Goal: Task Accomplishment & Management: Manage account settings

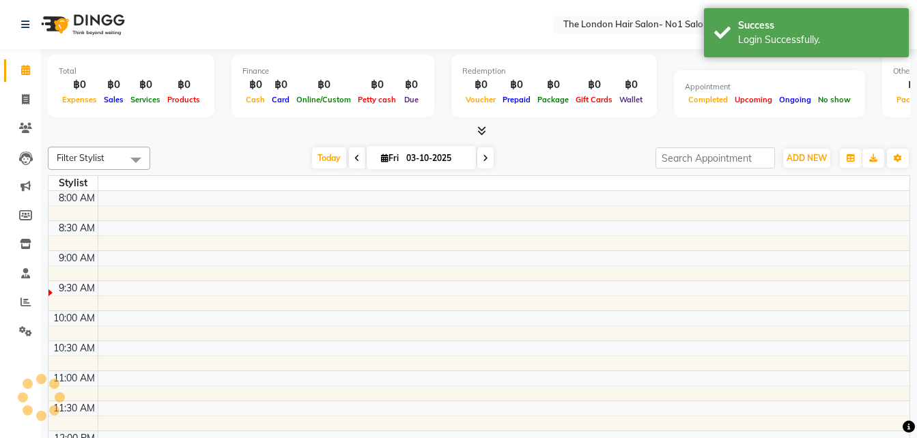
select select "en"
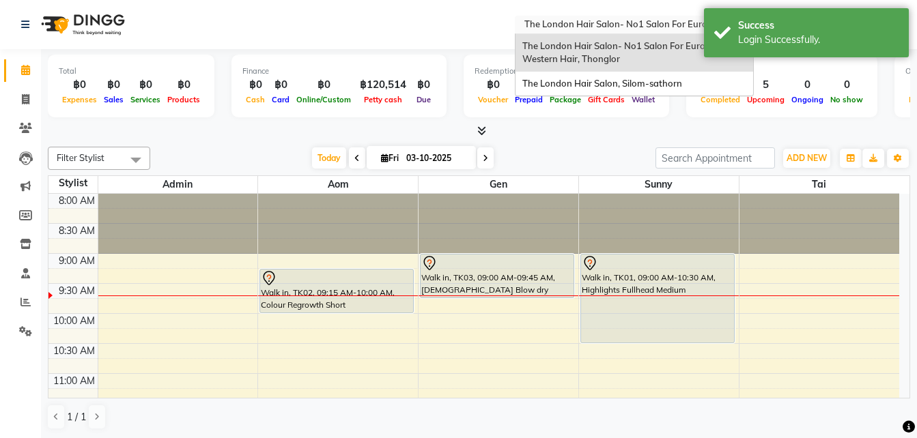
click at [651, 17] on div "Select Location × The London Hair Salon- No1 Salon For European & Western Hair,…" at bounding box center [634, 25] width 239 height 18
click at [644, 82] on span "The London Hair Salon, Silom-sathorn" at bounding box center [602, 83] width 160 height 11
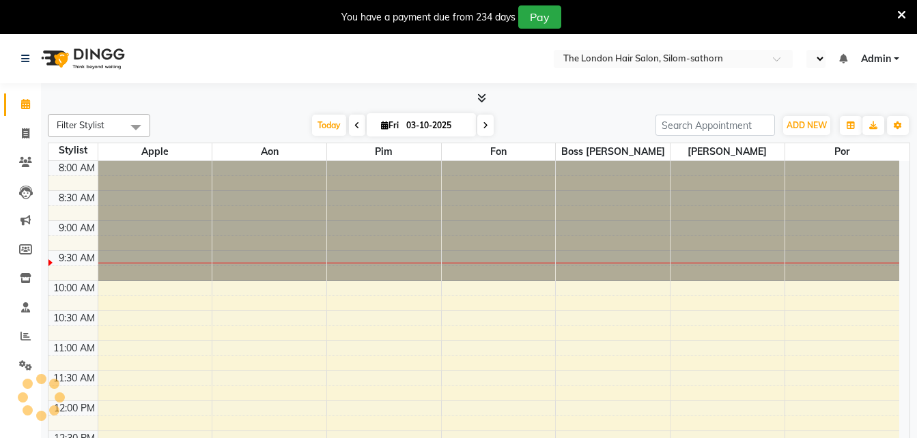
select select "en"
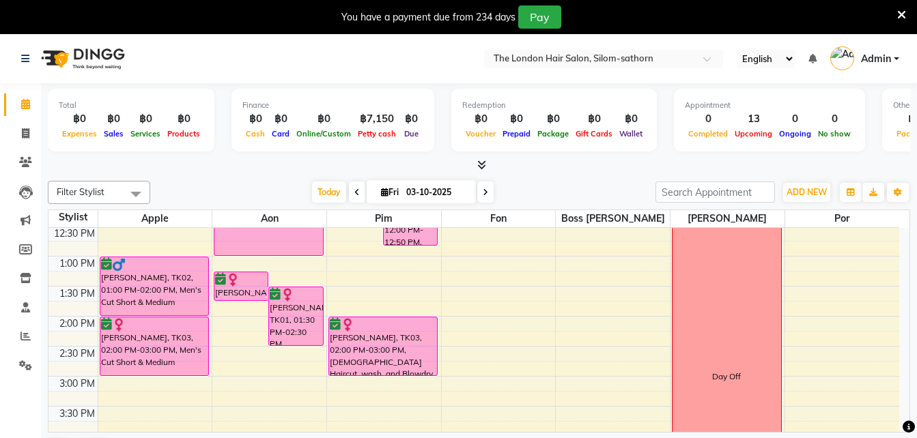
scroll to position [211, 0]
click at [797, 195] on span "ADD NEW" at bounding box center [806, 192] width 40 height 10
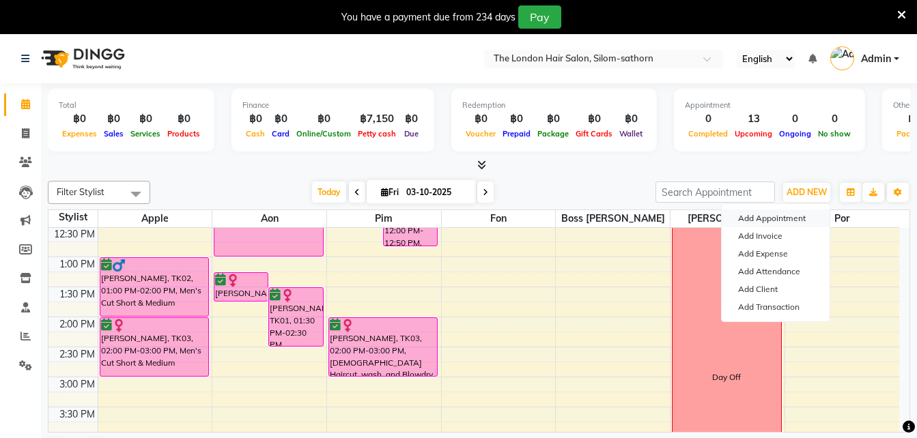
click at [767, 218] on button "Add Appointment" at bounding box center [776, 219] width 108 height 18
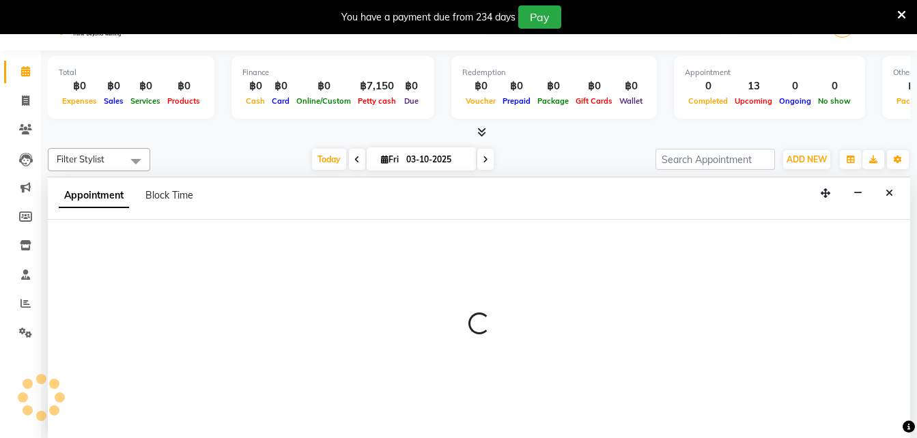
select select "tentative"
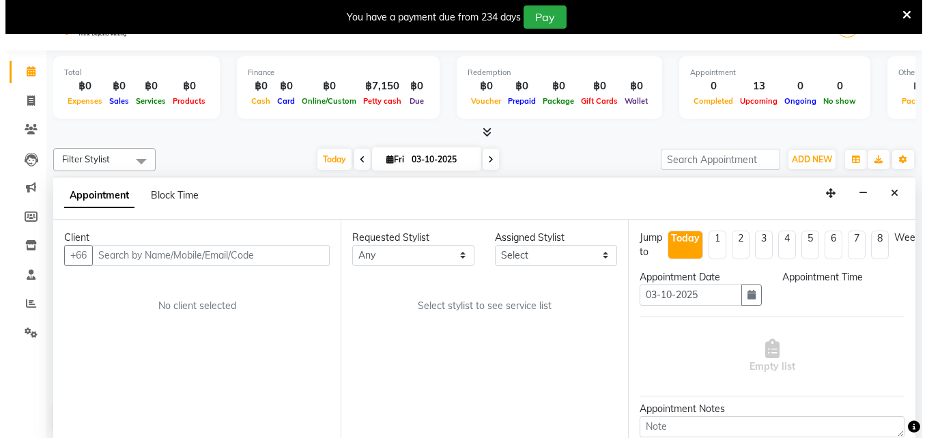
scroll to position [35, 0]
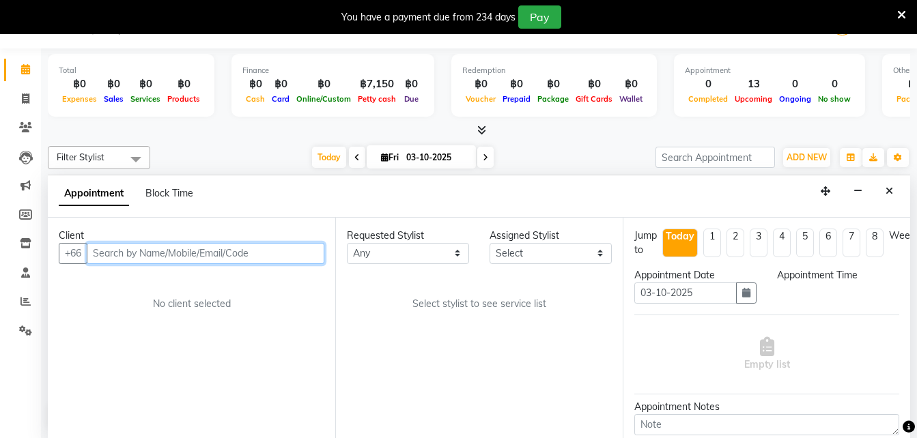
select select "600"
type input "457428073"
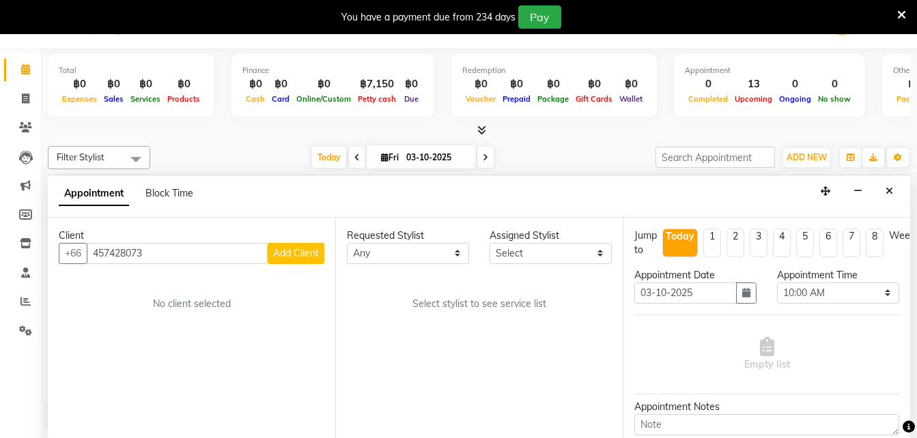
click at [313, 255] on span "Add Client" at bounding box center [296, 253] width 46 height 12
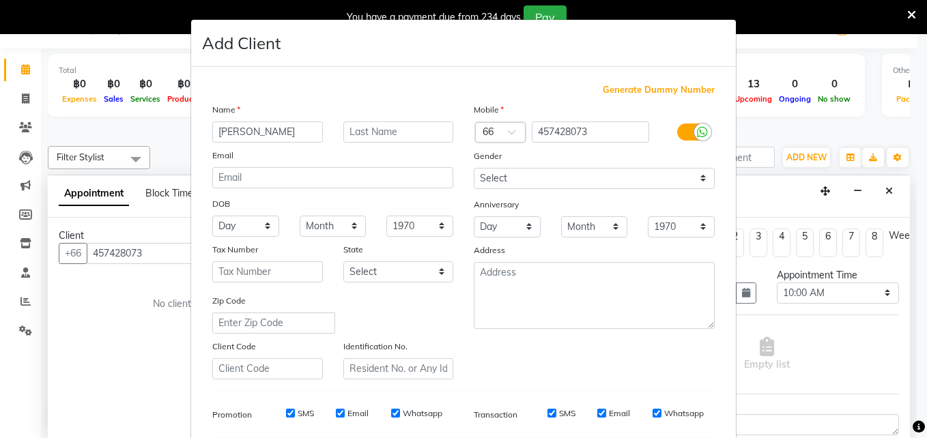
type input "Miranda"
click at [701, 186] on select "Select [DEMOGRAPHIC_DATA] [DEMOGRAPHIC_DATA] Other Prefer Not To Say" at bounding box center [594, 178] width 241 height 21
select select "[DEMOGRAPHIC_DATA]"
click at [474, 168] on select "Select [DEMOGRAPHIC_DATA] [DEMOGRAPHIC_DATA] Other Prefer Not To Say" at bounding box center [594, 178] width 241 height 21
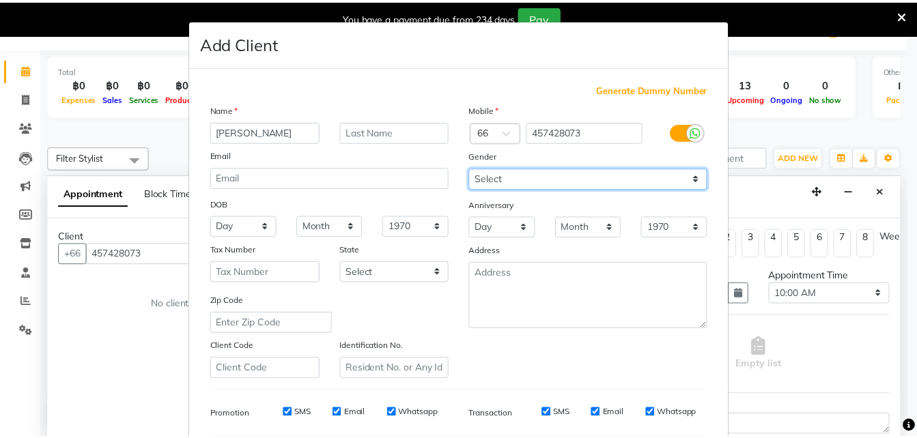
scroll to position [192, 0]
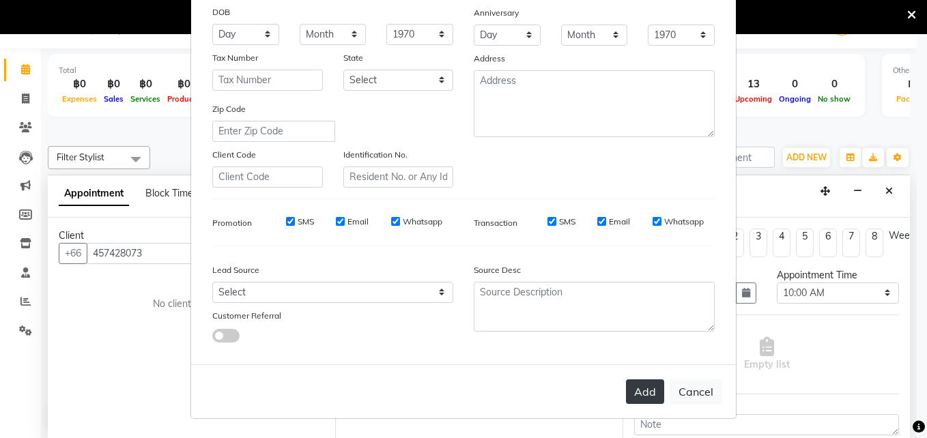
click at [639, 401] on button "Add" at bounding box center [645, 392] width 38 height 25
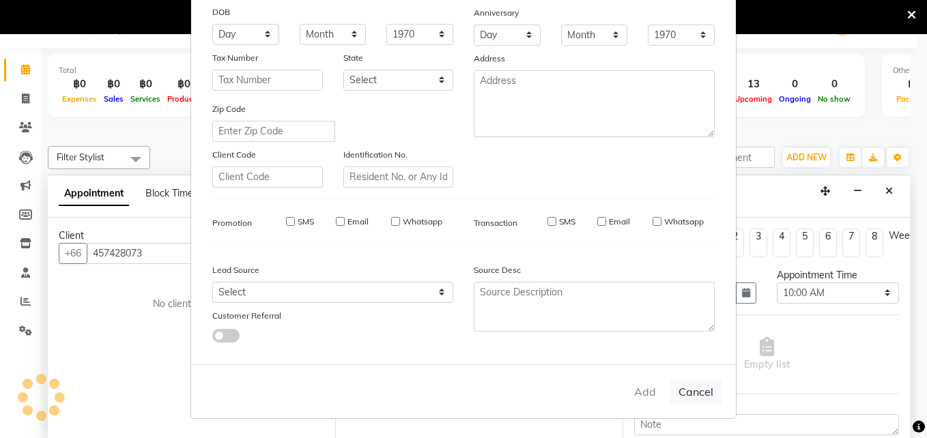
select select
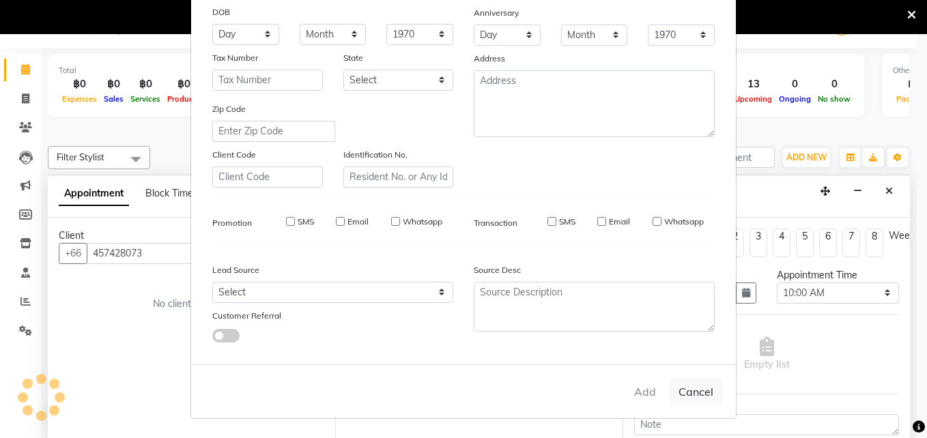
select select
checkbox input "false"
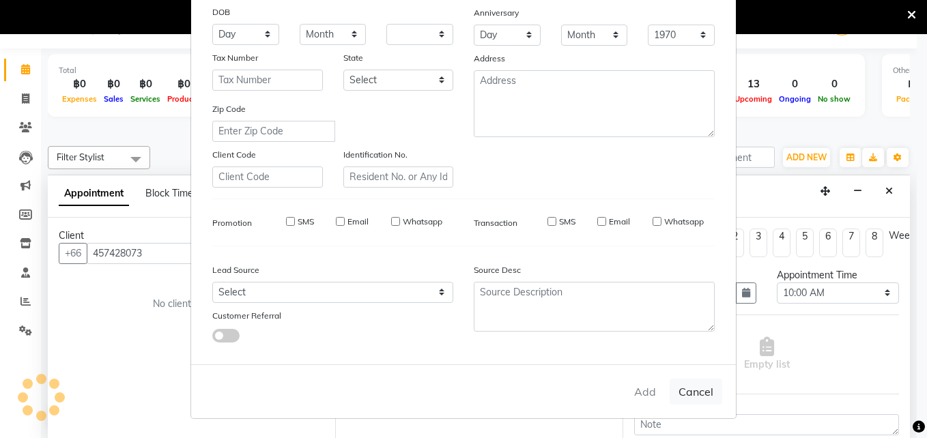
checkbox input "false"
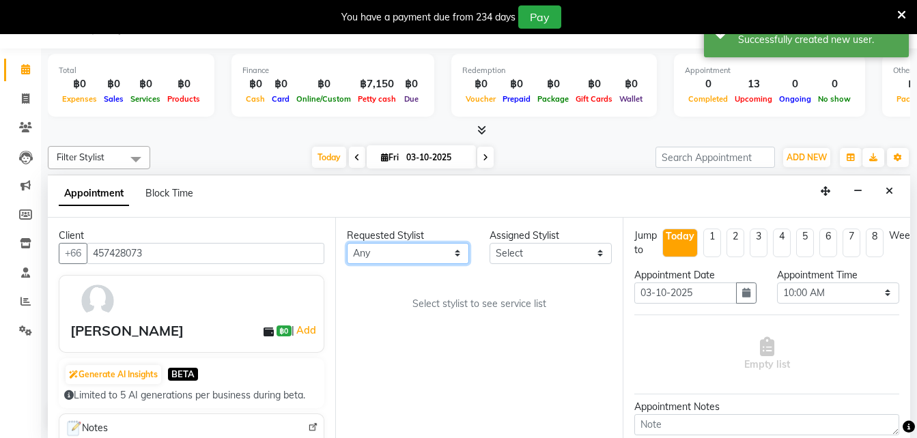
click at [456, 257] on select "Any Aon Apple Boss [PERSON_NAME] [PERSON_NAME] Pim Por" at bounding box center [408, 253] width 122 height 21
select select "56709"
click at [347, 243] on select "Any Aon Apple Boss [PERSON_NAME] [PERSON_NAME] Pim Por" at bounding box center [408, 253] width 122 height 21
select select "56709"
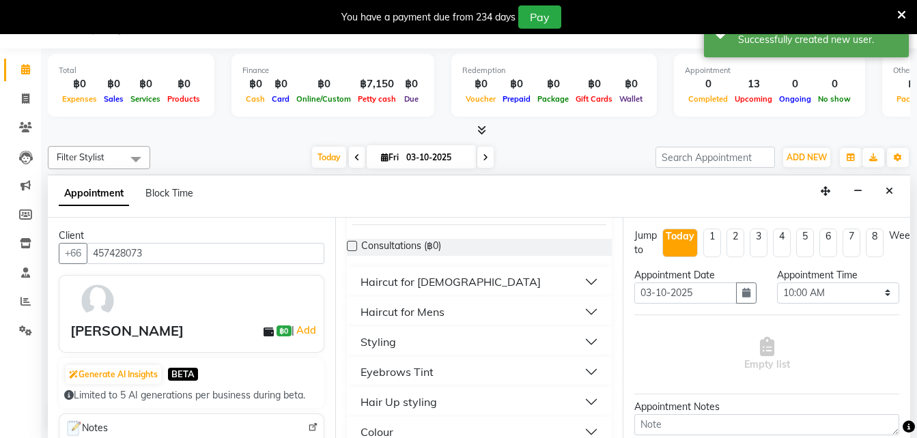
scroll to position [104, 0]
click at [354, 246] on label at bounding box center [352, 245] width 10 height 10
click at [354, 246] on input "checkbox" at bounding box center [351, 246] width 9 height 9
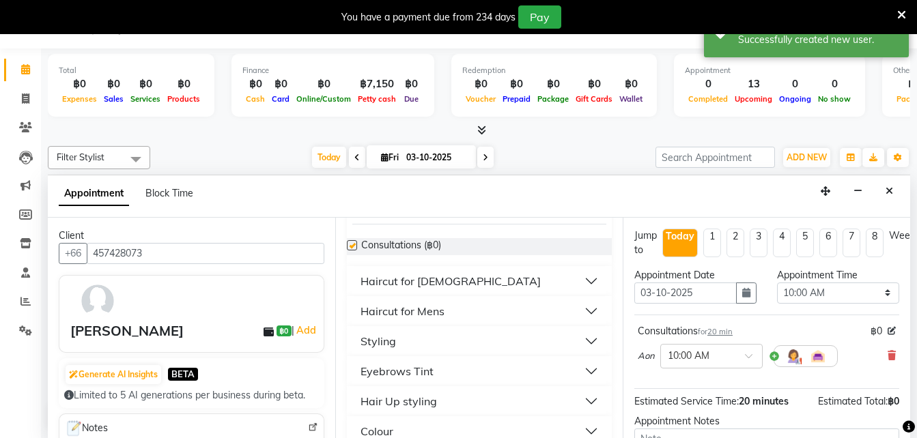
checkbox input "false"
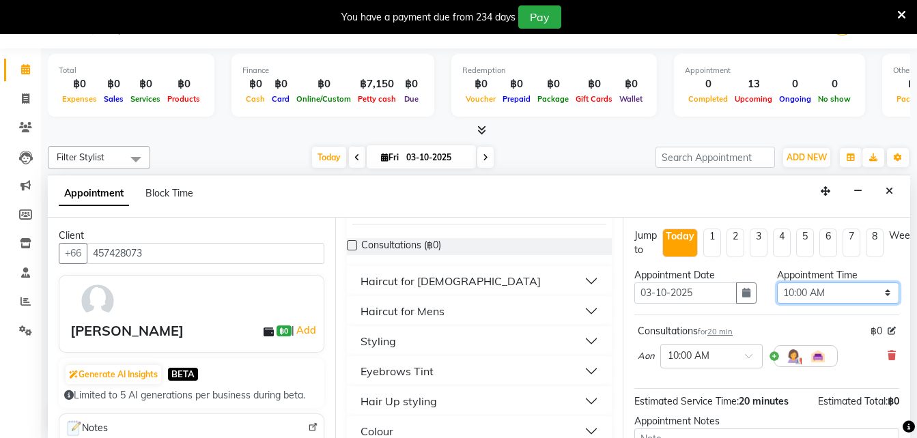
click at [878, 296] on select "Select 10:00 AM 10:05 AM 10:10 AM 10:15 AM 10:20 AM 10:25 AM 10:30 AM 10:35 AM …" at bounding box center [838, 293] width 122 height 21
click at [777, 283] on select "Select 10:00 AM 10:05 AM 10:10 AM 10:15 AM 10:20 AM 10:25 AM 10:30 AM 10:35 AM …" at bounding box center [838, 293] width 122 height 21
click at [879, 295] on select "Select 10:00 AM 10:05 AM 10:10 AM 10:15 AM 10:20 AM 10:25 AM 10:30 AM 10:35 AM …" at bounding box center [838, 293] width 122 height 21
select select "960"
click at [777, 283] on select "Select 10:00 AM 10:05 AM 10:10 AM 10:15 AM 10:20 AM 10:25 AM 10:30 AM 10:35 AM …" at bounding box center [838, 293] width 122 height 21
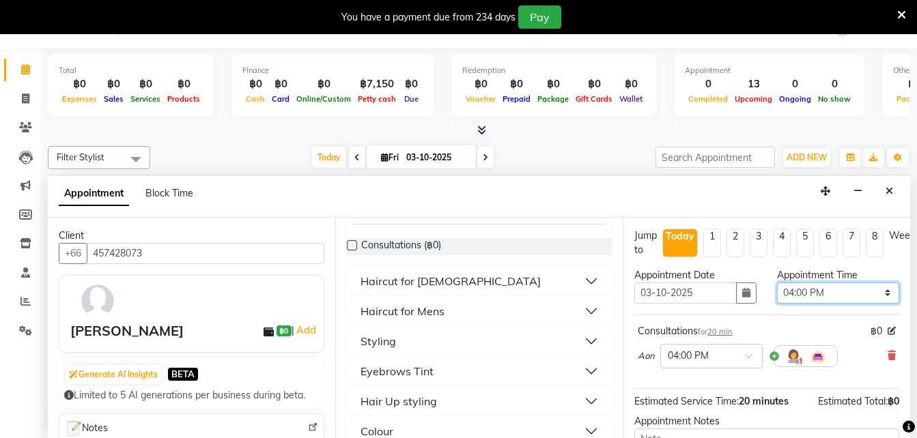
scroll to position [149, 0]
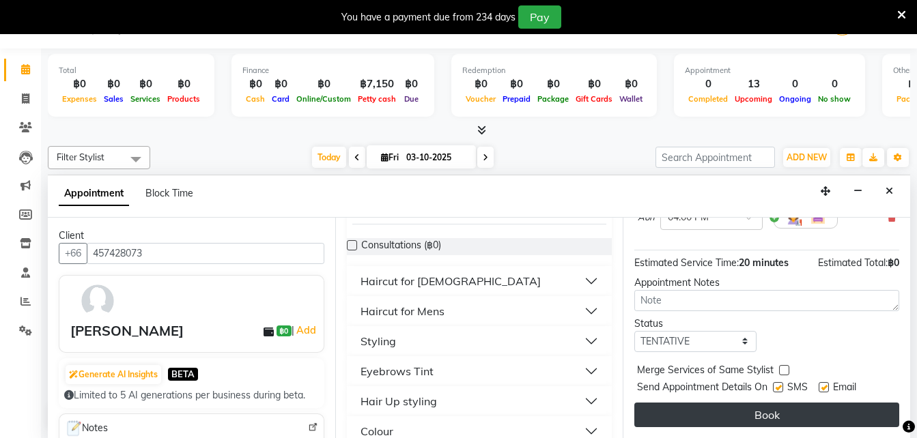
click at [812, 416] on button "Book" at bounding box center [766, 415] width 265 height 25
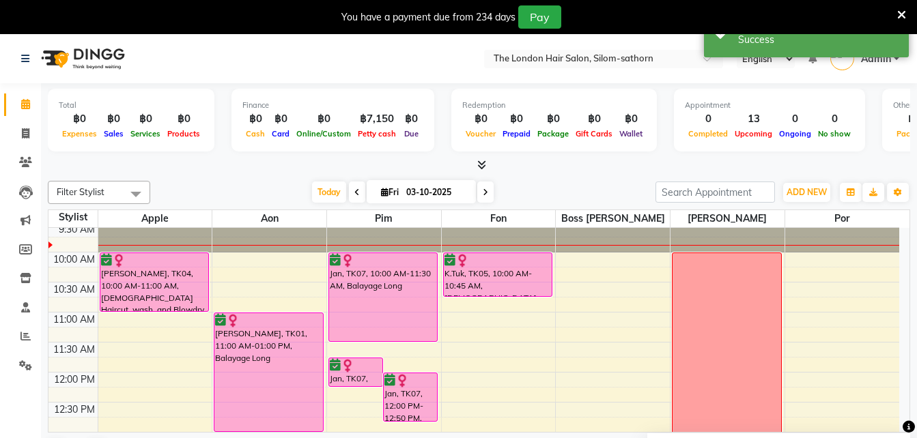
scroll to position [37, 0]
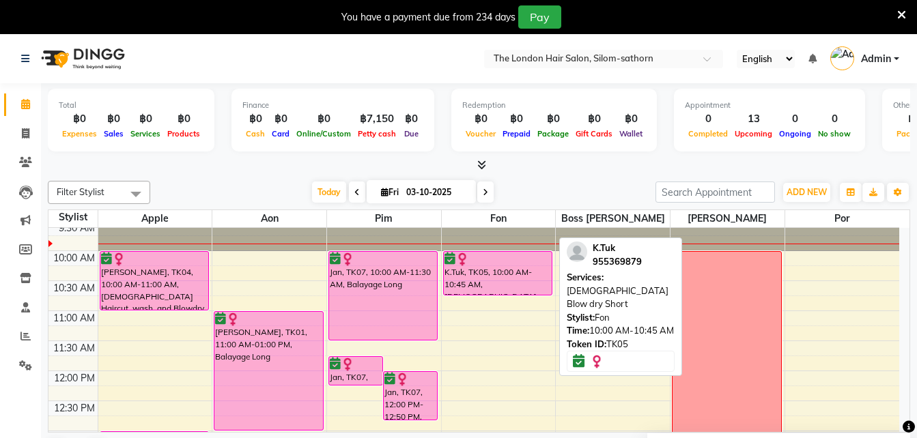
click at [519, 274] on div "K.Tuk, TK05, 10:00 AM-10:45 AM, [DEMOGRAPHIC_DATA] Blow dry Short" at bounding box center [498, 273] width 109 height 43
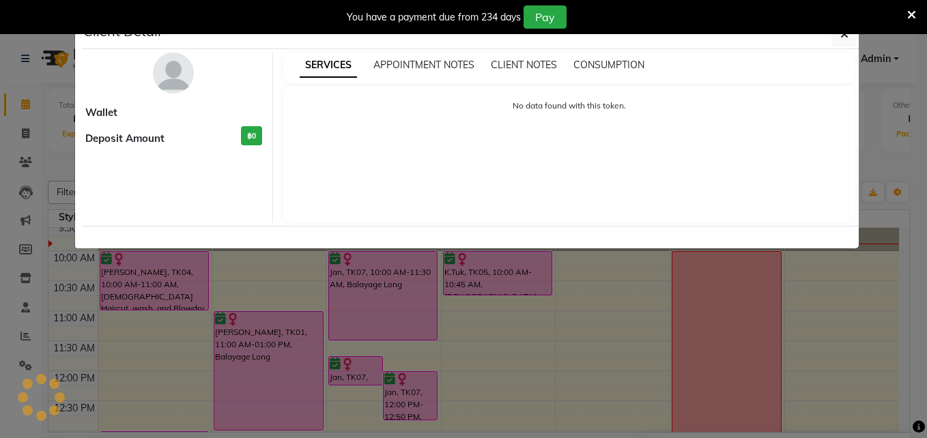
select select "6"
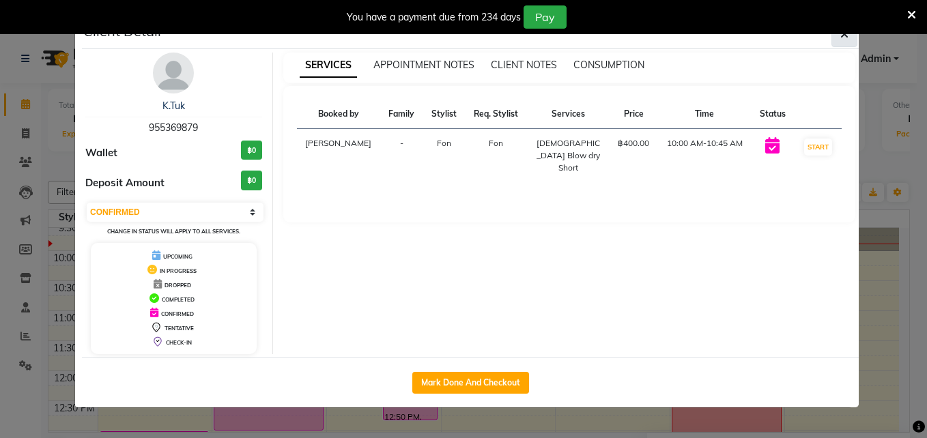
click at [842, 36] on icon "button" at bounding box center [844, 34] width 8 height 11
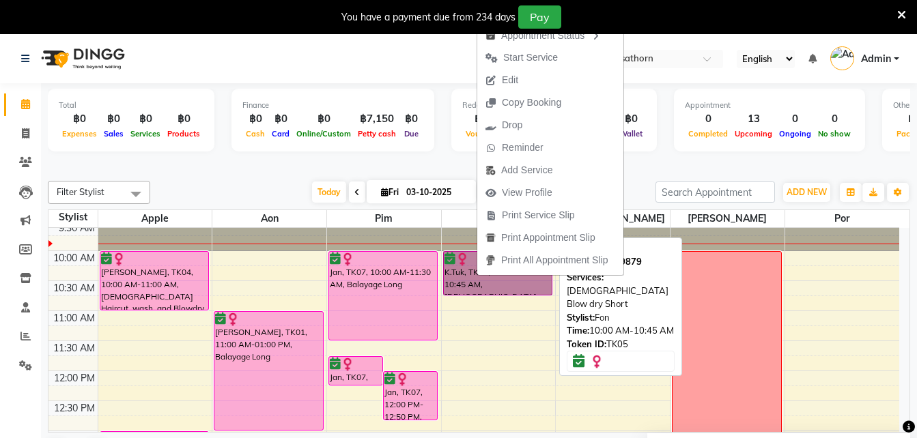
click at [476, 276] on link "K.Tuk, TK05, 10:00 AM-10:45 AM, [DEMOGRAPHIC_DATA] Blow dry Short" at bounding box center [498, 273] width 110 height 44
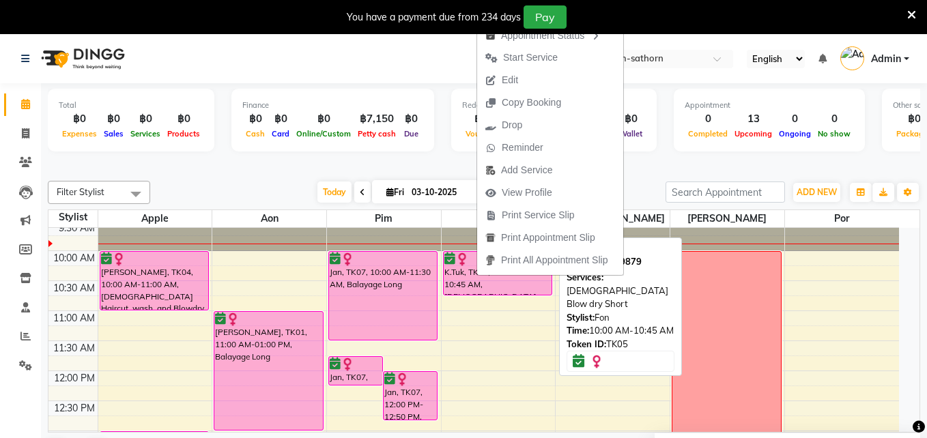
select select "6"
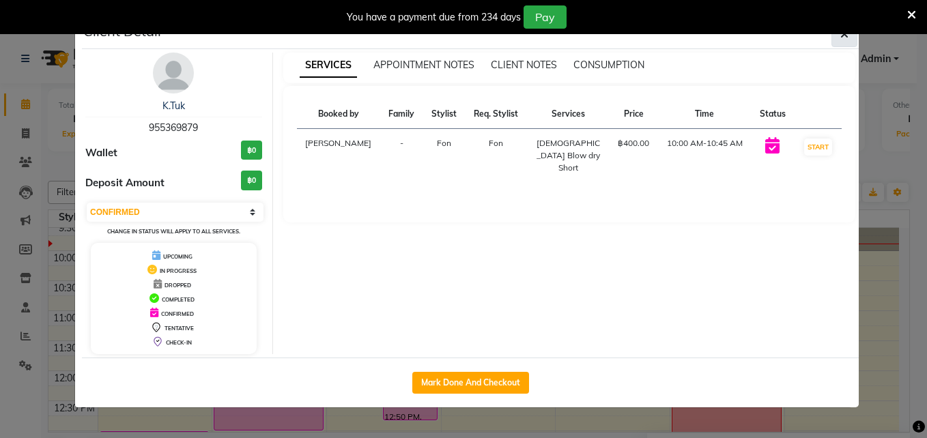
click at [846, 44] on button "button" at bounding box center [844, 34] width 26 height 26
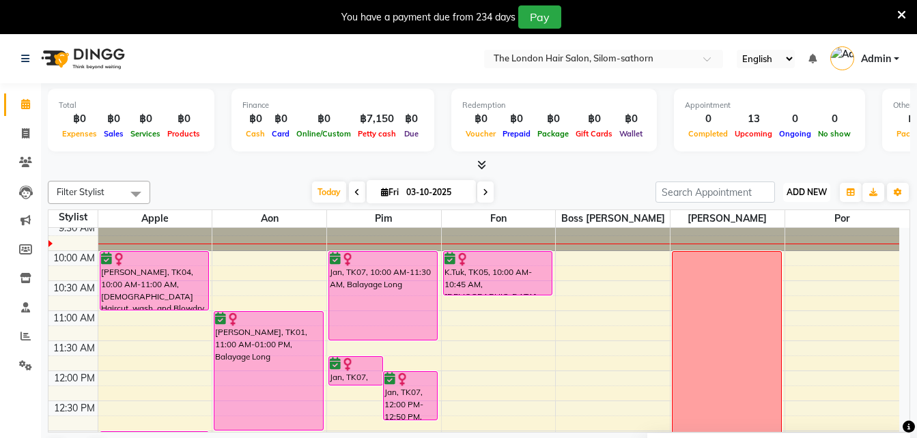
click at [816, 193] on span "ADD NEW" at bounding box center [806, 192] width 40 height 10
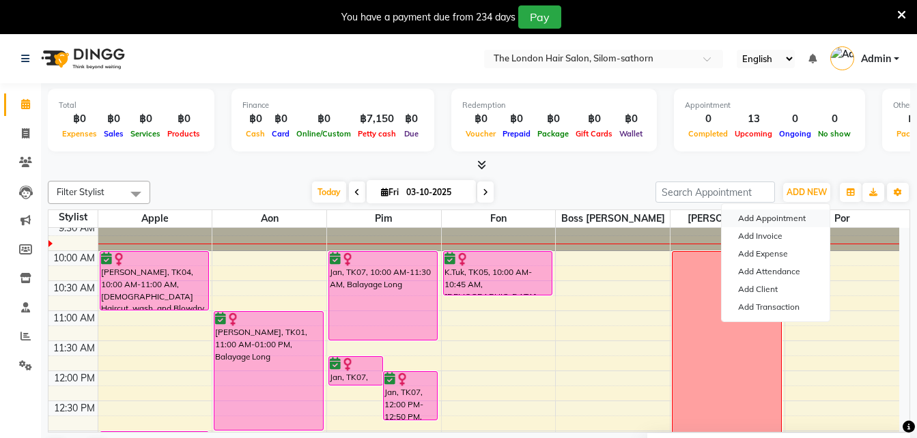
click at [788, 216] on button "Add Appointment" at bounding box center [776, 219] width 108 height 18
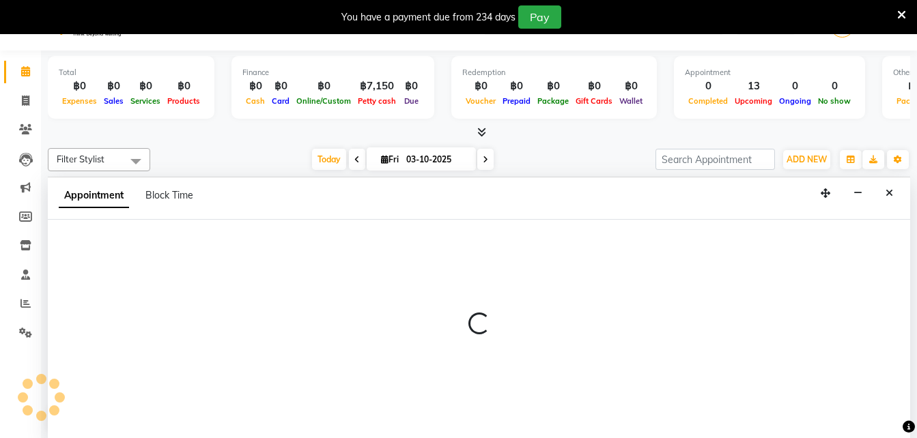
scroll to position [35, 0]
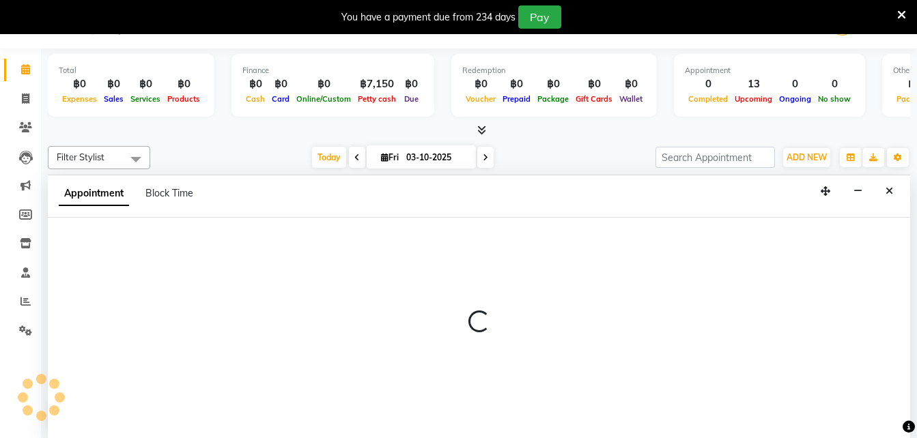
select select "600"
select select "tentative"
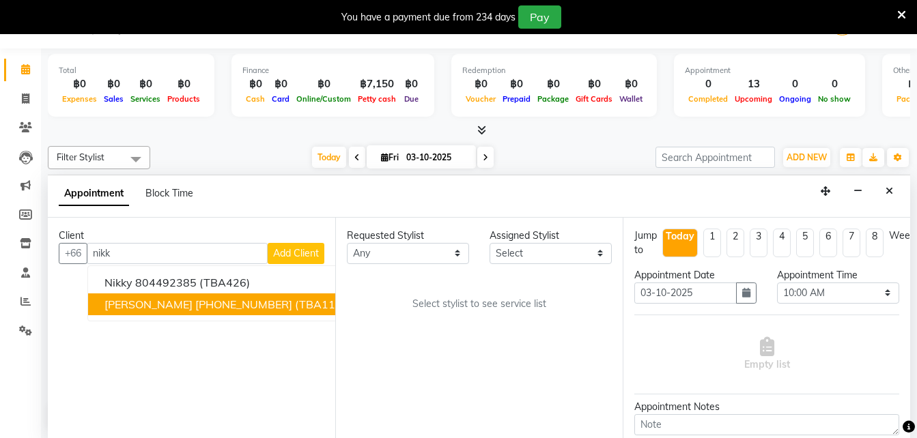
click at [195, 302] on ngb-highlight "+61 406997133" at bounding box center [243, 305] width 97 height 14
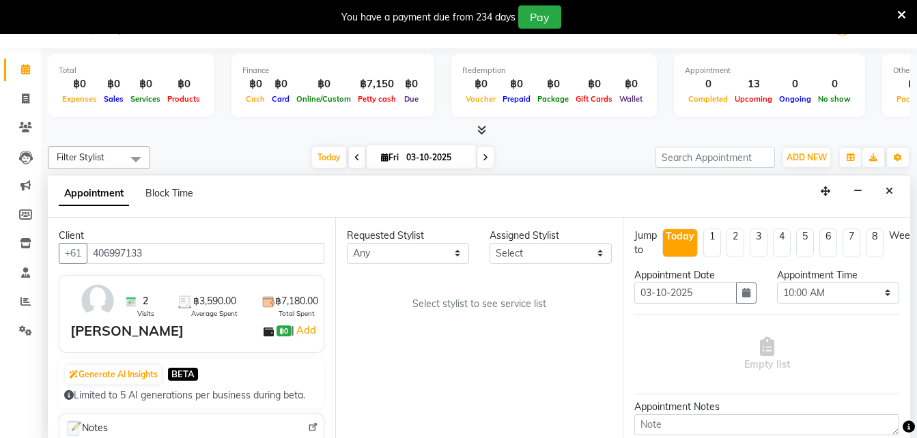
type input "406997133"
click at [455, 253] on select "Any Aon Apple Boss [PERSON_NAME] [PERSON_NAME] Pim Por" at bounding box center [408, 253] width 122 height 21
select select "65351"
click at [347, 243] on select "Any Aon Apple Boss [PERSON_NAME] [PERSON_NAME] Pim Por" at bounding box center [408, 253] width 122 height 21
select select "65351"
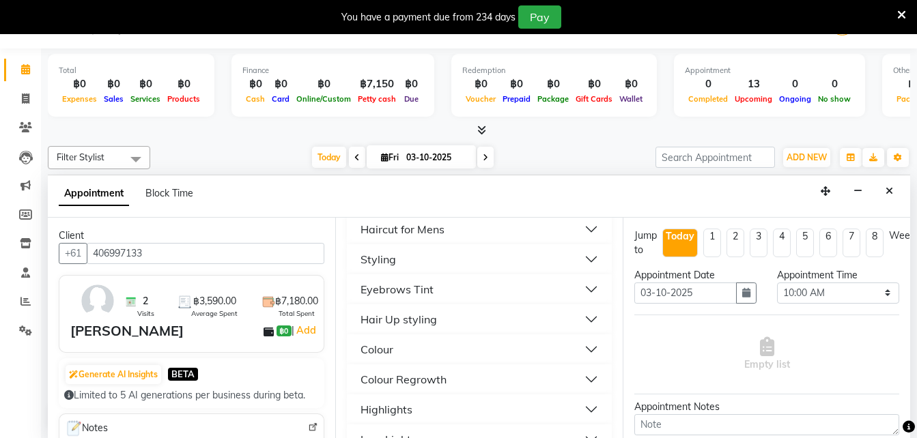
scroll to position [187, 0]
click at [588, 355] on button "Colour" at bounding box center [479, 349] width 254 height 25
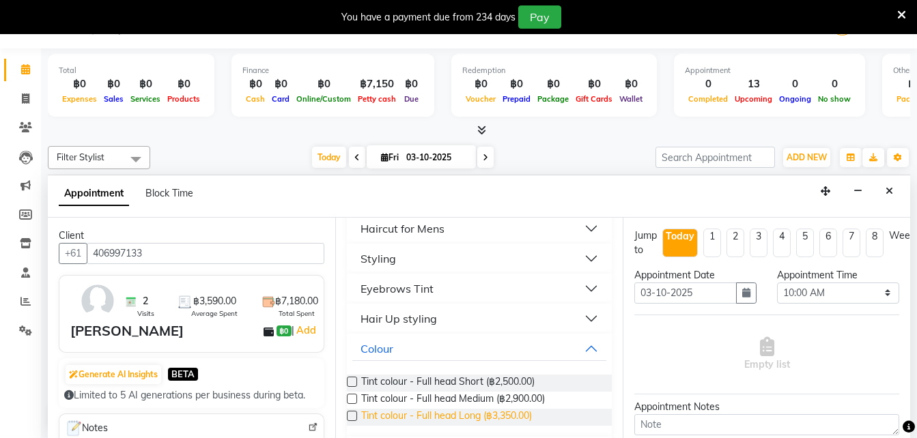
click at [410, 420] on span "Tint colour - Full head Long (฿3,350.00)" at bounding box center [446, 417] width 171 height 17
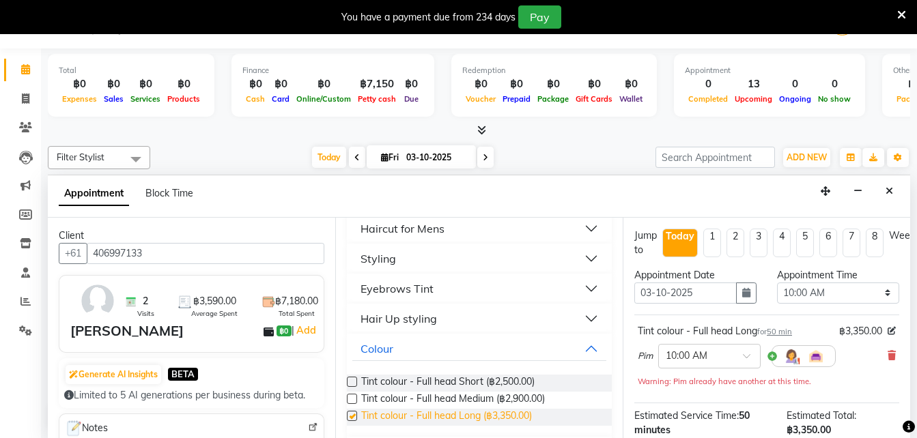
checkbox input "false"
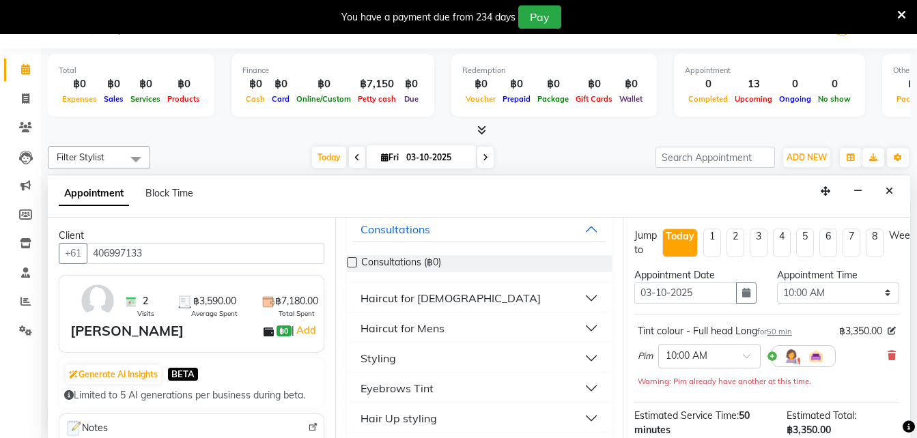
scroll to position [86, 0]
click at [580, 306] on button "Haircut for [DEMOGRAPHIC_DATA]" at bounding box center [479, 299] width 254 height 25
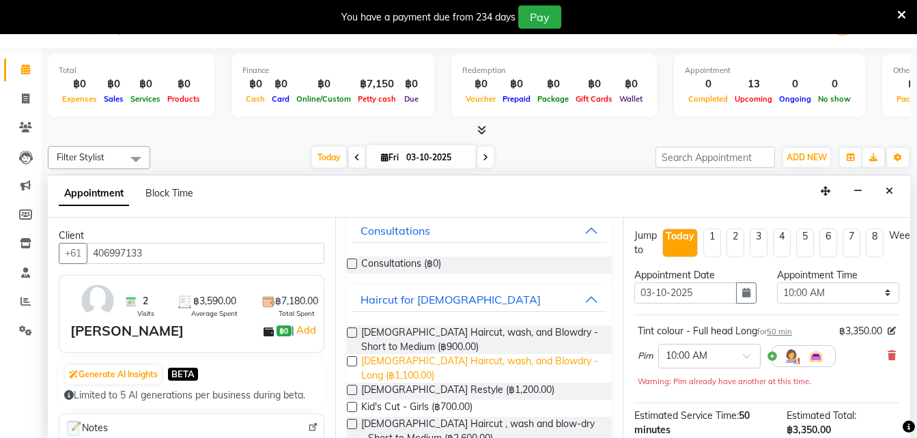
click at [400, 380] on span "Ladies Haircut, wash, and Blowdry - Long (฿1,100.00)" at bounding box center [481, 368] width 240 height 29
checkbox input "false"
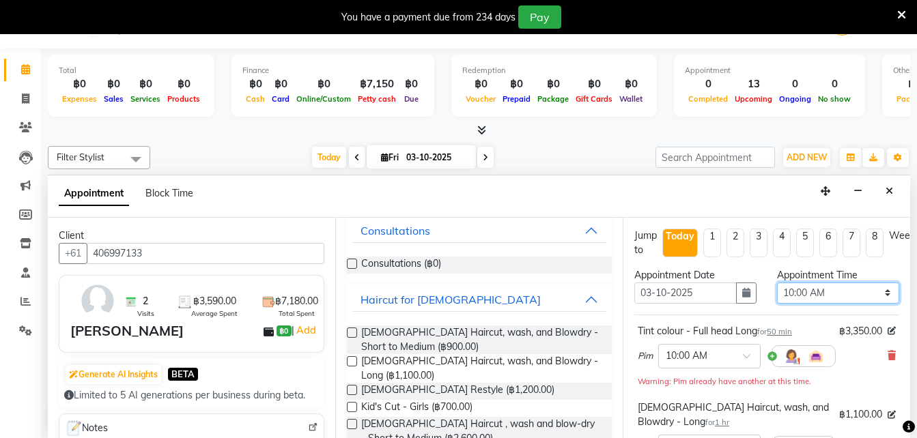
click at [878, 289] on select "Select 10:00 AM 10:05 AM 10:10 AM 10:15 AM 10:20 AM 10:25 AM 10:30 AM 10:35 AM …" at bounding box center [838, 293] width 122 height 21
select select "900"
click at [777, 283] on select "Select 10:00 AM 10:05 AM 10:10 AM 10:15 AM 10:20 AM 10:25 AM 10:30 AM 10:35 AM …" at bounding box center [838, 293] width 122 height 21
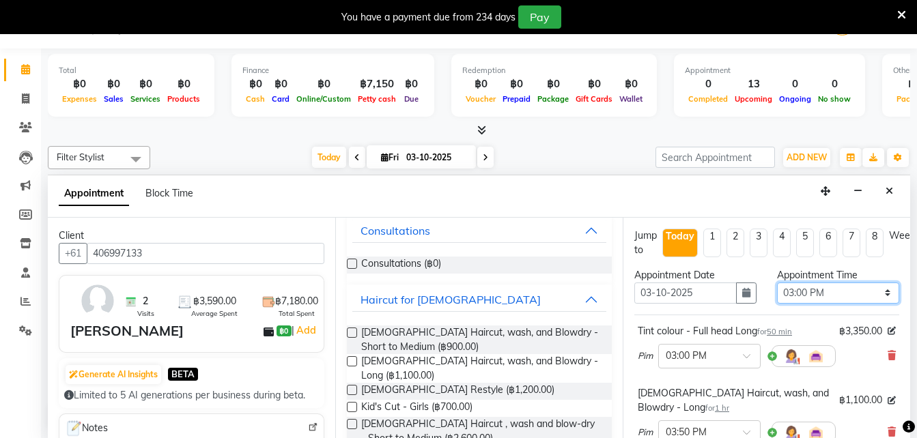
scroll to position [240, 0]
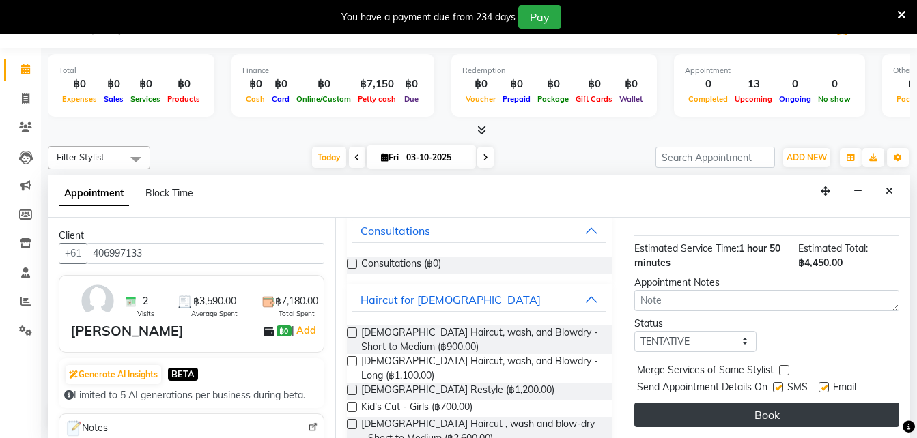
click at [719, 409] on button "Book" at bounding box center [766, 415] width 265 height 25
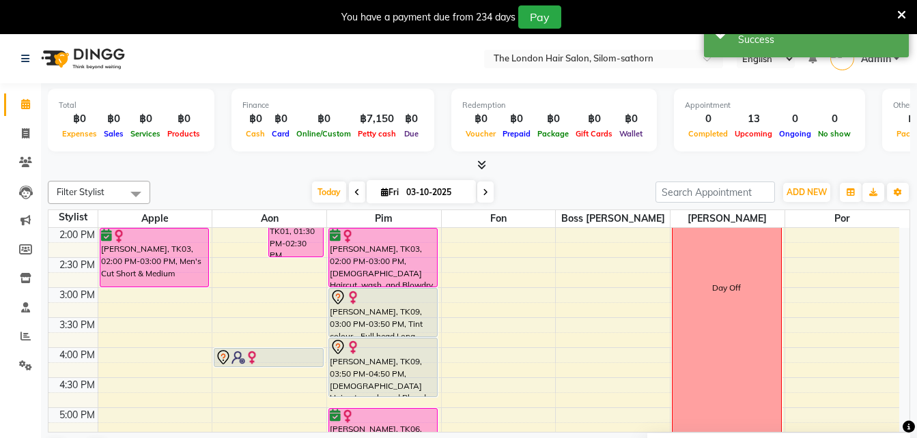
scroll to position [300, 0]
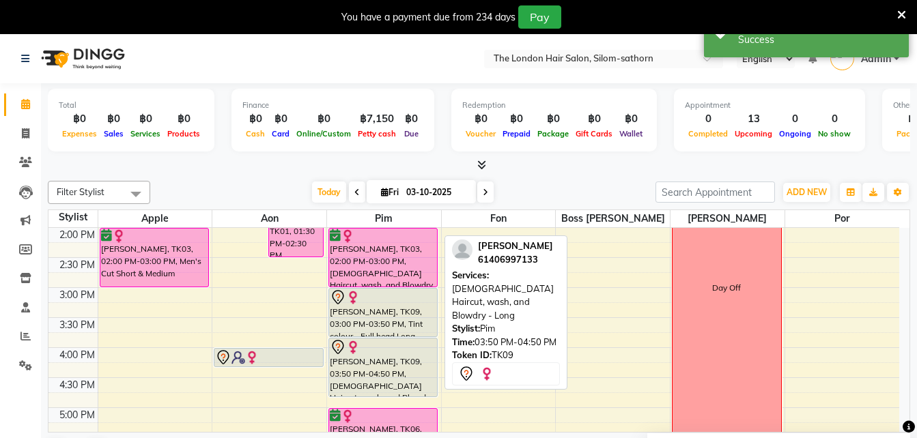
click at [414, 350] on div at bounding box center [383, 347] width 107 height 16
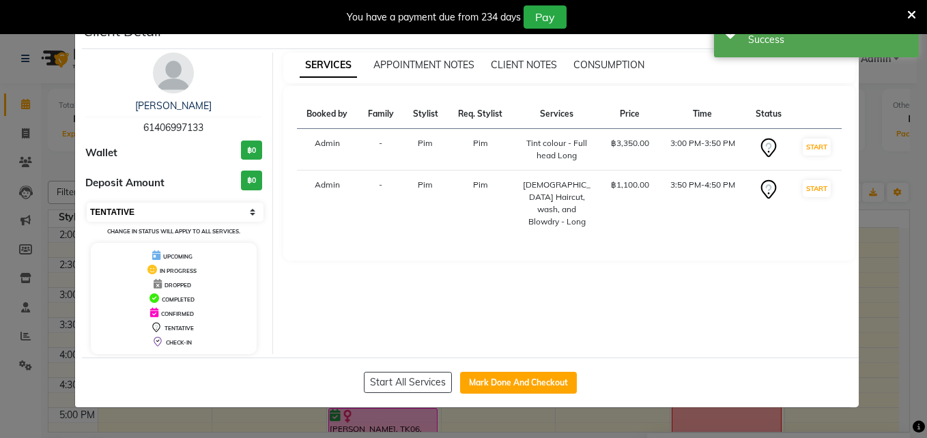
click at [248, 210] on select "Select IN SERVICE CONFIRMED TENTATIVE CHECK IN MARK DONE DROPPED UPCOMING" at bounding box center [175, 212] width 177 height 19
select select "6"
click at [87, 203] on select "Select IN SERVICE CONFIRMED TENTATIVE CHECK IN MARK DONE DROPPED UPCOMING" at bounding box center [175, 212] width 177 height 19
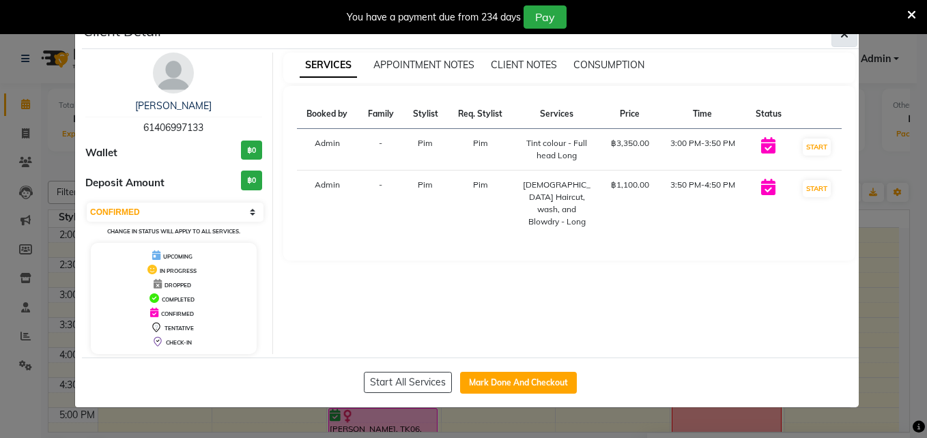
click at [843, 36] on icon "button" at bounding box center [844, 34] width 8 height 11
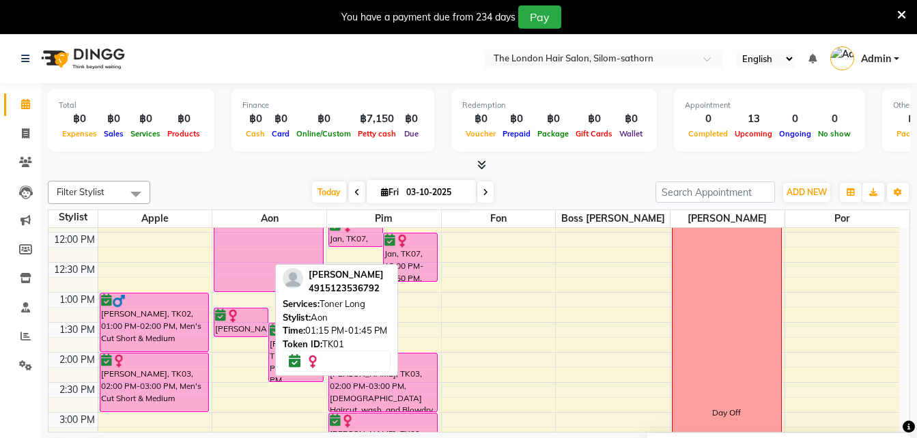
scroll to position [0, 0]
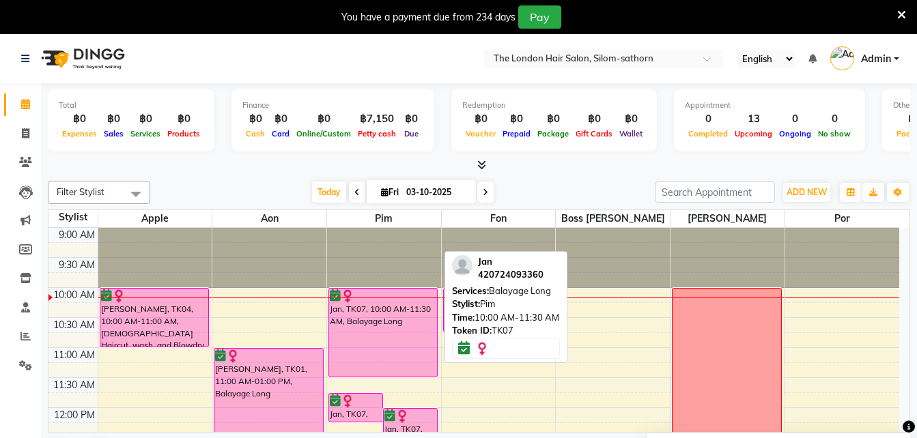
click at [401, 301] on div at bounding box center [383, 296] width 107 height 14
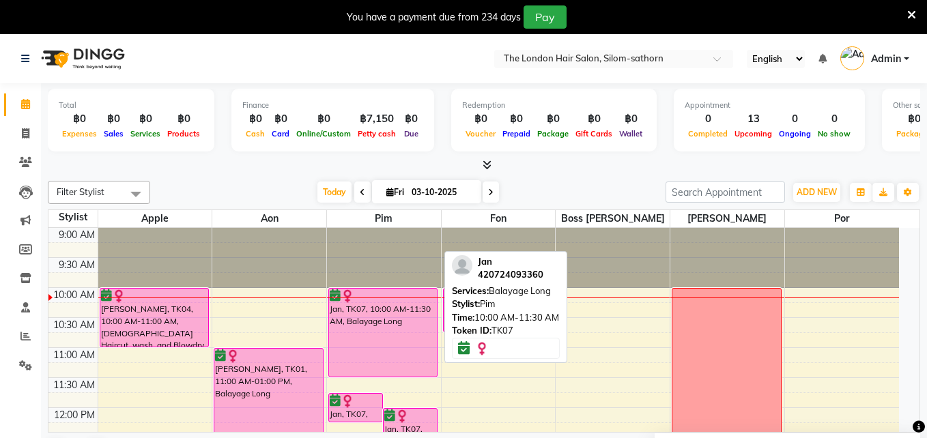
select select "6"
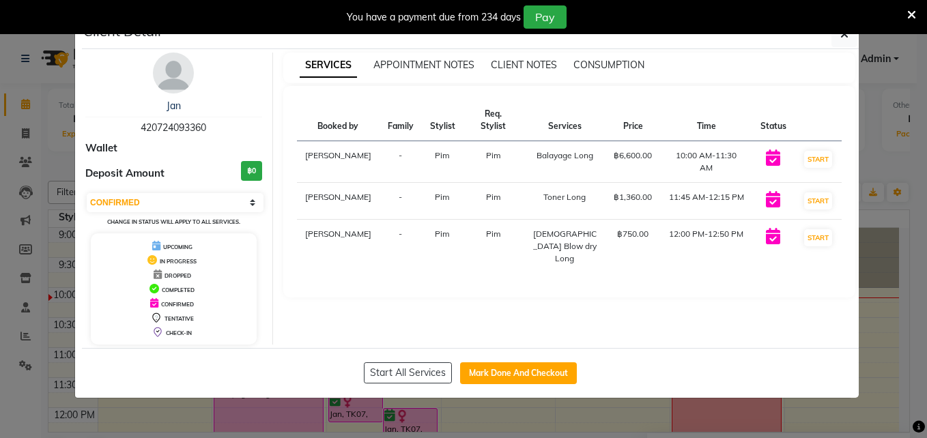
click at [164, 67] on img at bounding box center [173, 73] width 41 height 41
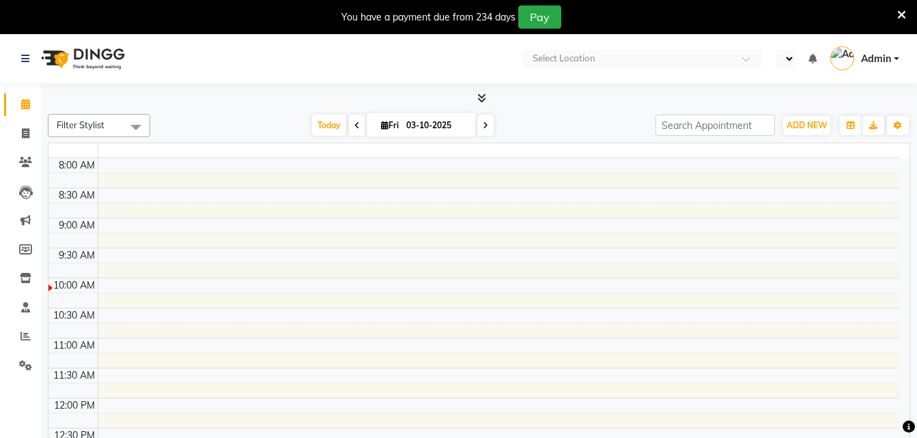
select select "en"
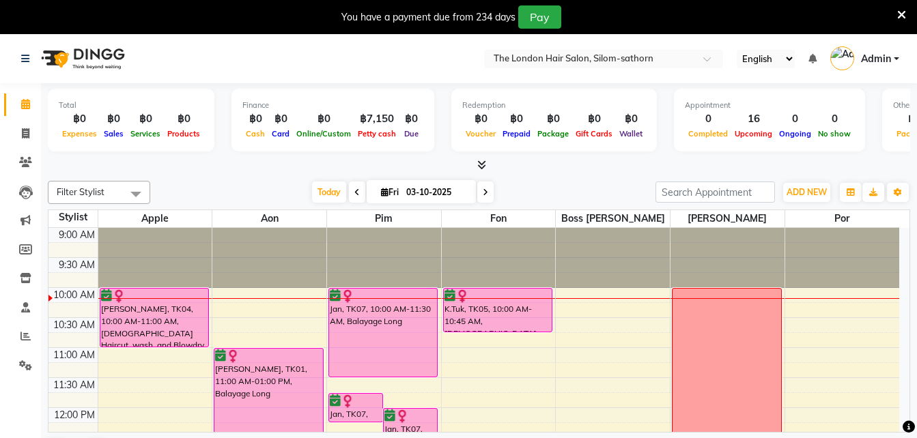
drag, startPoint x: 11, startPoint y: 1, endPoint x: 526, endPoint y: 332, distance: 612.5
click at [526, 332] on div "K.Tuk, TK05, 10:00 AM-10:45 AM, [DEMOGRAPHIC_DATA] Blow dry Short" at bounding box center [498, 310] width 110 height 45
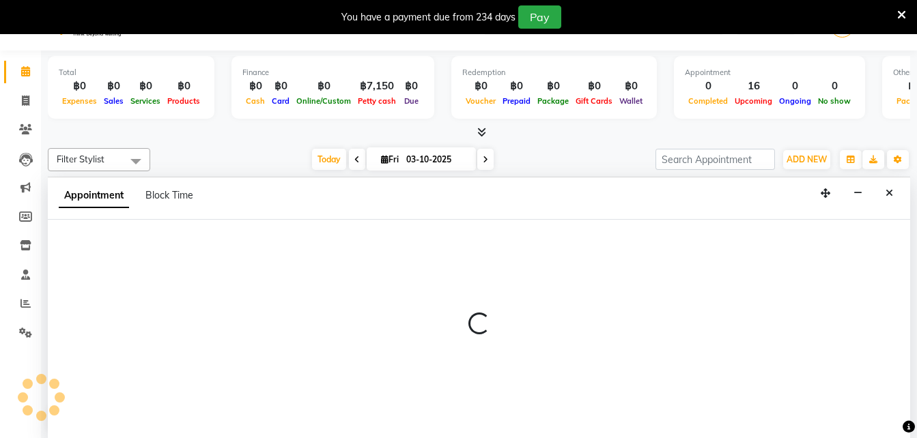
scroll to position [35, 0]
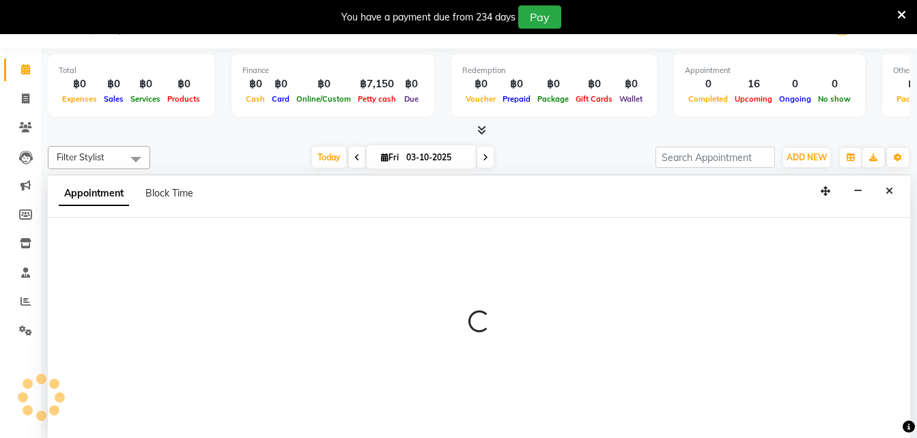
select select "56711"
select select "630"
select select "tentative"
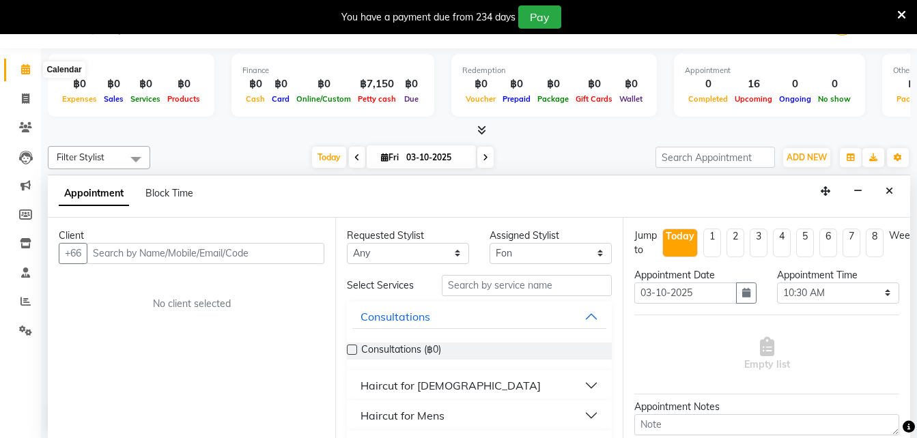
click at [32, 75] on span at bounding box center [26, 70] width 24 height 16
click at [33, 78] on link "Calendar" at bounding box center [20, 70] width 33 height 23
click at [29, 306] on icon at bounding box center [25, 301] width 10 height 10
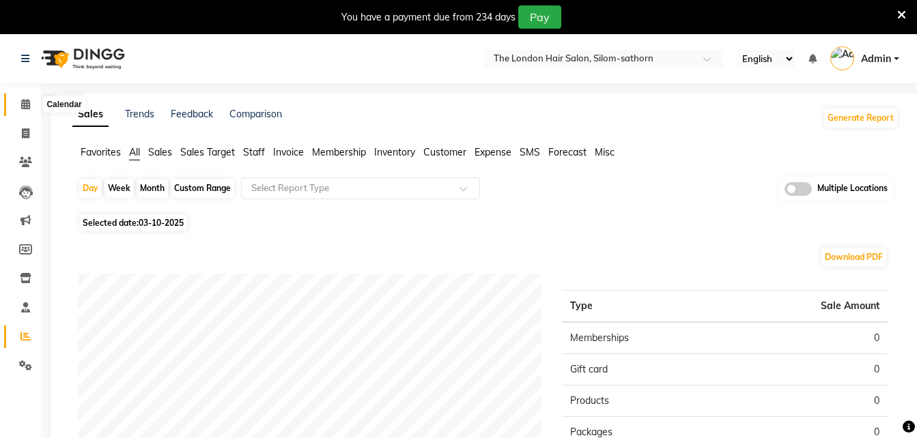
click at [18, 103] on span at bounding box center [26, 105] width 24 height 16
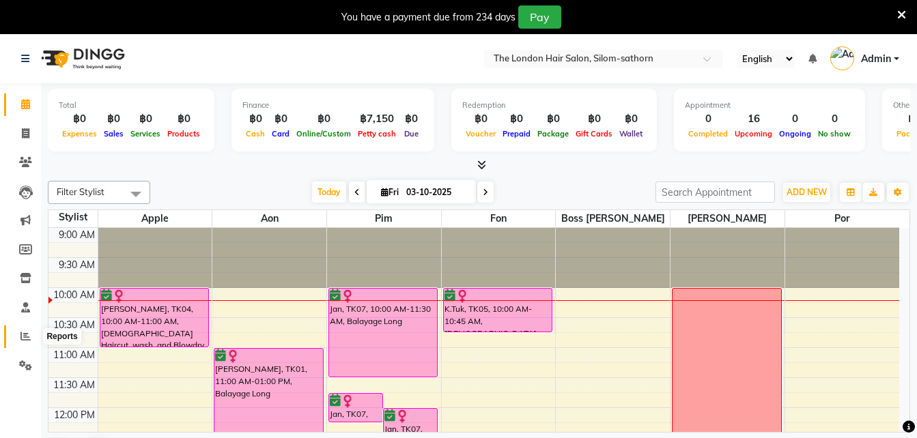
click at [19, 331] on span at bounding box center [26, 337] width 24 height 16
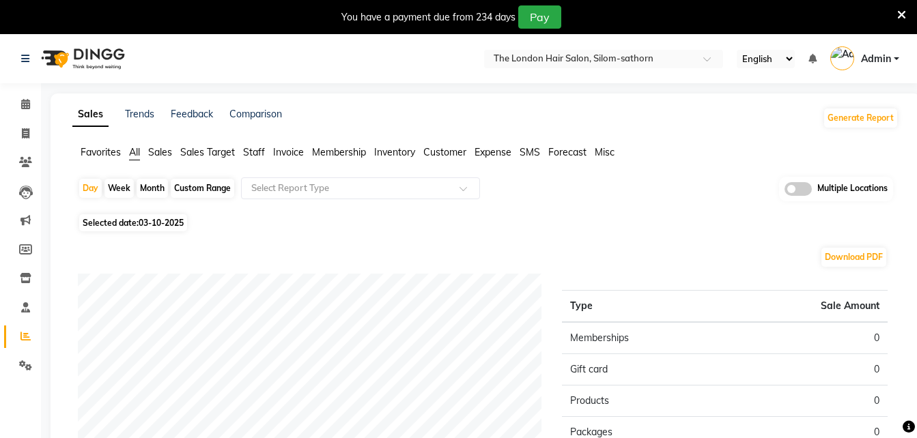
click at [205, 196] on div "Custom Range" at bounding box center [202, 188] width 63 height 19
select select "10"
select select "2025"
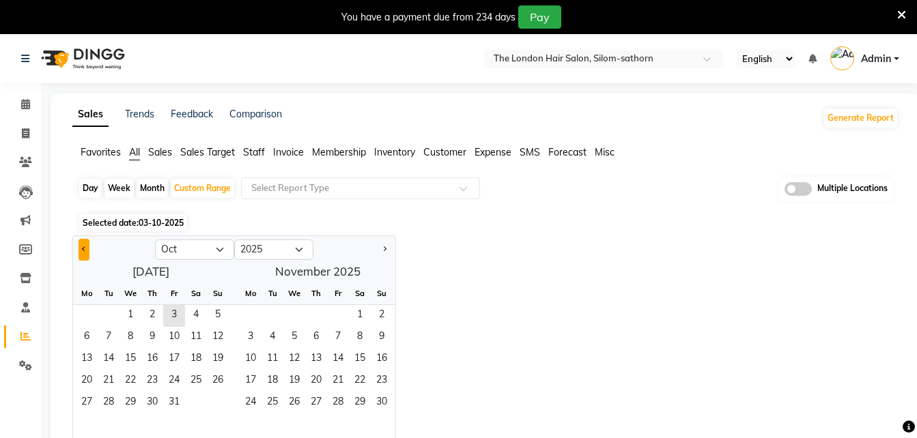
click at [85, 249] on span "Previous month" at bounding box center [84, 248] width 5 height 5
select select "9"
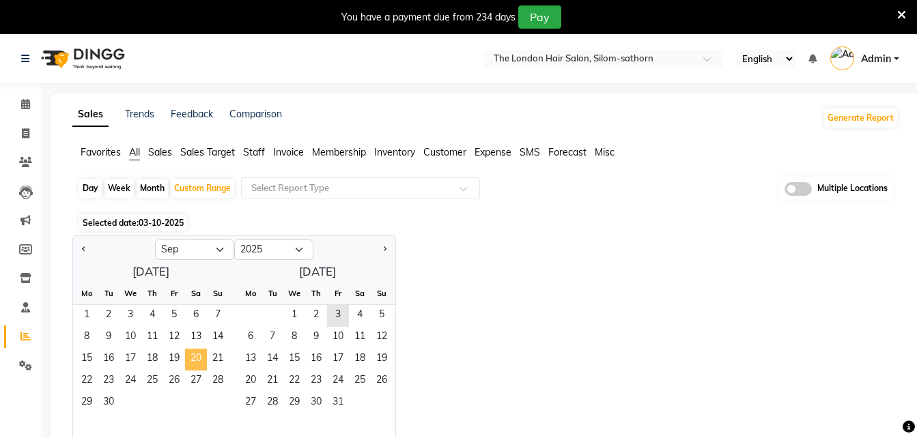
click at [188, 369] on span "20" at bounding box center [196, 360] width 22 height 22
click at [193, 388] on span "27" at bounding box center [196, 382] width 22 height 22
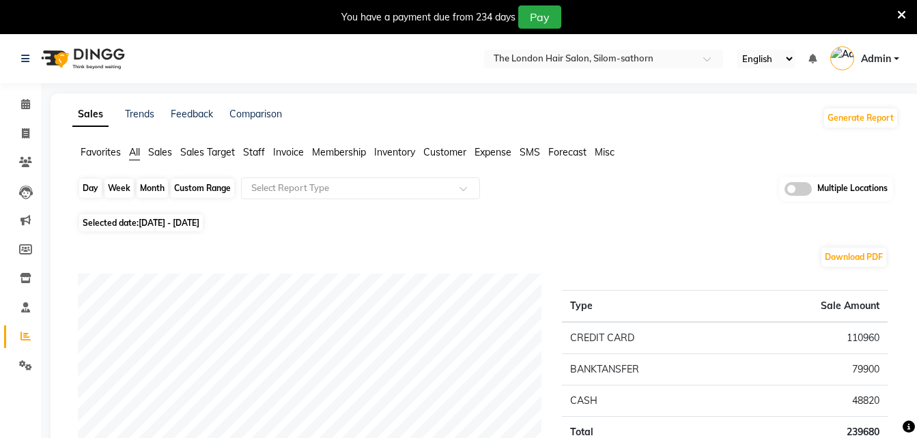
click at [224, 186] on div "Custom Range" at bounding box center [202, 188] width 63 height 19
select select "9"
select select "2025"
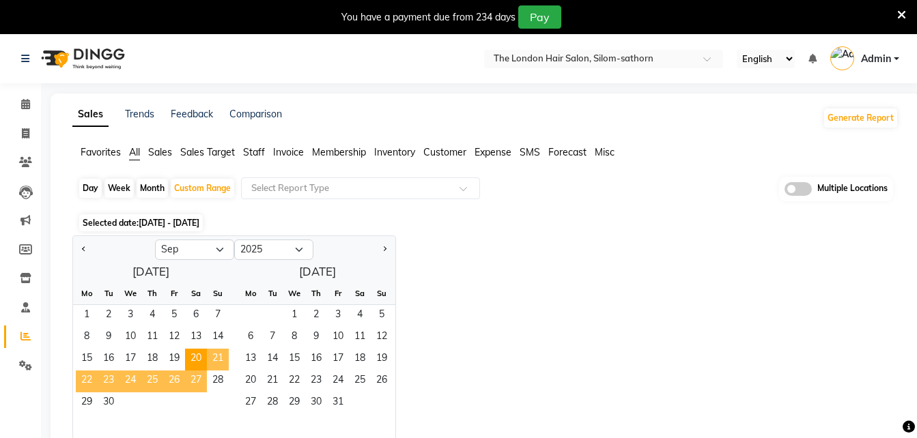
click at [192, 379] on span "27" at bounding box center [196, 382] width 22 height 22
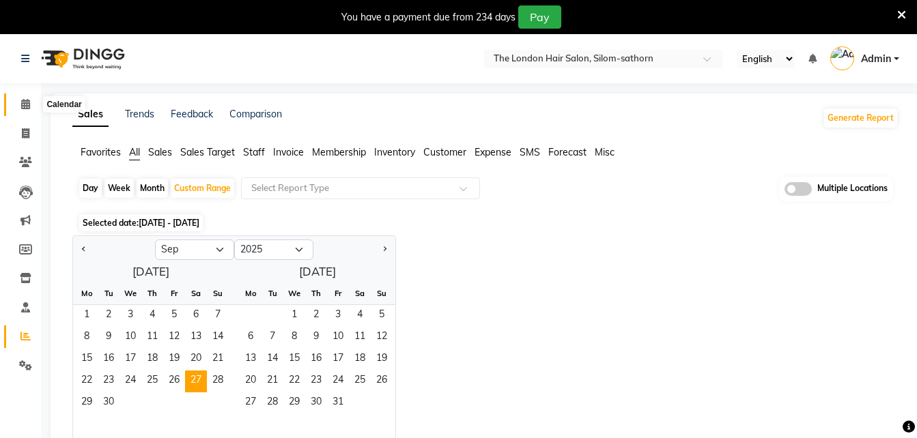
click at [25, 104] on icon at bounding box center [25, 104] width 9 height 10
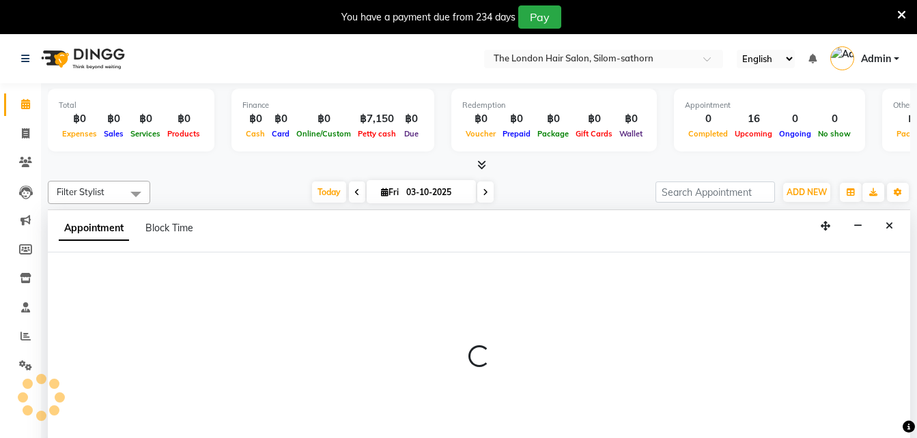
scroll to position [35, 0]
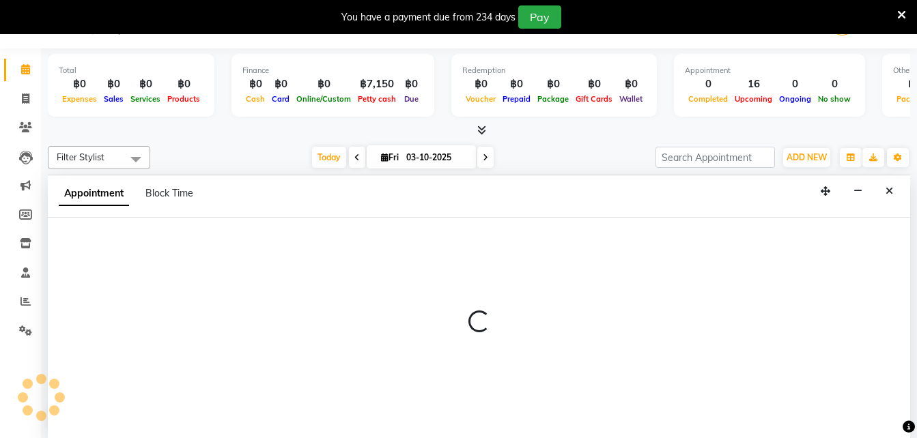
select select "56711"
select select "tentative"
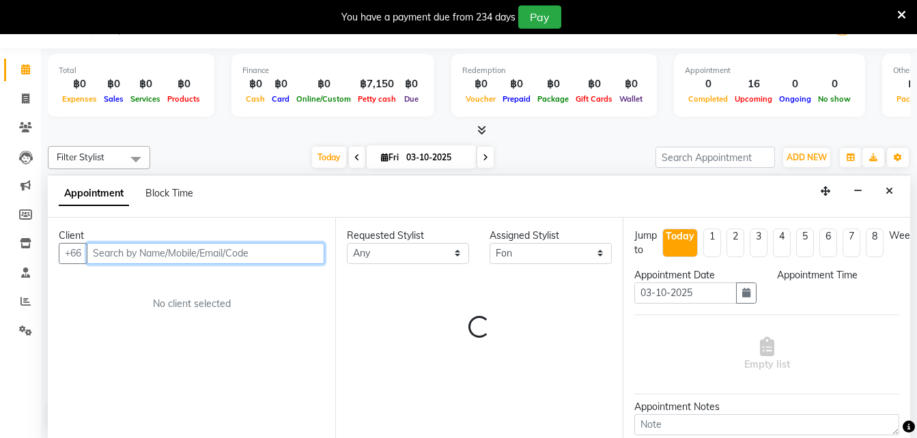
select select "675"
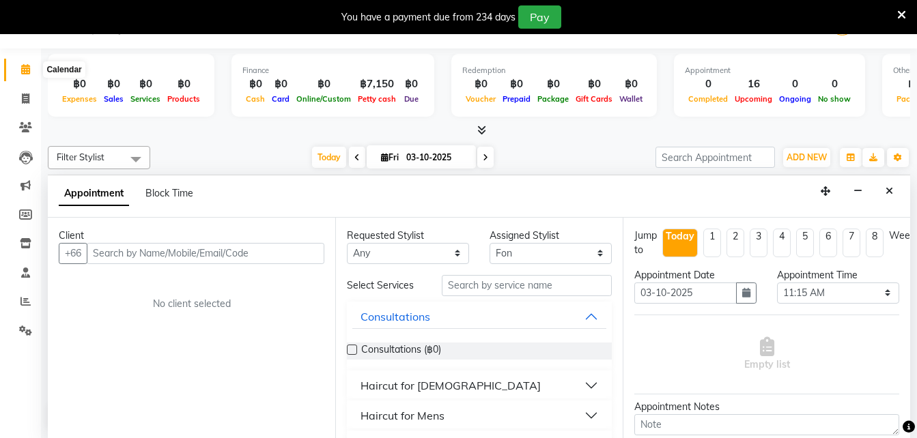
click at [31, 73] on span at bounding box center [26, 70] width 24 height 16
click at [25, 311] on link "Reports" at bounding box center [20, 302] width 33 height 23
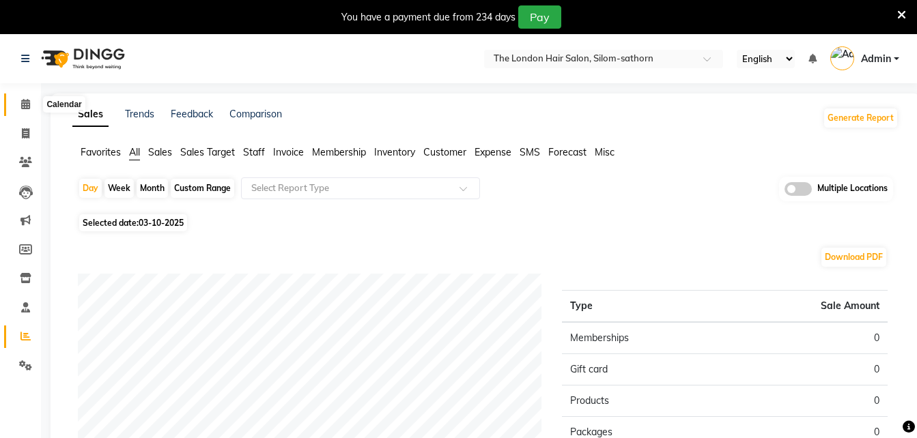
click at [23, 96] on link "Calendar" at bounding box center [20, 105] width 33 height 23
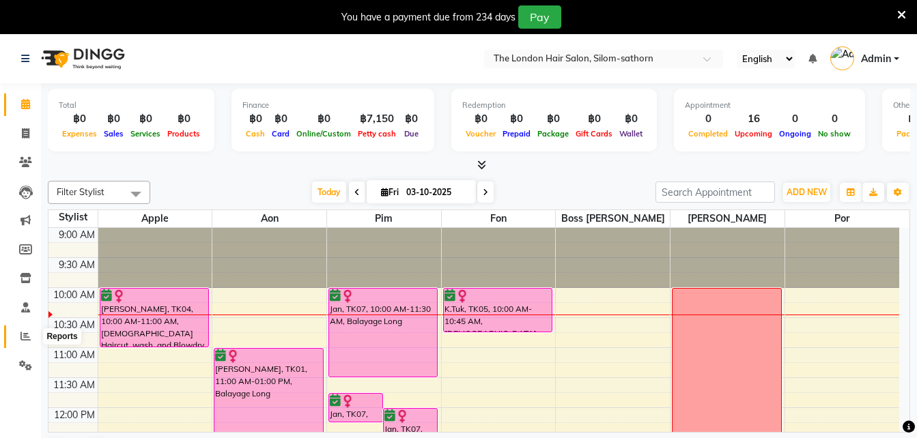
click at [27, 343] on span at bounding box center [26, 337] width 24 height 16
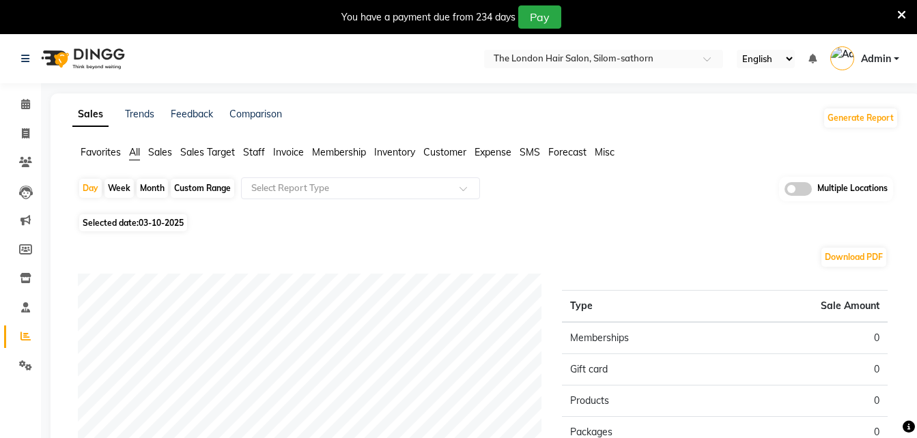
click at [215, 194] on div "Custom Range" at bounding box center [202, 188] width 63 height 19
select select "10"
select select "2025"
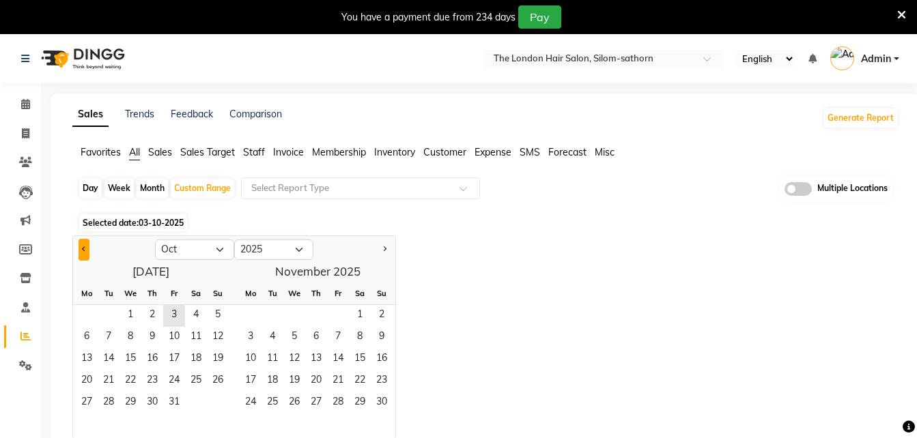
click at [85, 251] on button "Previous month" at bounding box center [84, 250] width 11 height 22
select select "9"
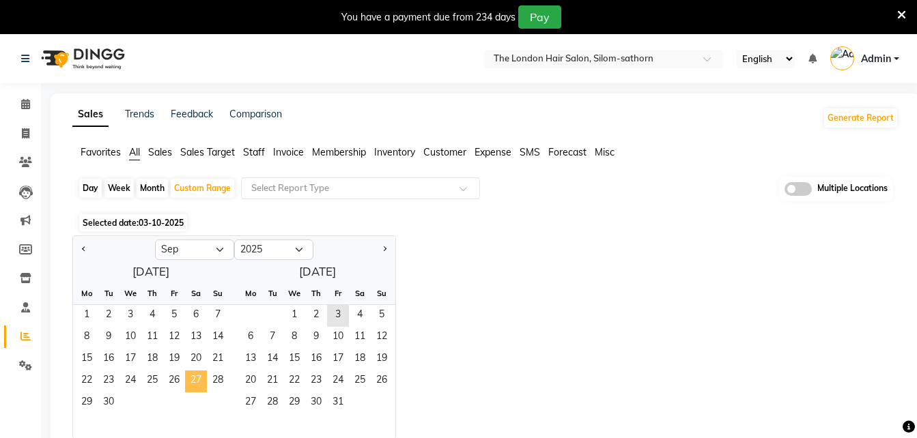
click at [197, 380] on span "27" at bounding box center [196, 382] width 22 height 22
click at [341, 313] on span "3" at bounding box center [338, 316] width 22 height 22
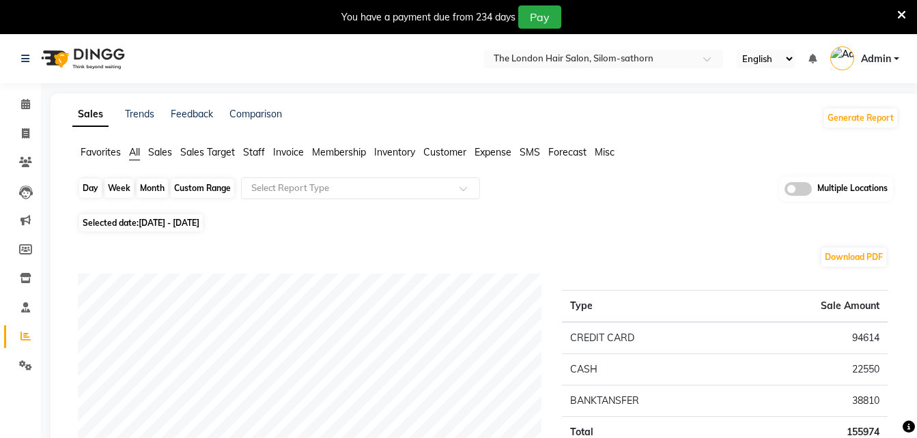
click at [204, 182] on div "Custom Range" at bounding box center [202, 188] width 63 height 19
select select "9"
select select "2025"
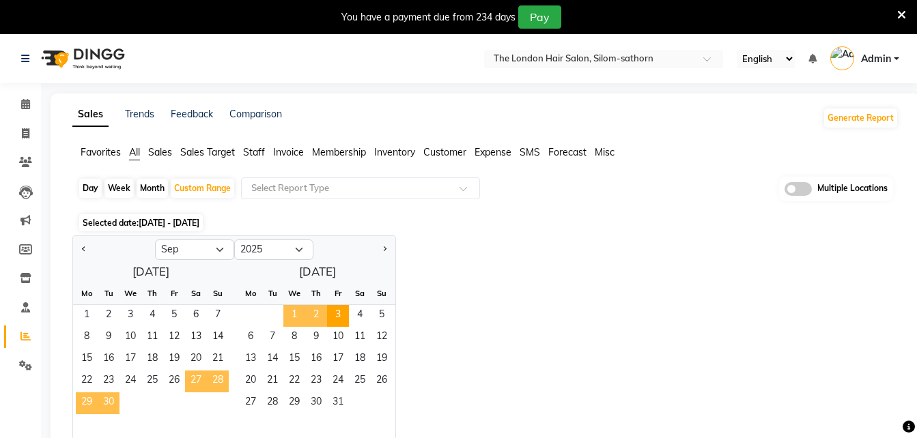
click at [193, 377] on span "27" at bounding box center [196, 382] width 22 height 22
click at [315, 315] on span "2" at bounding box center [316, 316] width 22 height 22
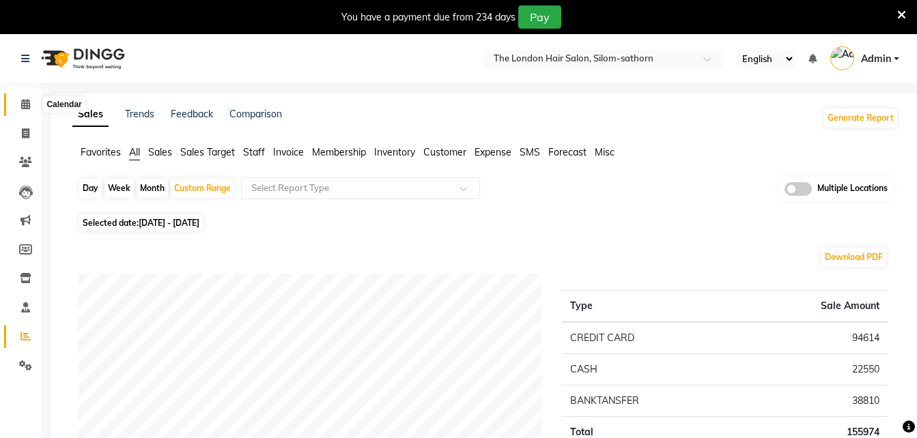
click at [36, 104] on span at bounding box center [26, 105] width 24 height 16
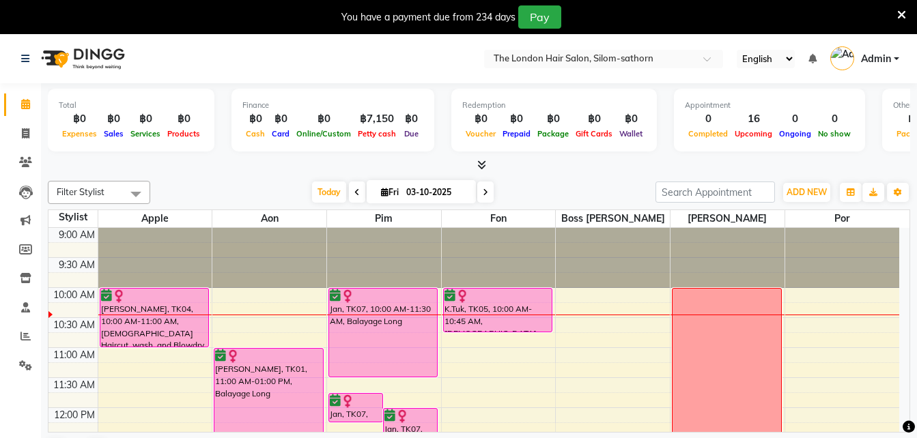
click at [489, 200] on span at bounding box center [485, 192] width 16 height 21
type input "04-10-2025"
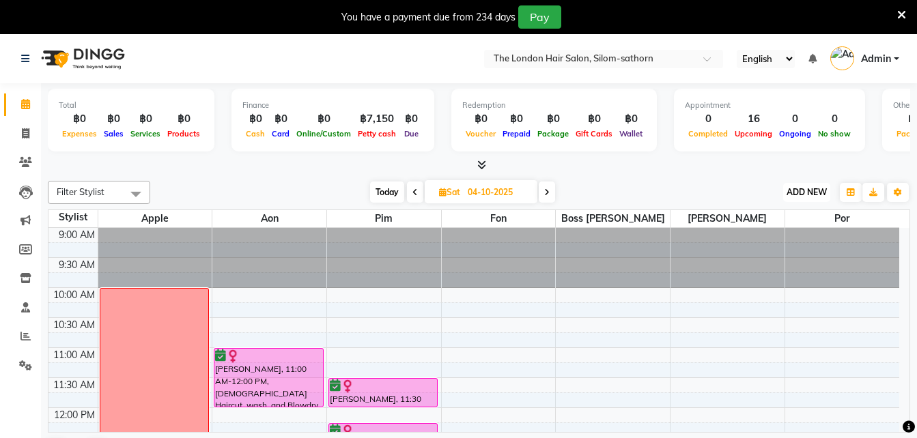
click at [811, 196] on span "ADD NEW" at bounding box center [806, 192] width 40 height 10
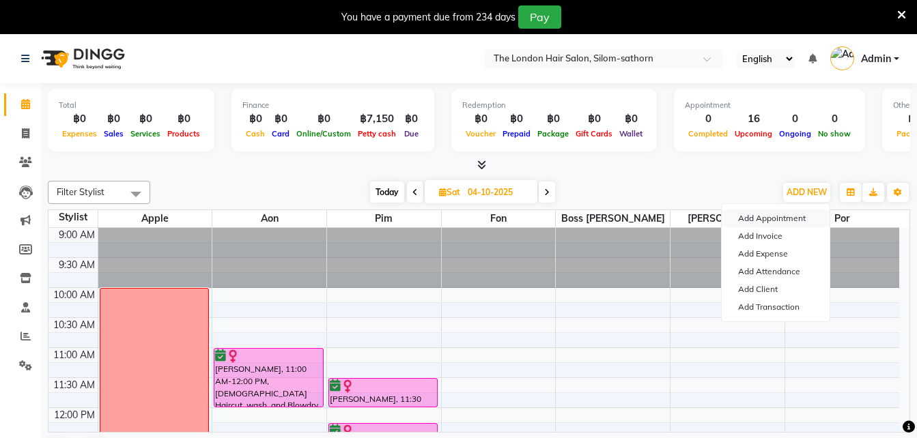
click at [797, 216] on button "Add Appointment" at bounding box center [776, 219] width 108 height 18
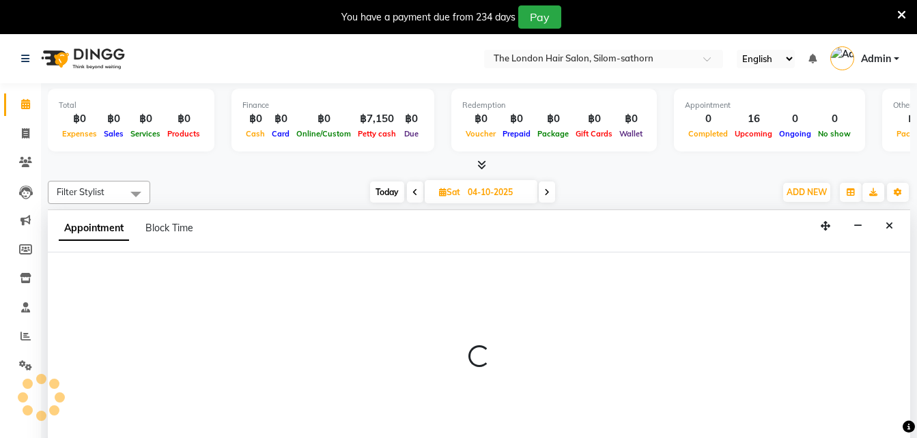
select select "tentative"
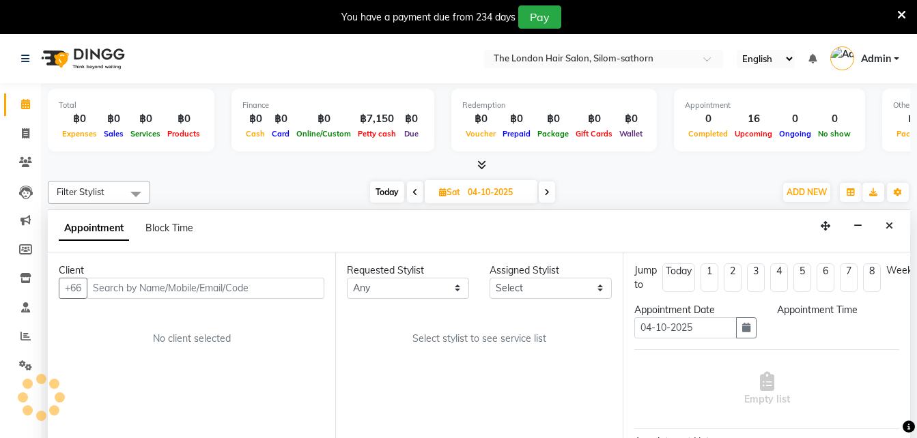
scroll to position [35, 0]
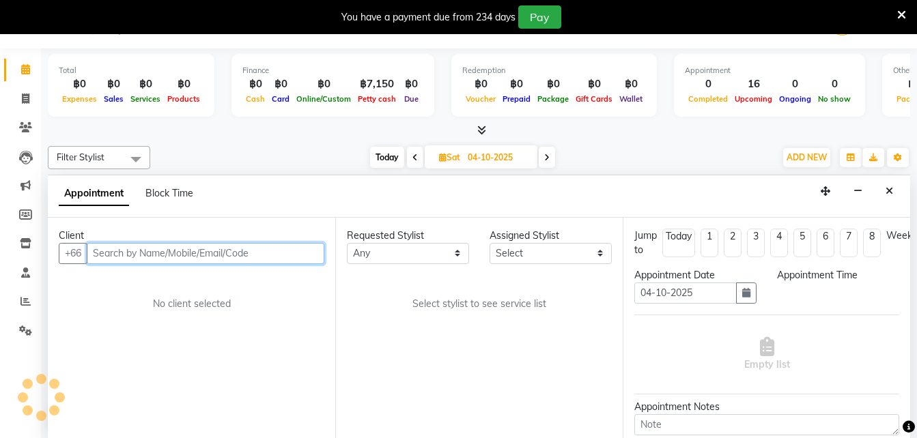
select select "600"
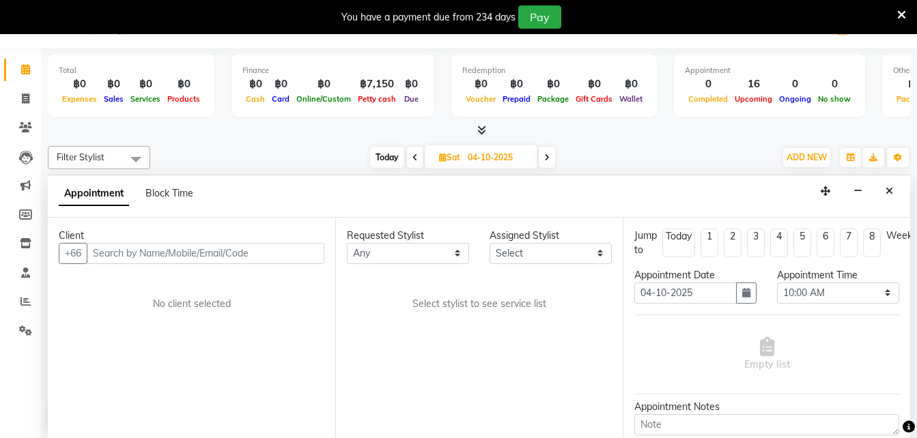
click at [182, 264] on div "Client +66 No client selected" at bounding box center [191, 328] width 287 height 220
click at [187, 251] on input "text" at bounding box center [206, 253] width 238 height 21
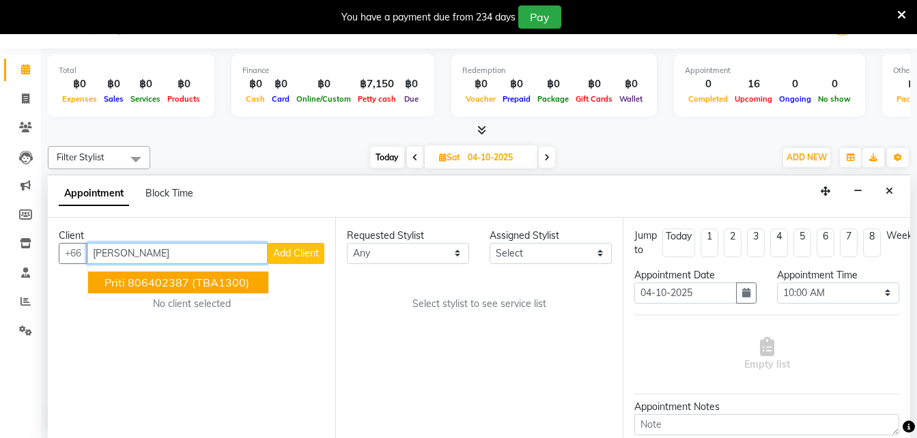
click at [148, 292] on button "Priti 806402387 (TBA1300)" at bounding box center [178, 283] width 180 height 22
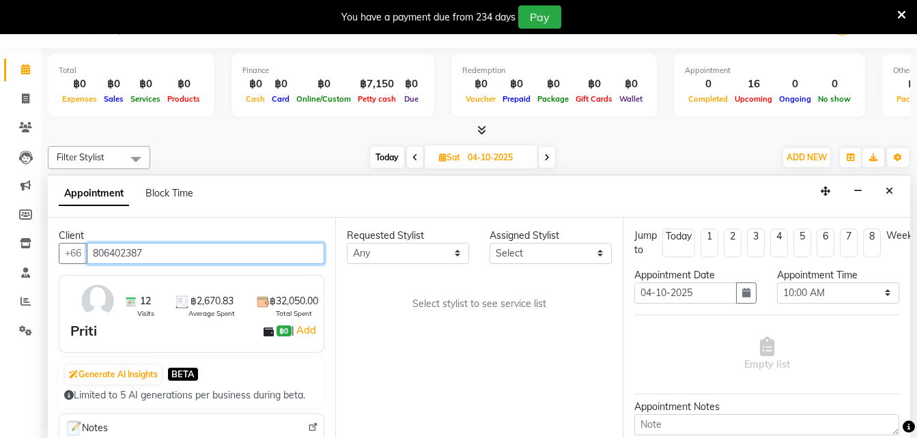
type input "806402387"
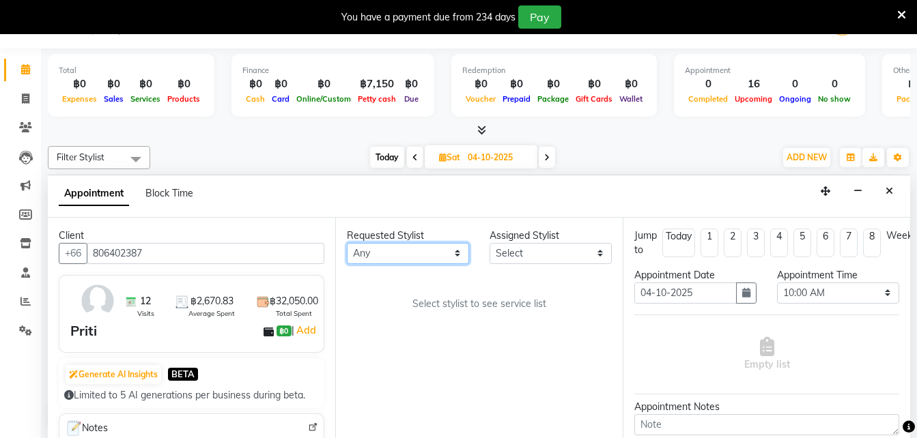
click at [460, 261] on select "Any Aon Apple Boss [PERSON_NAME] [PERSON_NAME] Pim Por" at bounding box center [408, 253] width 122 height 21
select select "65351"
click at [347, 243] on select "Any Aon Apple Boss [PERSON_NAME] [PERSON_NAME] Pim Por" at bounding box center [408, 253] width 122 height 21
select select "65351"
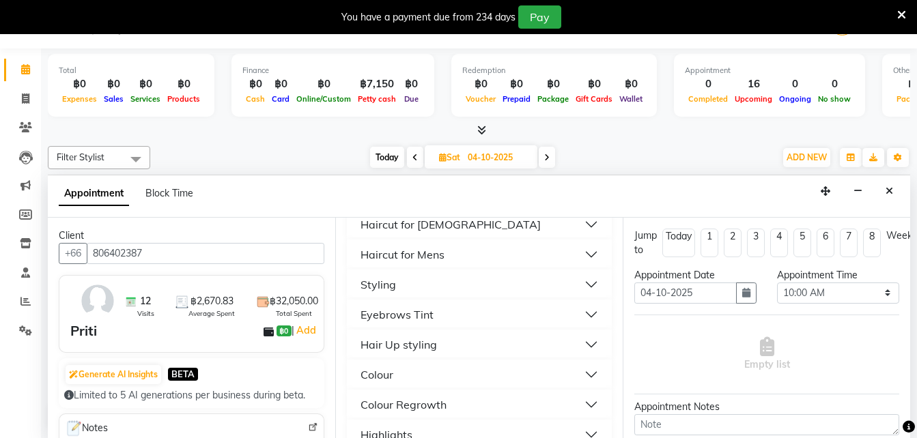
scroll to position [167, 0]
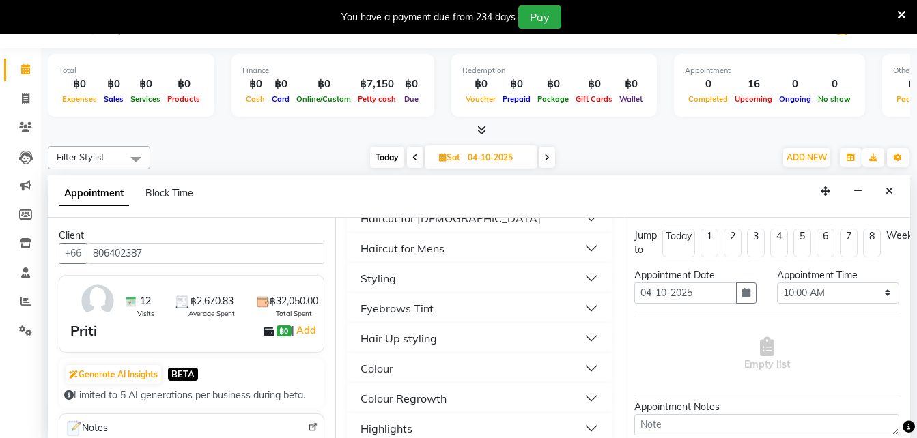
click at [586, 370] on button "Colour" at bounding box center [479, 368] width 254 height 25
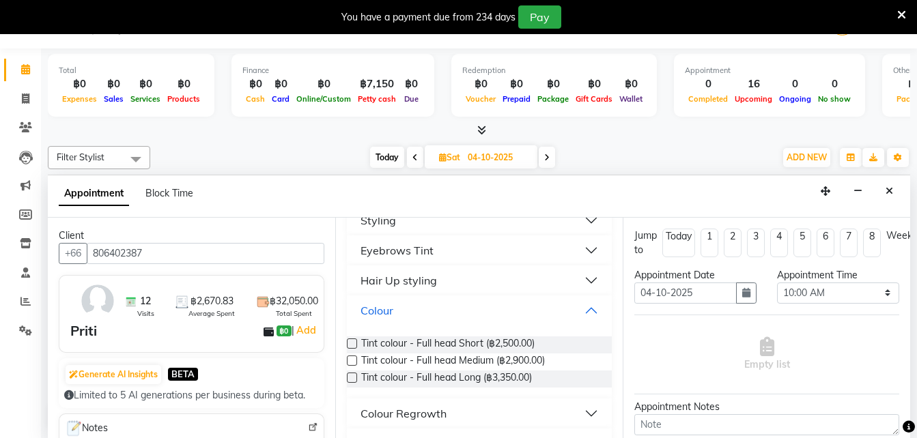
scroll to position [226, 0]
click at [476, 382] on span "Tint colour - Full head Long (฿3,350.00)" at bounding box center [446, 378] width 171 height 17
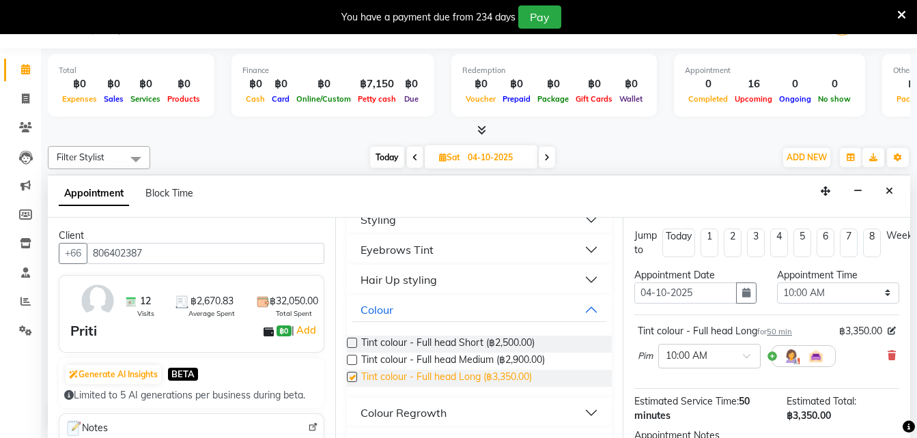
checkbox input "false"
click at [742, 293] on icon "button" at bounding box center [746, 293] width 8 height 10
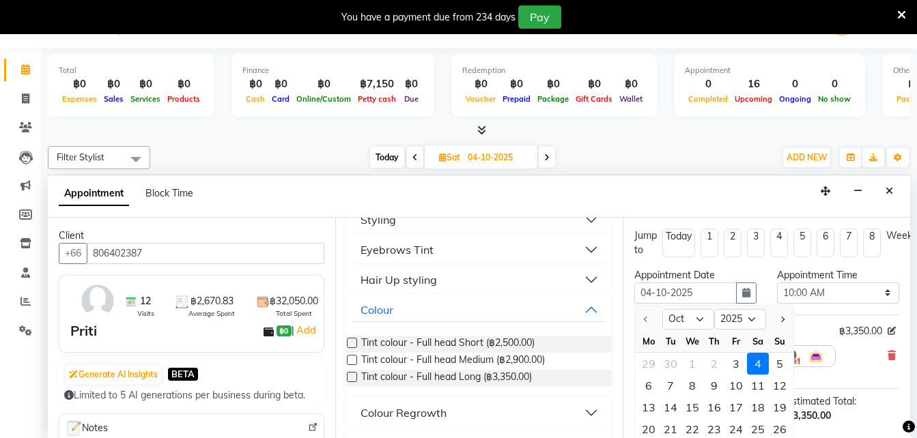
click at [755, 363] on div "4" at bounding box center [758, 364] width 22 height 22
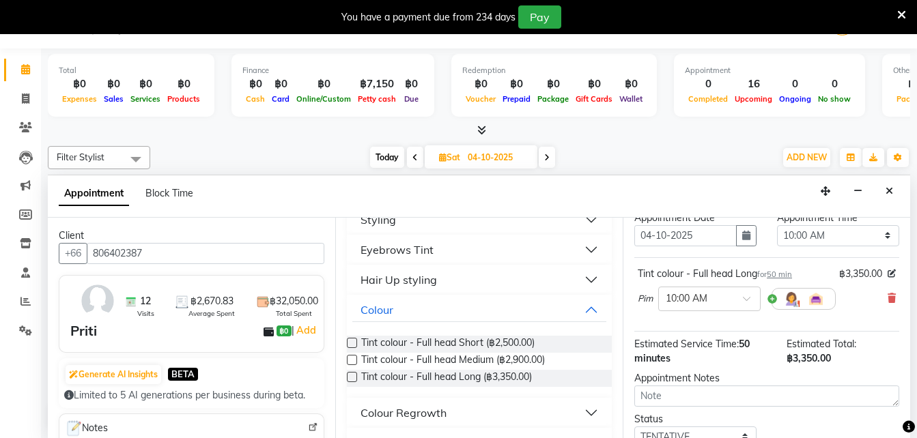
scroll to position [163, 0]
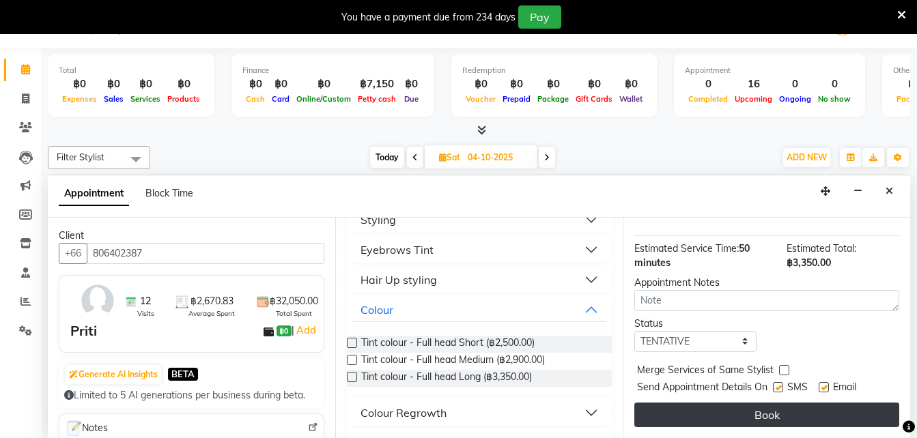
click at [836, 409] on button "Book" at bounding box center [766, 415] width 265 height 25
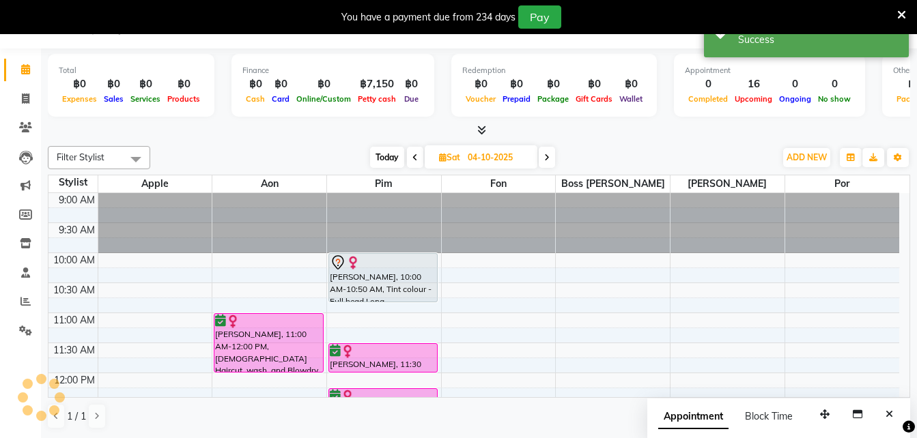
scroll to position [0, 0]
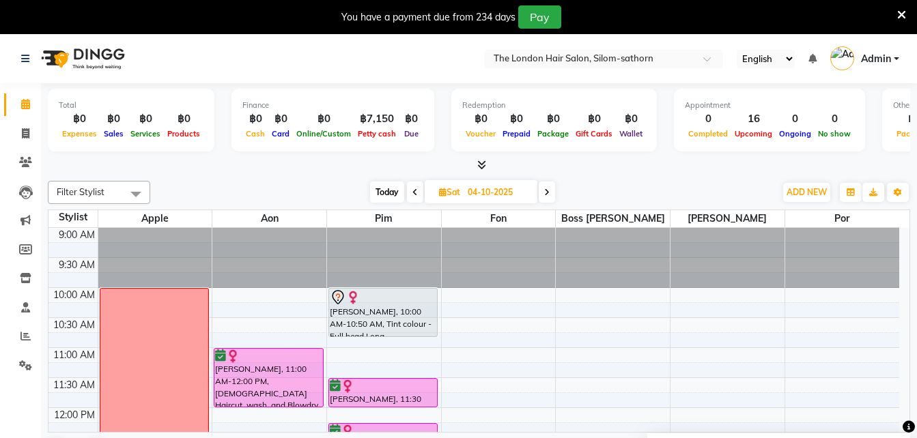
click at [380, 186] on span "Today" at bounding box center [387, 192] width 34 height 21
type input "03-10-2025"
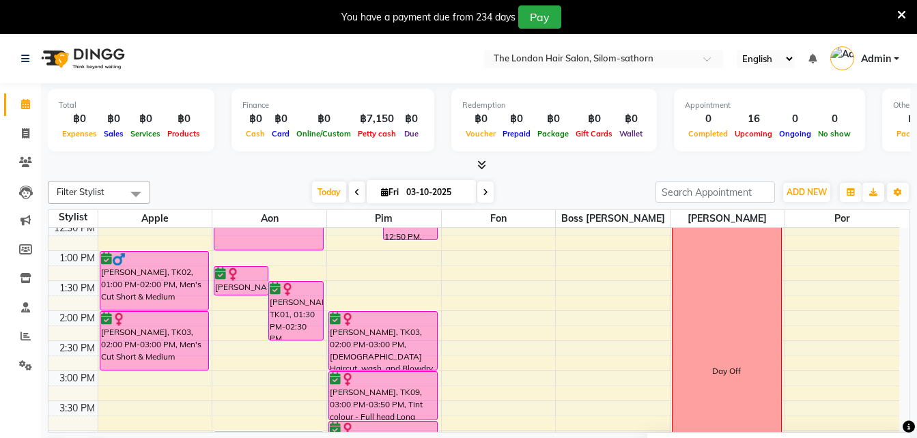
scroll to position [218, 0]
click at [808, 192] on span "ADD NEW" at bounding box center [806, 192] width 40 height 10
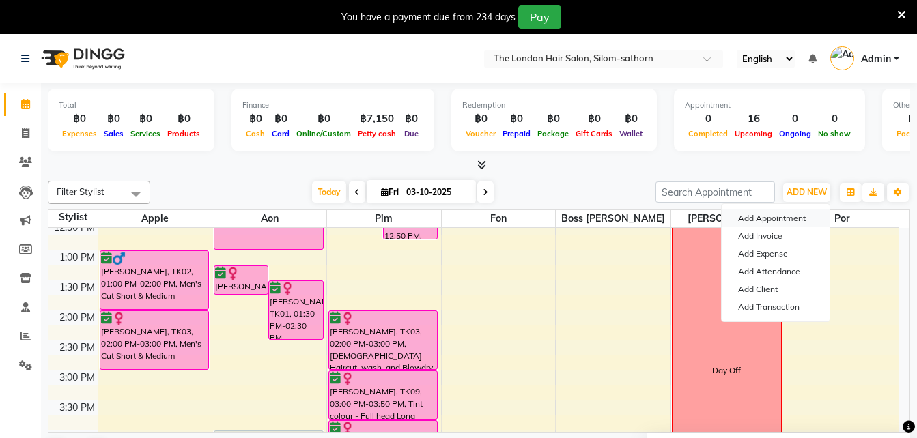
click at [805, 217] on button "Add Appointment" at bounding box center [776, 219] width 108 height 18
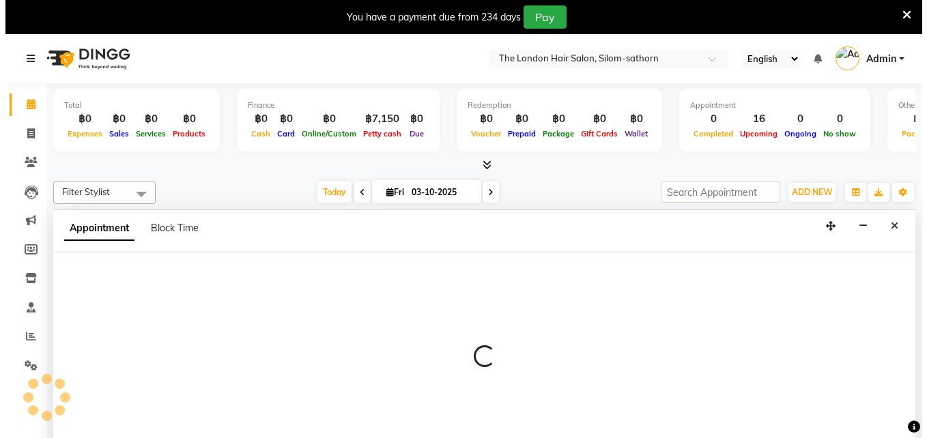
scroll to position [35, 0]
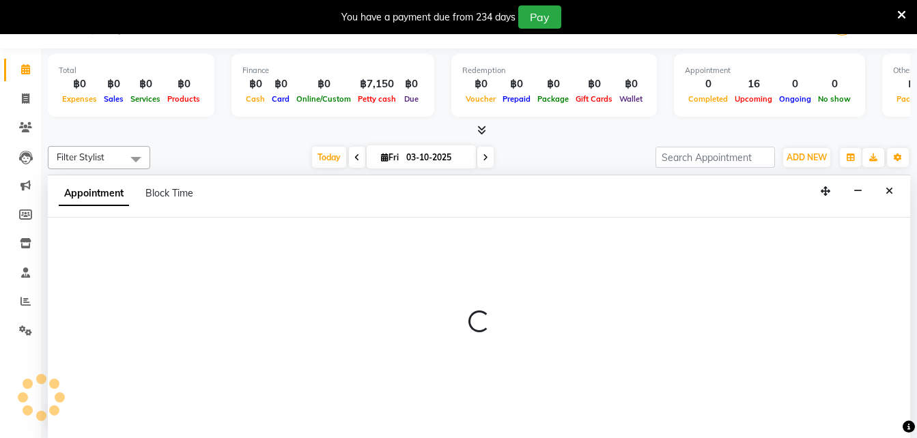
select select "600"
select select "tentative"
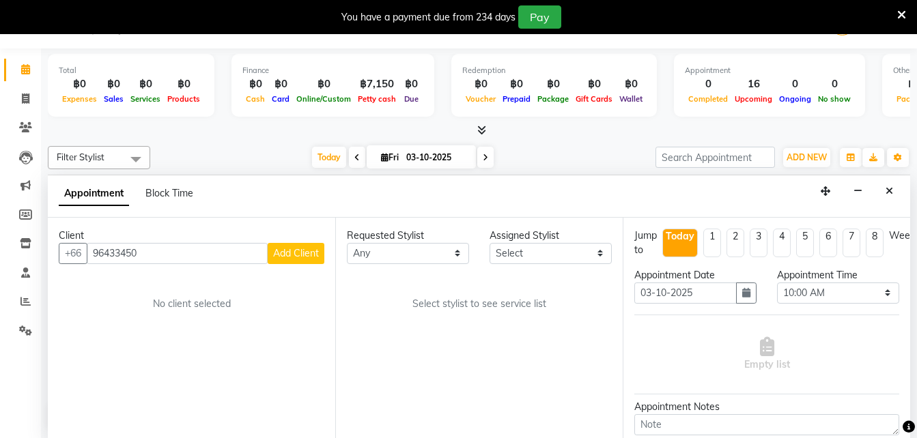
type input "96433450"
click at [298, 255] on span "Add Client" at bounding box center [296, 253] width 46 height 12
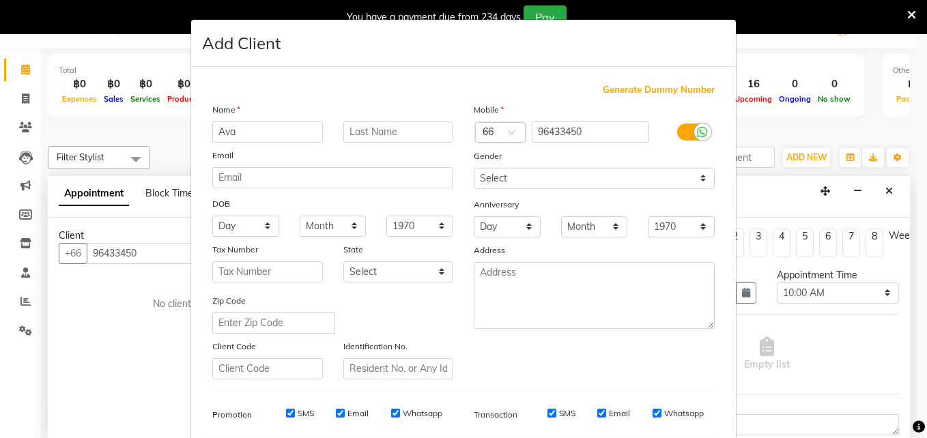
type input "Ava"
click at [698, 184] on select "Select [DEMOGRAPHIC_DATA] [DEMOGRAPHIC_DATA] Other Prefer Not To Say" at bounding box center [594, 178] width 241 height 21
select select "[DEMOGRAPHIC_DATA]"
click at [474, 168] on select "Select [DEMOGRAPHIC_DATA] [DEMOGRAPHIC_DATA] Other Prefer Not To Say" at bounding box center [594, 178] width 241 height 21
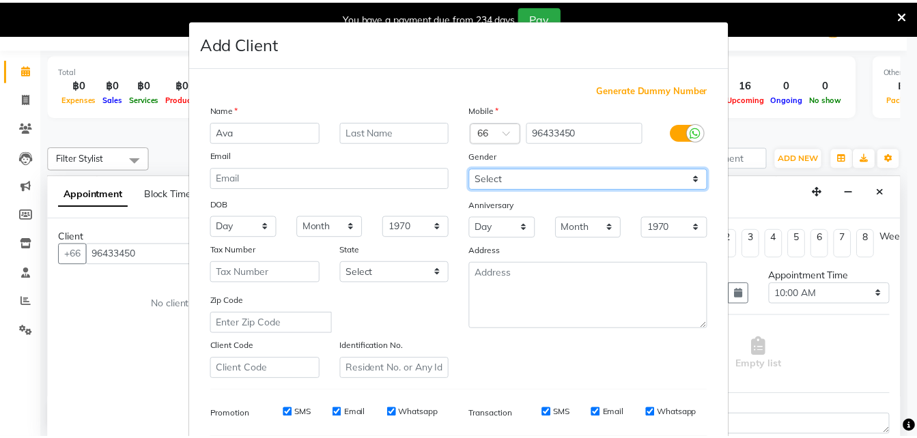
scroll to position [192, 0]
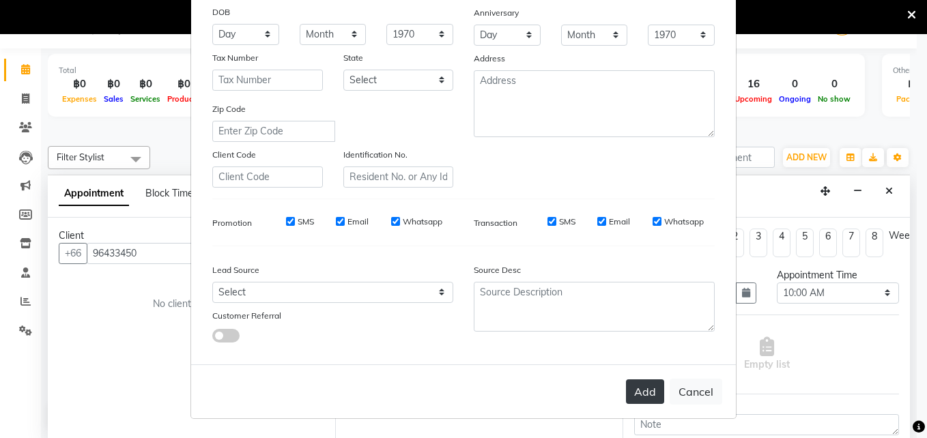
click at [650, 387] on button "Add" at bounding box center [645, 392] width 38 height 25
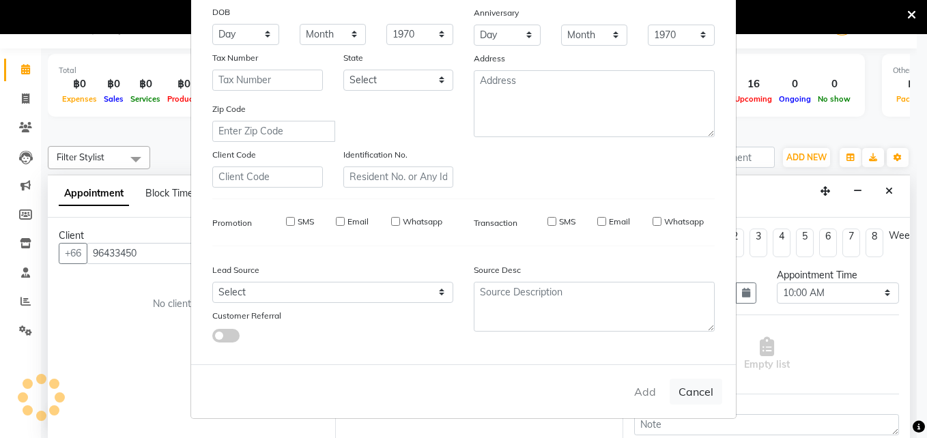
select select
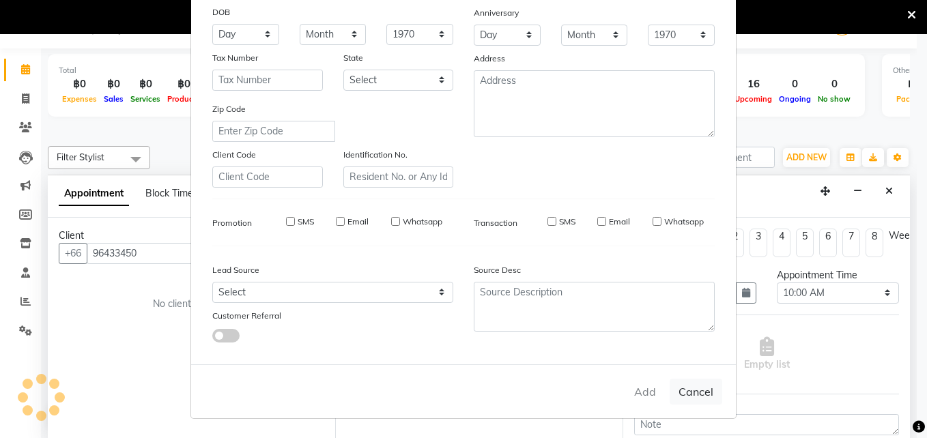
select select
checkbox input "false"
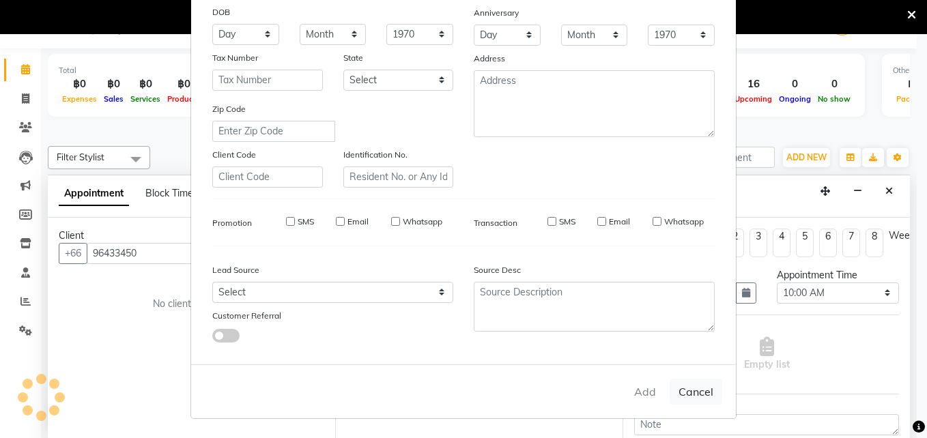
checkbox input "false"
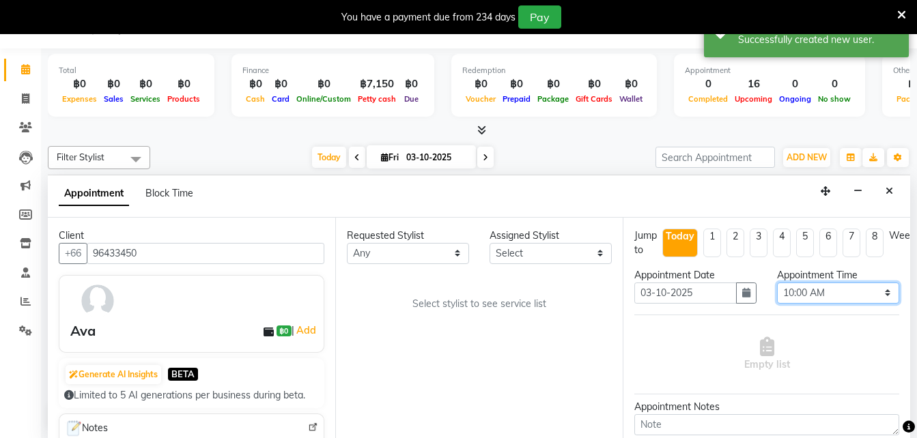
click at [877, 300] on select "Select 10:00 AM 10:05 AM 10:10 AM 10:15 AM 10:20 AM 10:25 AM 10:30 AM 10:35 AM …" at bounding box center [838, 293] width 122 height 21
select select "905"
click at [777, 283] on select "Select 10:00 AM 10:05 AM 10:10 AM 10:15 AM 10:20 AM 10:25 AM 10:30 AM 10:35 AM …" at bounding box center [838, 293] width 122 height 21
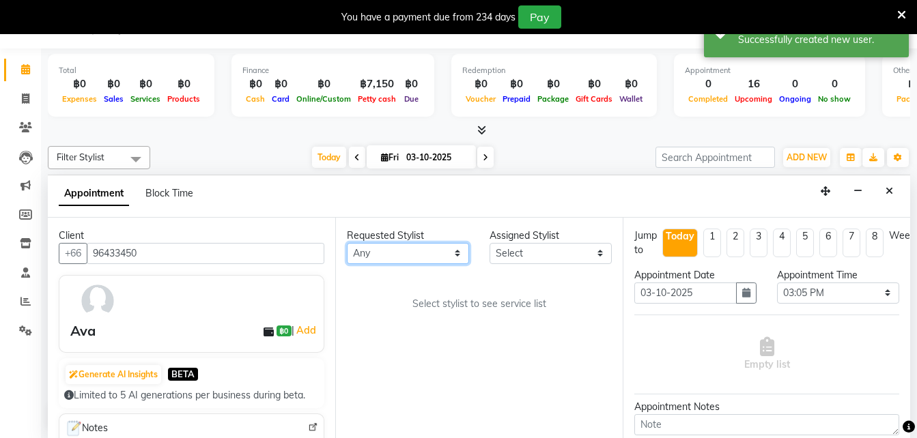
click at [455, 252] on select "Any Aon Apple Boss [PERSON_NAME] [PERSON_NAME] Pim Por" at bounding box center [408, 253] width 122 height 21
select select "56710"
click at [347, 243] on select "Any Aon Apple Boss [PERSON_NAME] [PERSON_NAME] Pim Por" at bounding box center [408, 253] width 122 height 21
select select "56710"
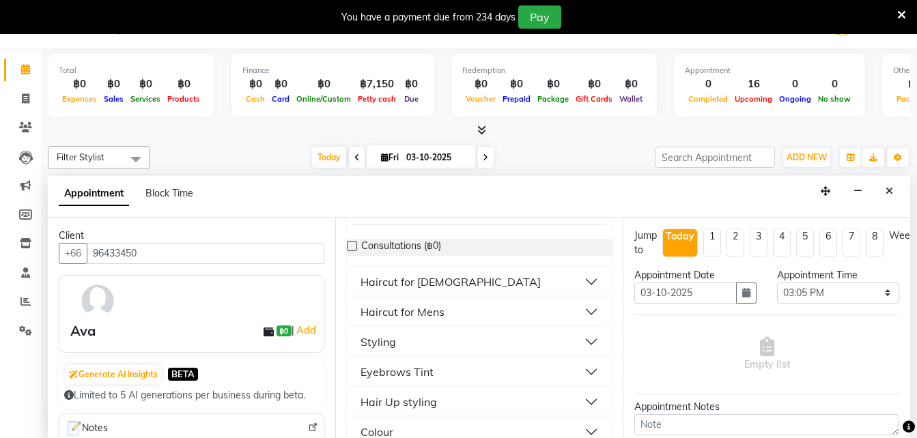
scroll to position [102, 0]
click at [581, 279] on button "Haircut for [DEMOGRAPHIC_DATA]" at bounding box center [479, 284] width 254 height 25
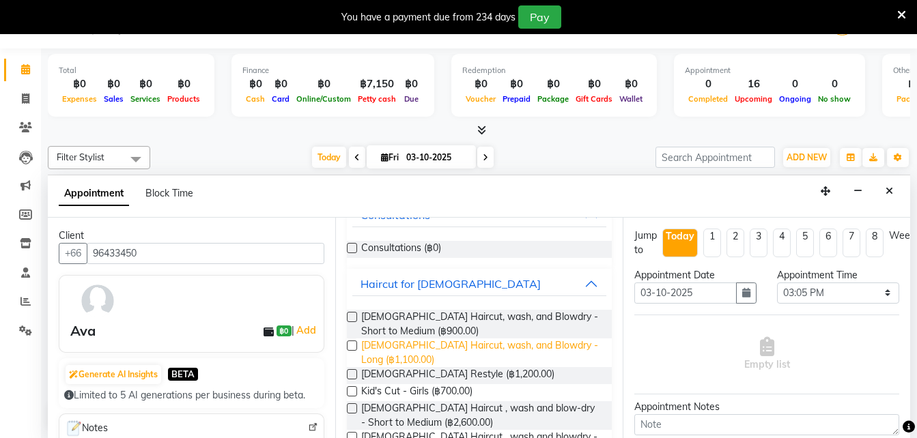
click at [519, 347] on span "Ladies Haircut, wash, and Blowdry - Long (฿1,100.00)" at bounding box center [481, 353] width 240 height 29
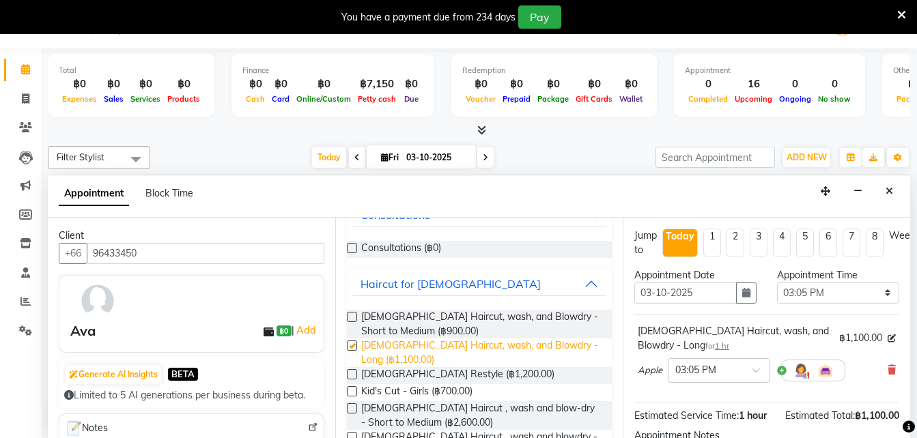
checkbox input "false"
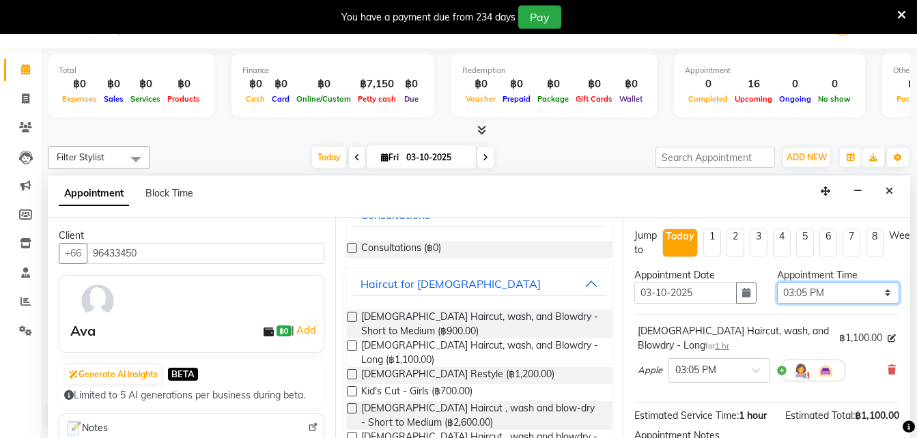
click at [877, 296] on select "Select 10:00 AM 10:05 AM 10:10 AM 10:15 AM 10:20 AM 10:25 AM 10:30 AM 10:35 AM …" at bounding box center [838, 293] width 122 height 21
select select "900"
click at [777, 283] on select "Select 10:00 AM 10:05 AM 10:10 AM 10:15 AM 10:20 AM 10:25 AM 10:30 AM 10:35 AM …" at bounding box center [838, 293] width 122 height 21
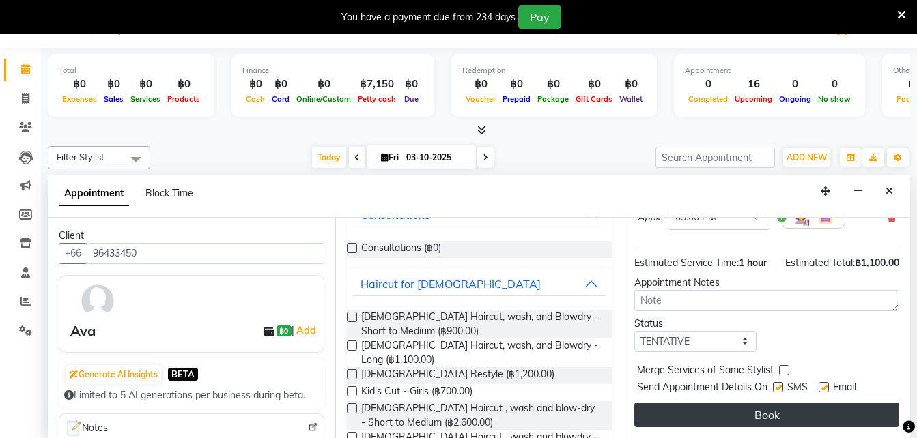
click at [756, 409] on button "Book" at bounding box center [766, 415] width 265 height 25
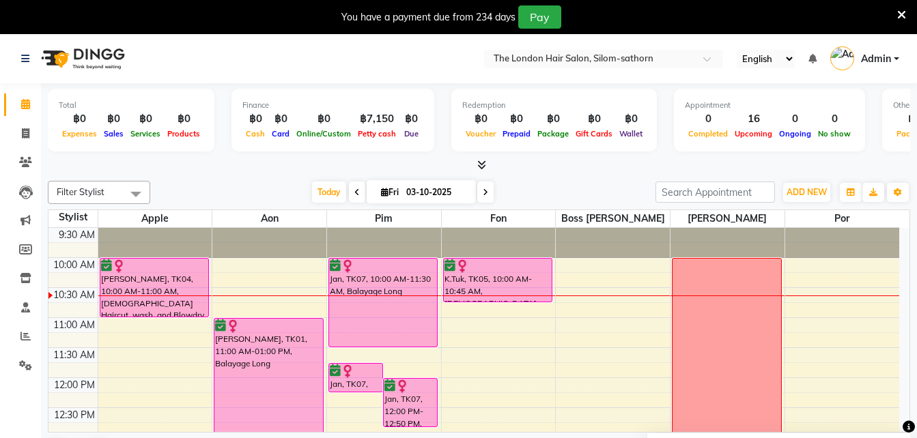
scroll to position [29, 0]
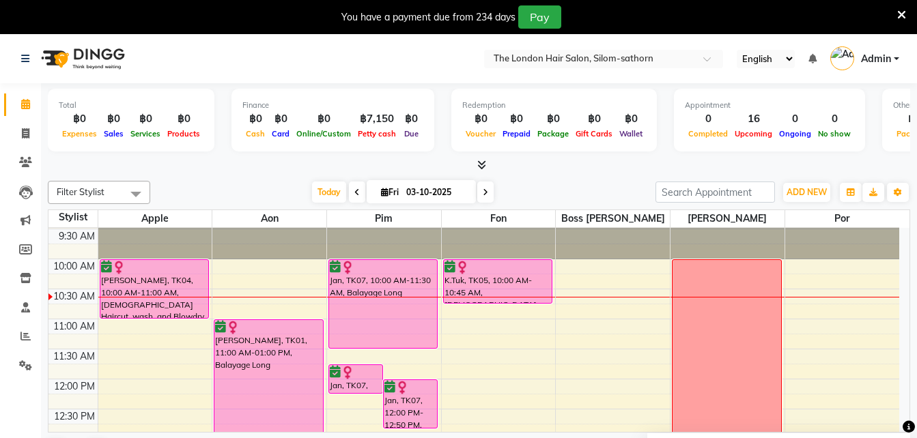
click at [488, 200] on span at bounding box center [485, 192] width 16 height 21
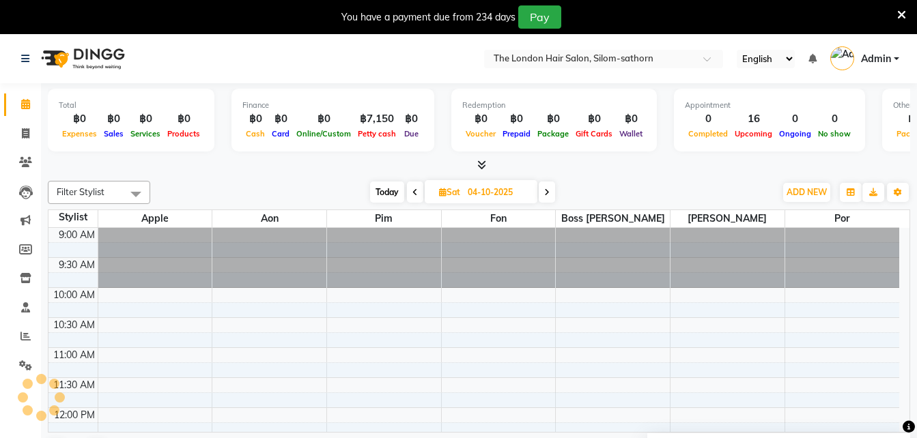
scroll to position [61, 0]
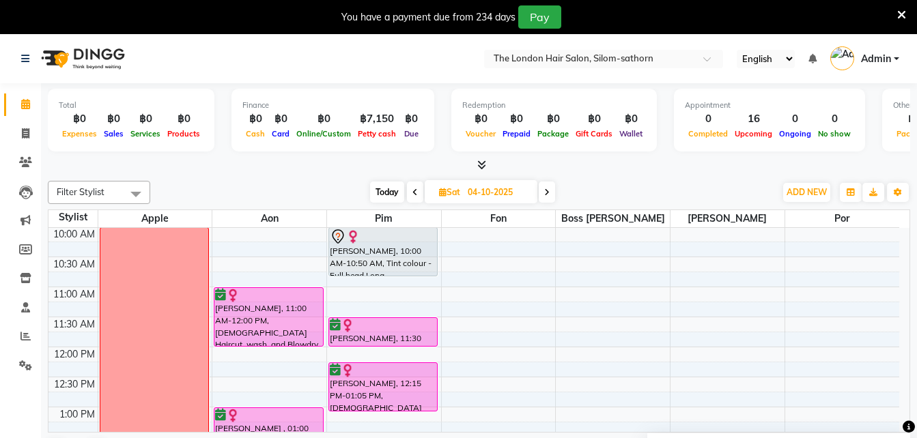
click at [552, 198] on span at bounding box center [547, 192] width 16 height 21
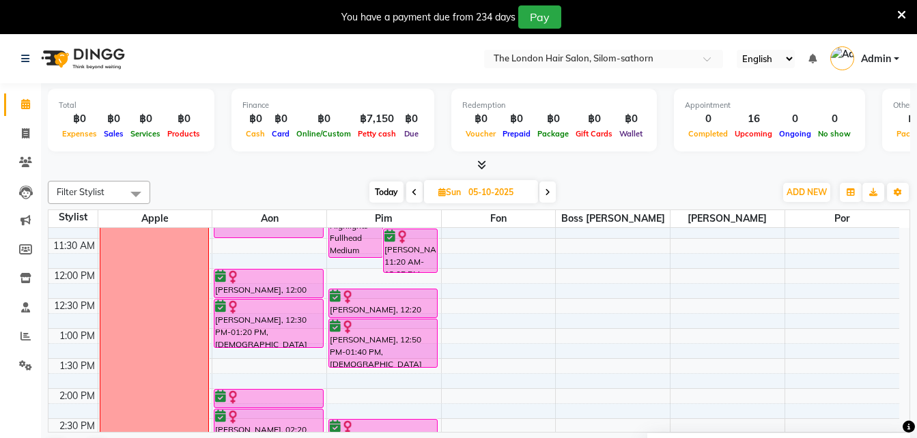
scroll to position [0, 0]
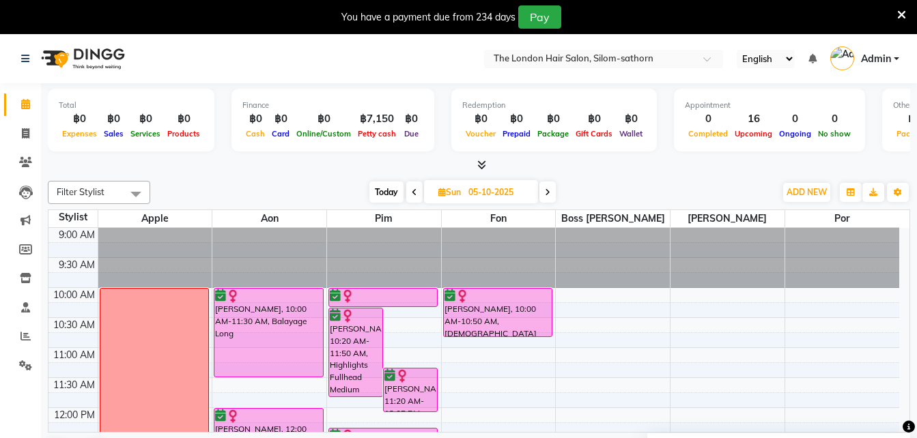
click at [547, 195] on icon at bounding box center [547, 192] width 5 height 8
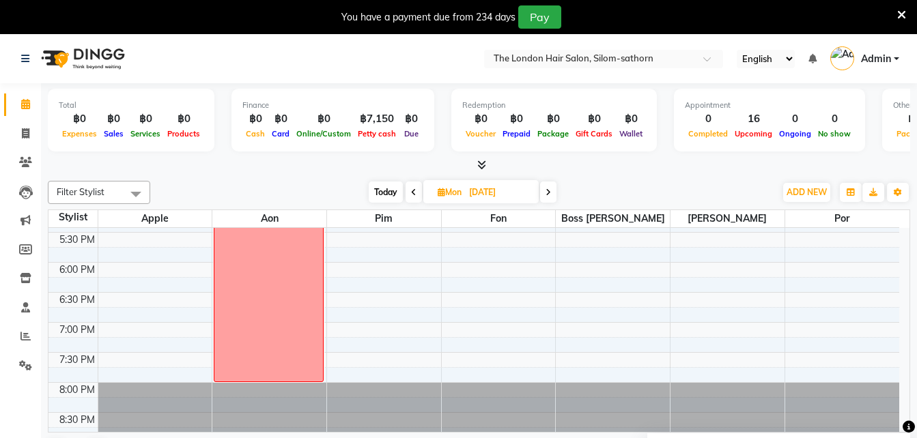
scroll to position [509, 0]
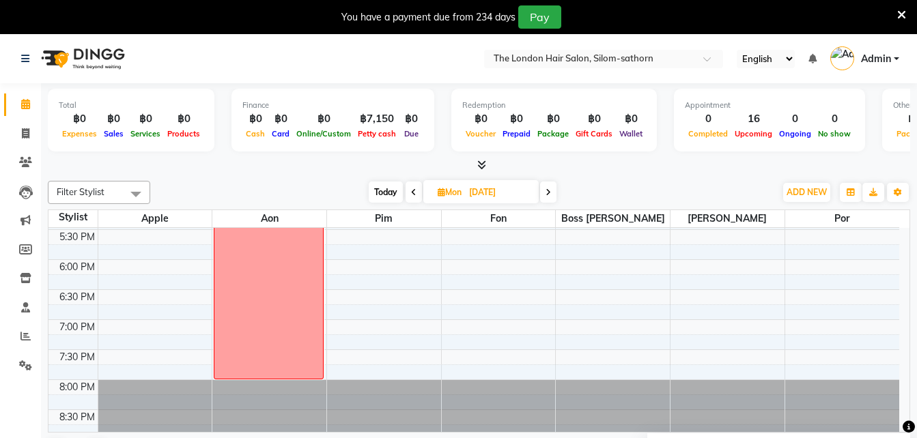
click at [540, 188] on div "Today Mon 06-10-2025" at bounding box center [462, 192] width 190 height 20
click at [25, 91] on li "Calendar" at bounding box center [20, 104] width 41 height 29
click at [23, 97] on span at bounding box center [26, 105] width 24 height 16
click at [386, 183] on span "Today" at bounding box center [386, 192] width 34 height 21
type input "03-10-2025"
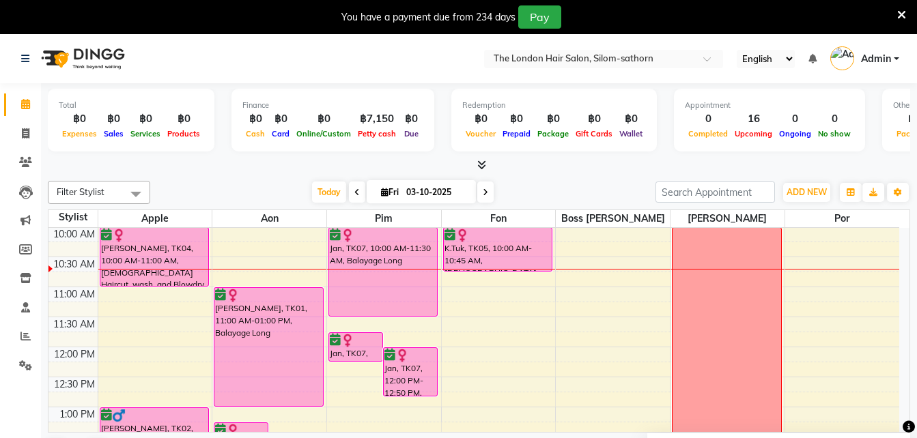
scroll to position [0, 0]
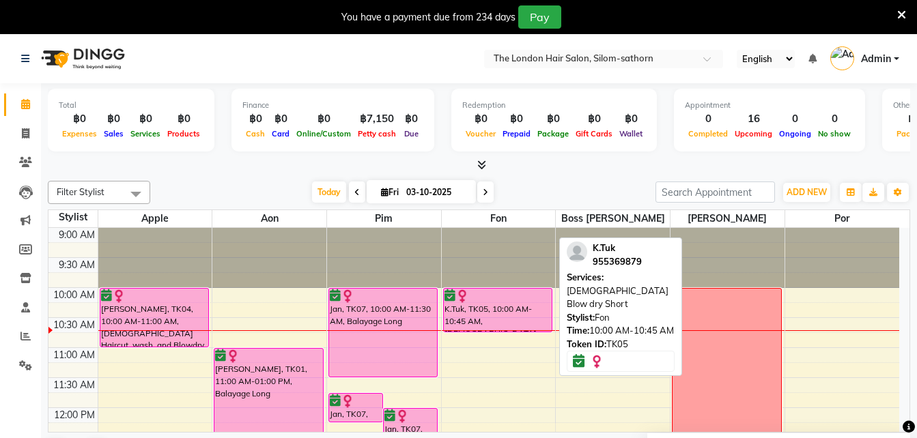
click at [519, 304] on div "K.Tuk, TK05, 10:00 AM-10:45 AM, [DEMOGRAPHIC_DATA] Blow dry Short" at bounding box center [498, 310] width 109 height 43
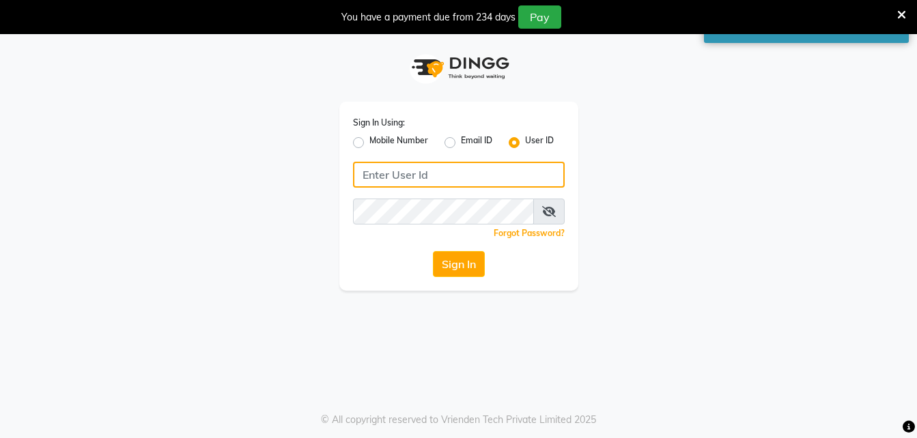
click at [512, 177] on input "Username" at bounding box center [459, 175] width 212 height 26
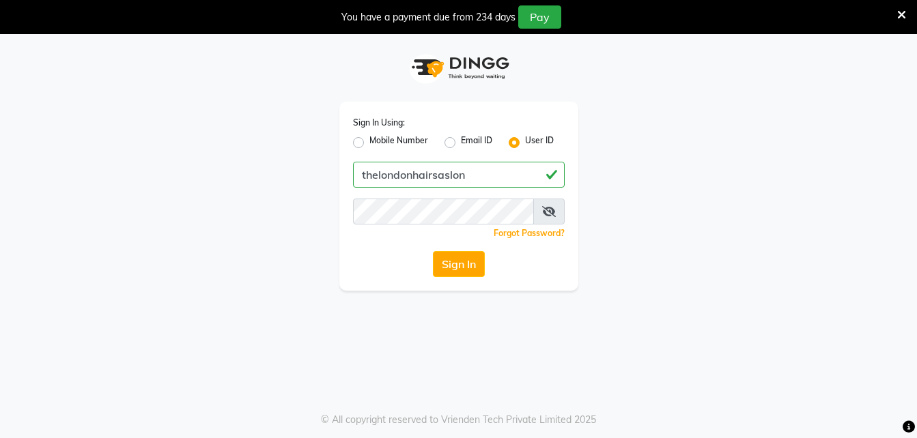
click at [481, 230] on div "Forgot Password?" at bounding box center [459, 233] width 212 height 14
click at [476, 272] on button "Sign In" at bounding box center [459, 264] width 52 height 26
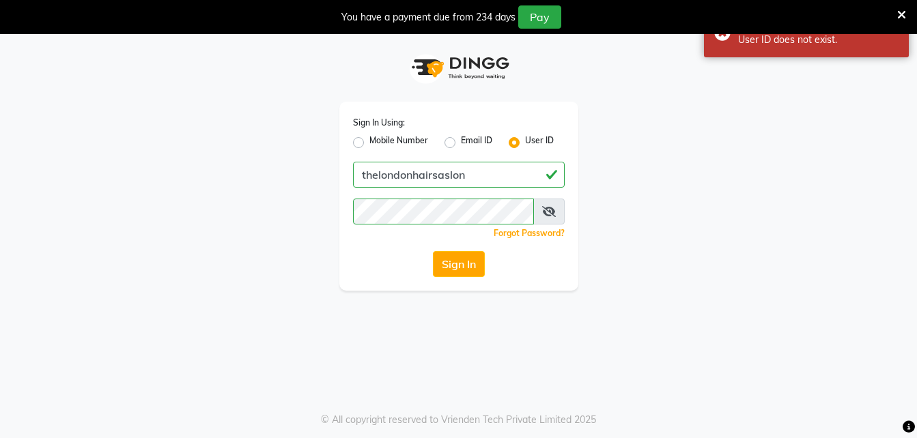
click at [551, 218] on span at bounding box center [548, 212] width 31 height 26
click at [542, 208] on icon at bounding box center [549, 211] width 14 height 11
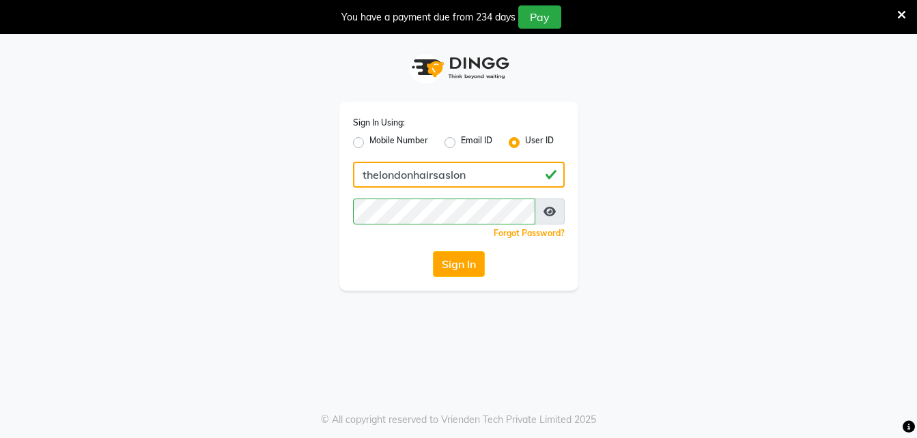
click at [450, 181] on input "thelondonhairsaslon" at bounding box center [459, 175] width 212 height 26
type input "thelondonhairsalon"
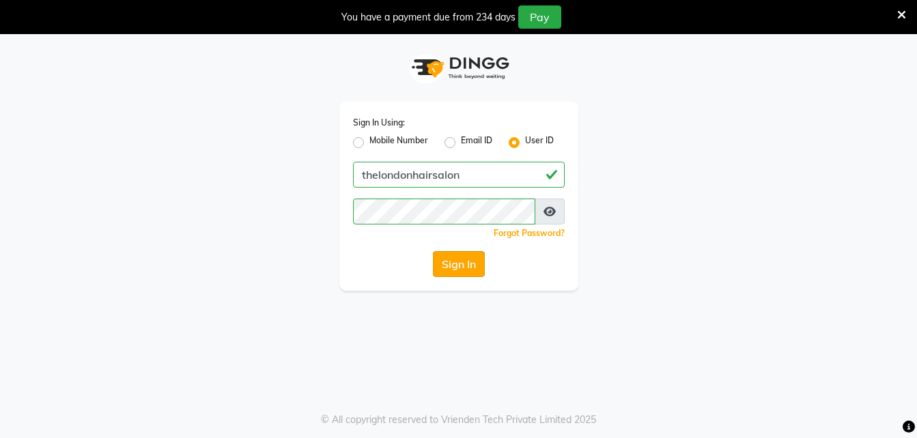
click at [451, 260] on button "Sign In" at bounding box center [459, 264] width 52 height 26
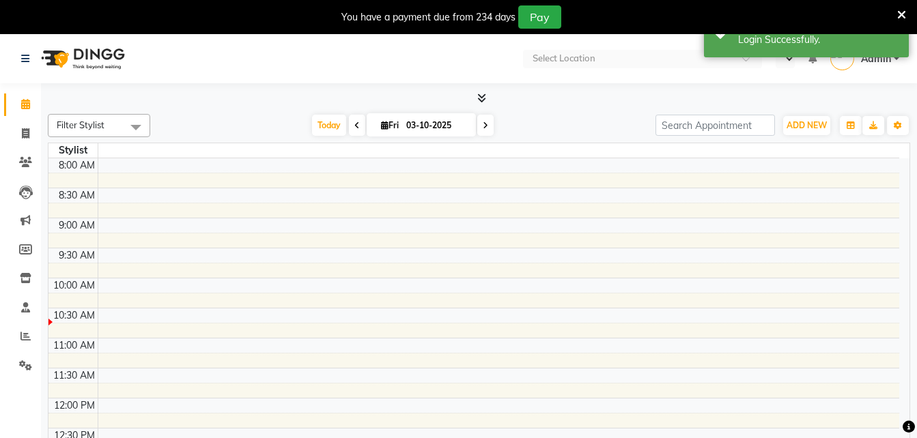
select select "en"
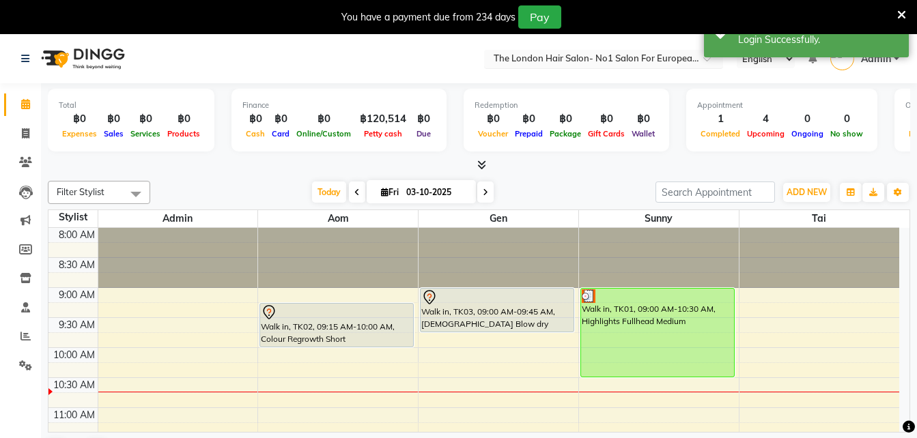
click at [663, 52] on div "× The London Hair Salon- No1 Salon For European & Western Hair, Thonglor" at bounding box center [596, 59] width 205 height 14
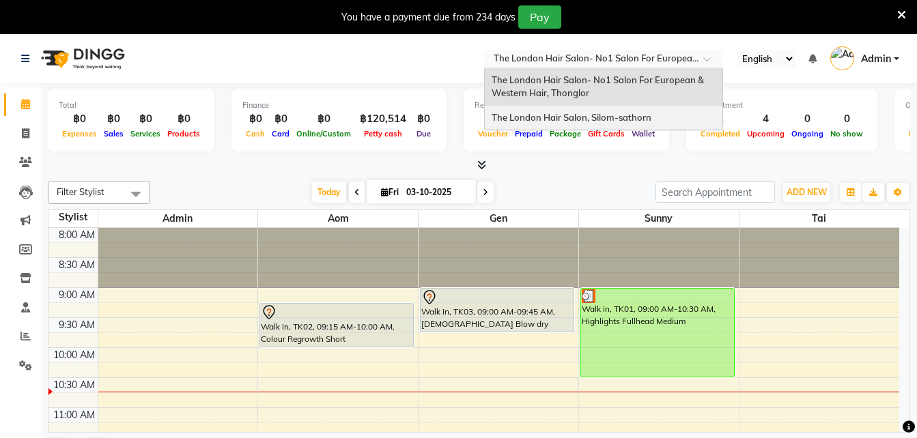
click at [584, 112] on span "The London Hair Salon, Silom-sathorn" at bounding box center [571, 117] width 160 height 11
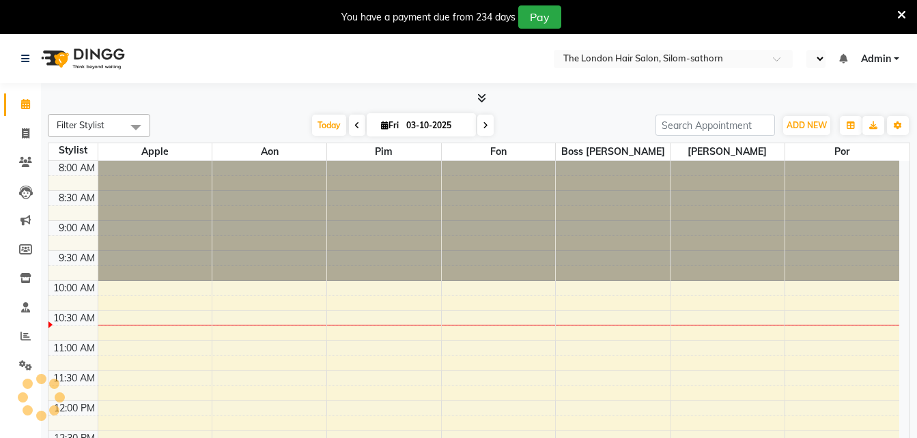
select select "en"
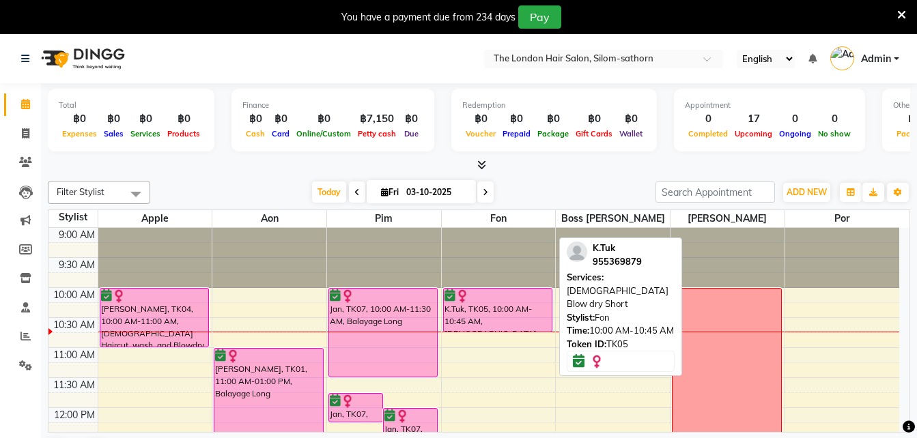
click at [511, 309] on div "K.Tuk, TK05, 10:00 AM-10:45 AM, [DEMOGRAPHIC_DATA] Blow dry Short" at bounding box center [498, 310] width 109 height 43
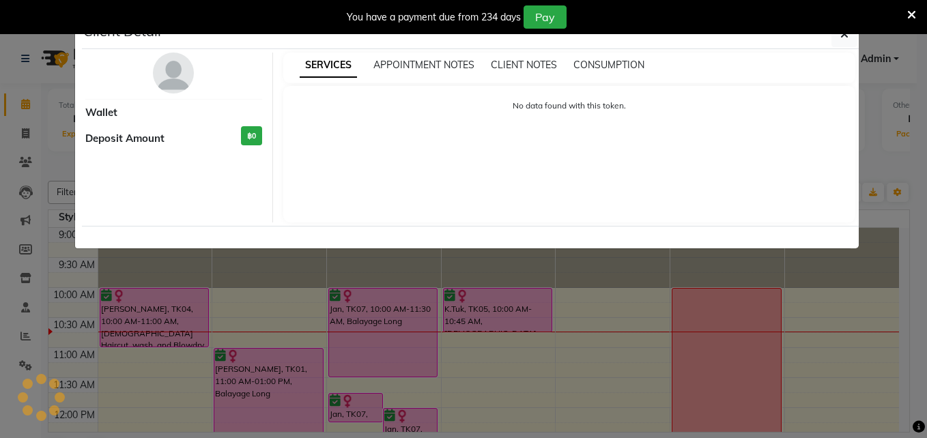
select select "6"
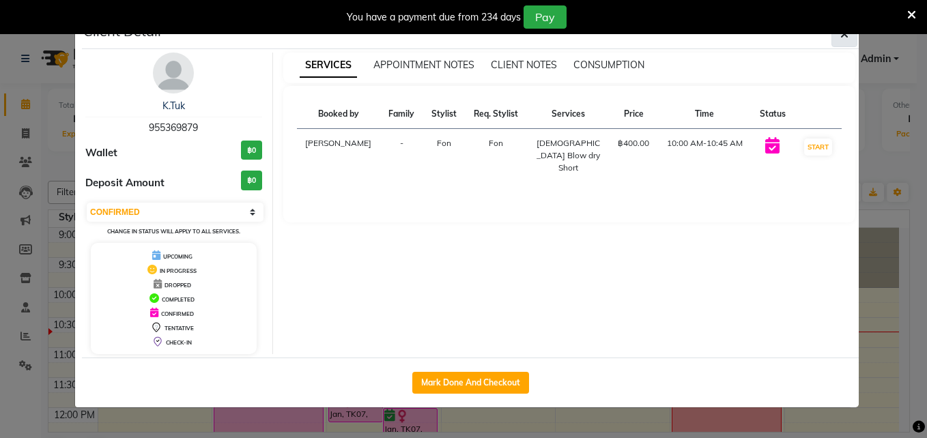
click at [845, 35] on icon "button" at bounding box center [844, 34] width 8 height 11
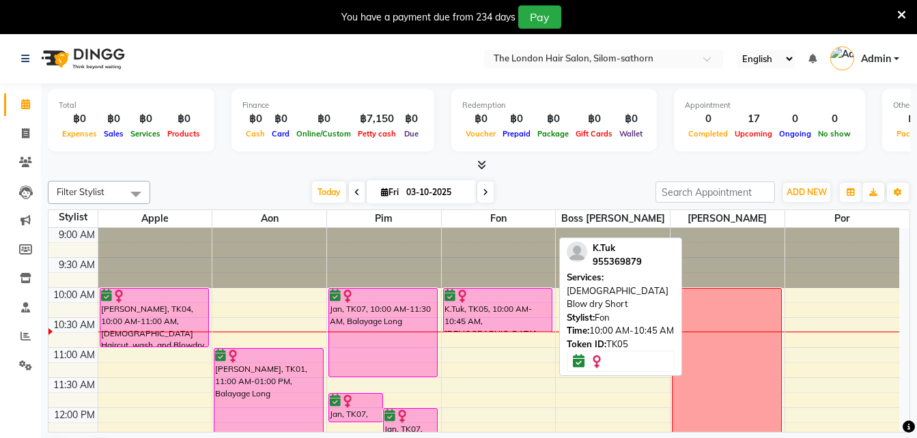
click at [542, 306] on div "K.Tuk, TK05, 10:00 AM-10:45 AM, [DEMOGRAPHIC_DATA] Blow dry Short" at bounding box center [498, 310] width 109 height 43
select select "6"
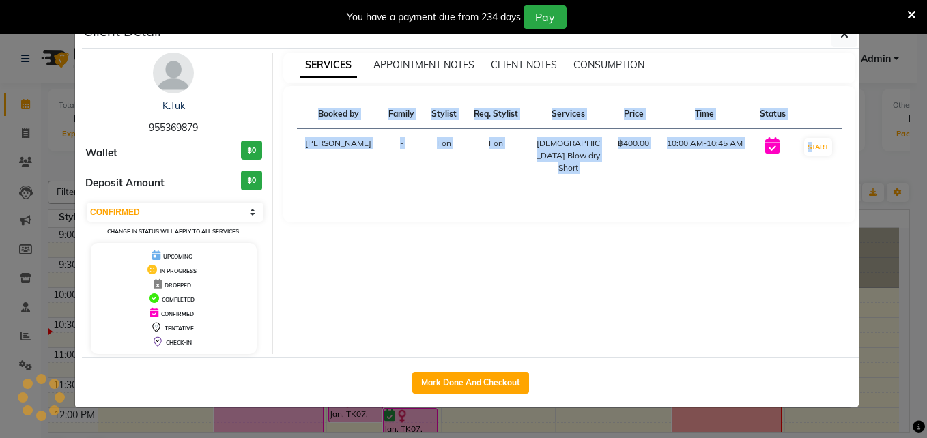
click at [542, 306] on div "Client Detail K.Tuk 955369879 Wallet ฿0 Deposit Amount ฿0 Select IN SERVICE CON…" at bounding box center [470, 214] width 777 height 388
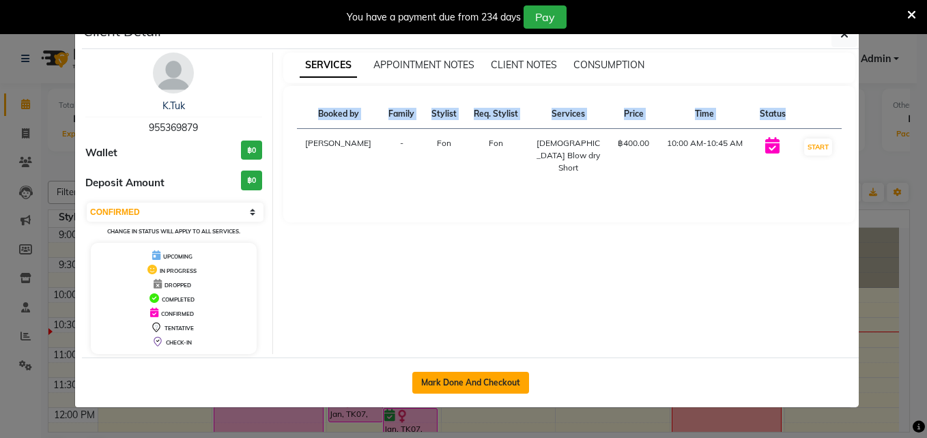
click at [468, 388] on button "Mark Done And Checkout" at bounding box center [470, 383] width 117 height 22
select select "service"
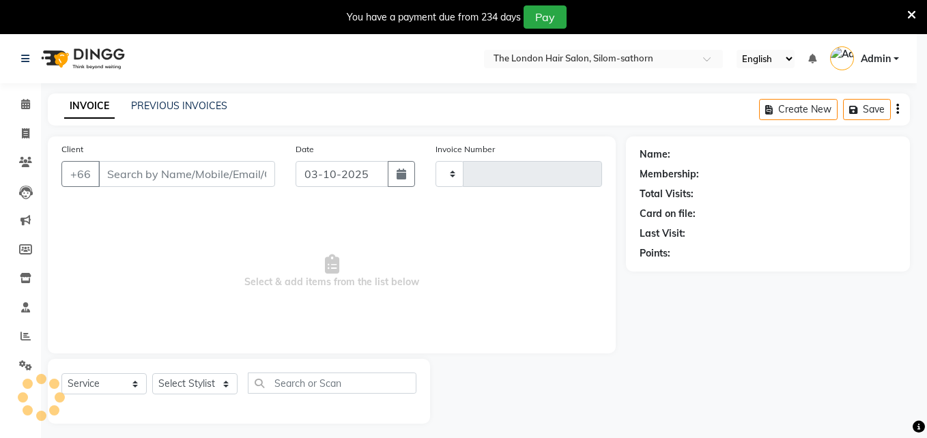
type input "1853"
select select "6977"
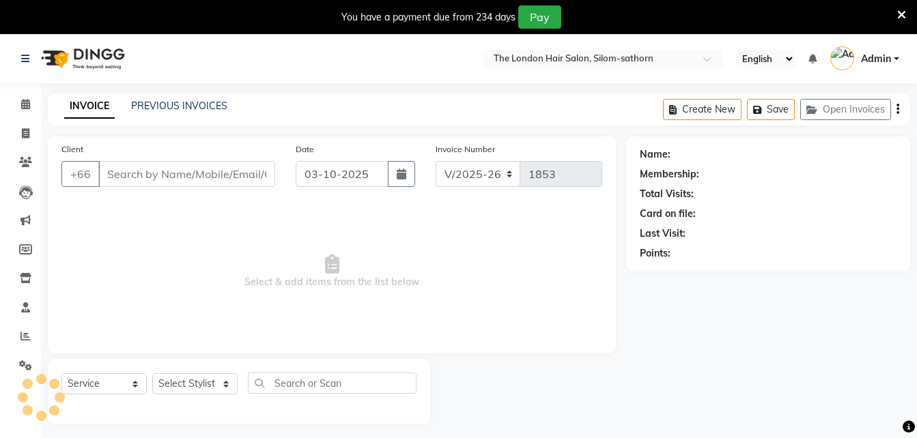
type input "955369879"
select select "56711"
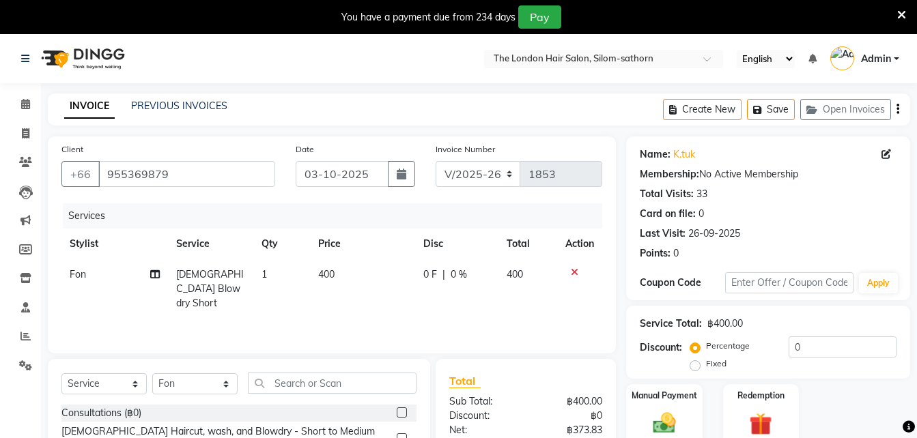
click at [80, 280] on span "Fon" at bounding box center [78, 274] width 16 height 12
select select "56711"
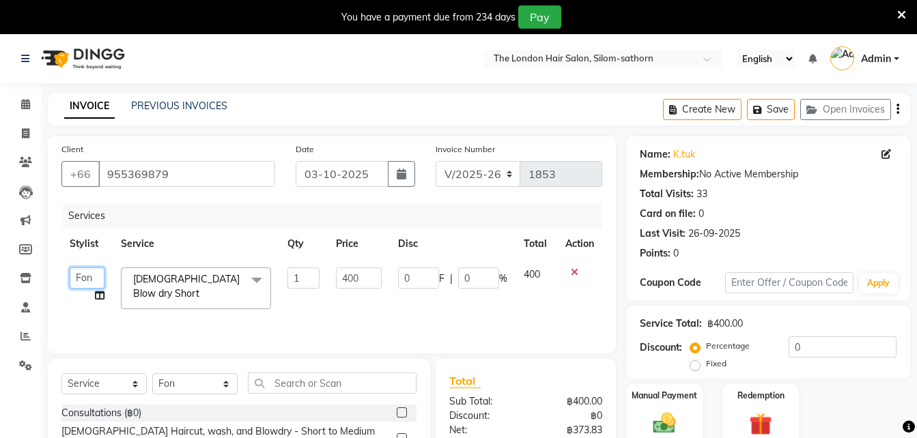
click at [91, 273] on select "Aon Apple Boss [PERSON_NAME] [PERSON_NAME] Pim Por" at bounding box center [87, 278] width 35 height 21
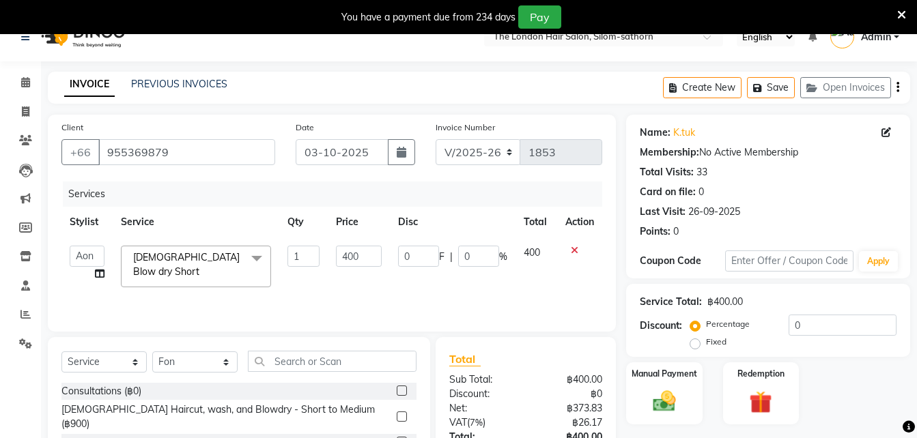
scroll to position [21, 0]
click at [659, 400] on img at bounding box center [664, 401] width 38 height 27
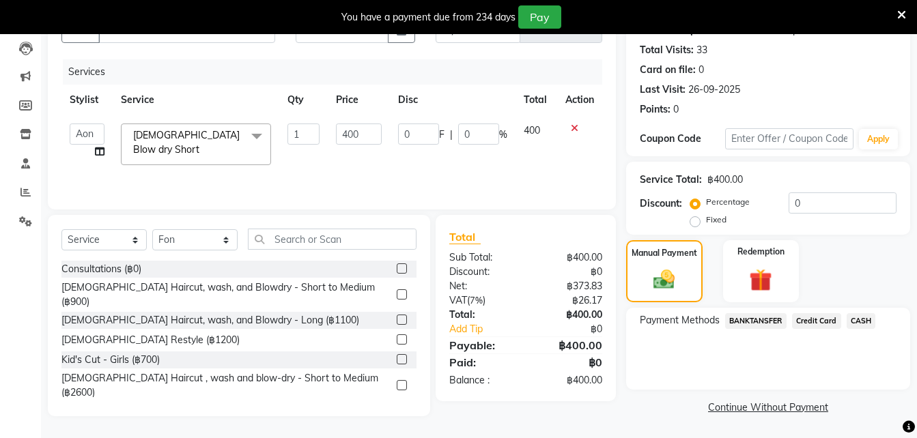
click at [765, 326] on span "BANKTANSFER" at bounding box center [755, 321] width 61 height 16
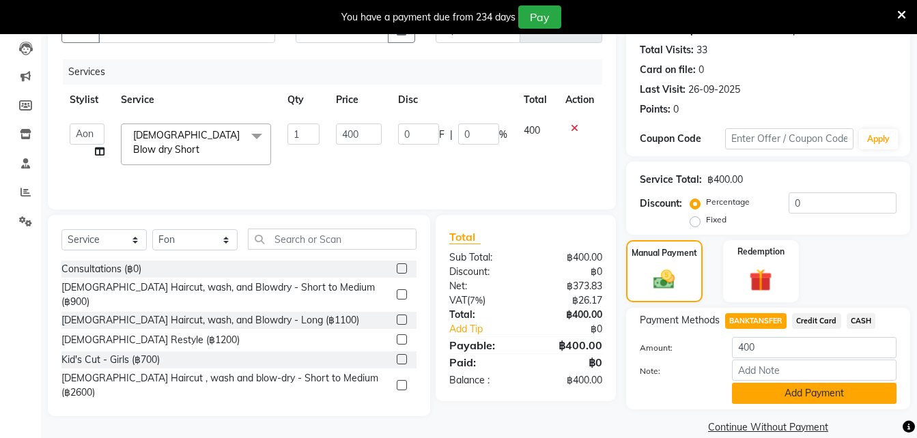
click at [819, 383] on button "Add Payment" at bounding box center [814, 393] width 165 height 21
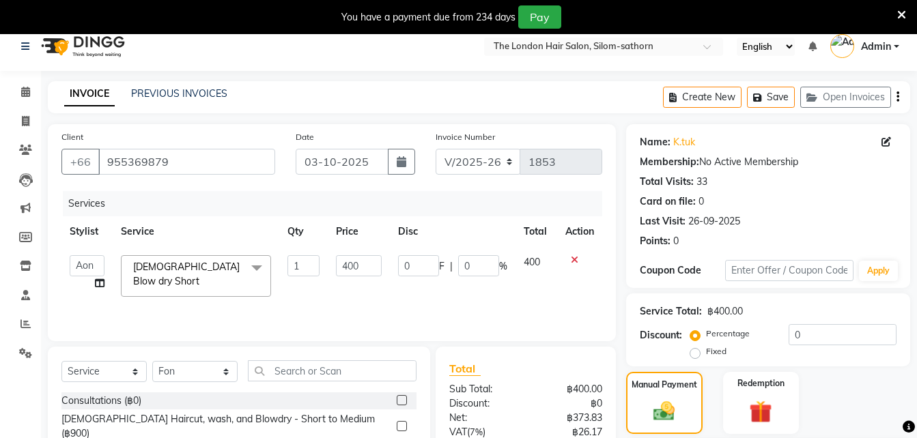
scroll to position [221, 0]
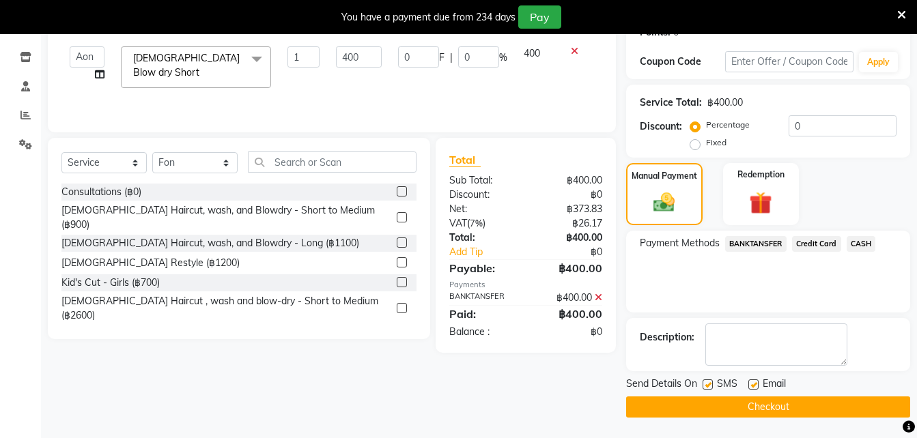
click at [754, 413] on button "Checkout" at bounding box center [768, 407] width 284 height 21
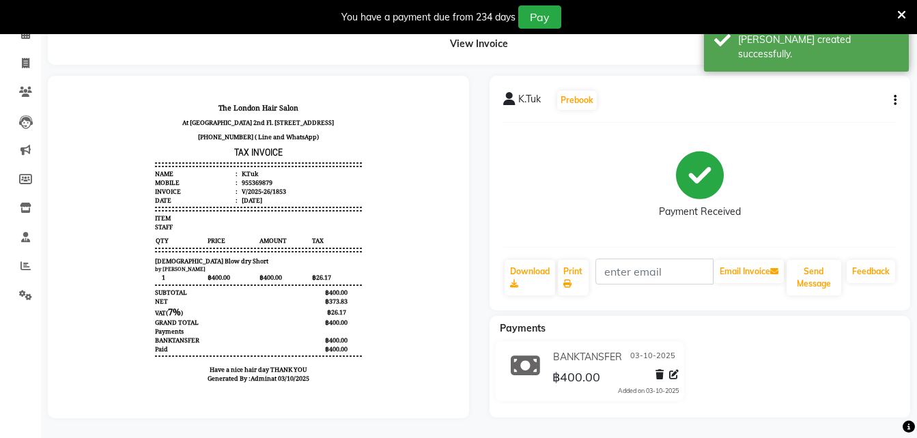
scroll to position [81, 0]
click at [581, 270] on link "Print" at bounding box center [573, 276] width 31 height 35
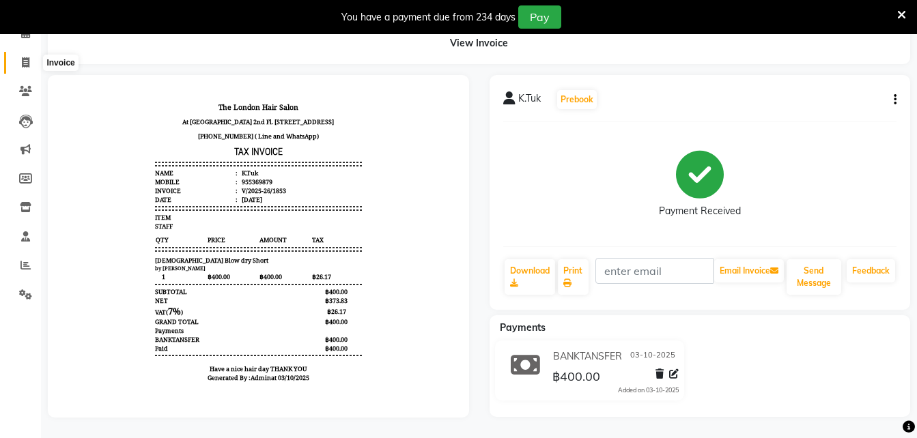
click at [20, 55] on span at bounding box center [26, 63] width 24 height 16
select select "service"
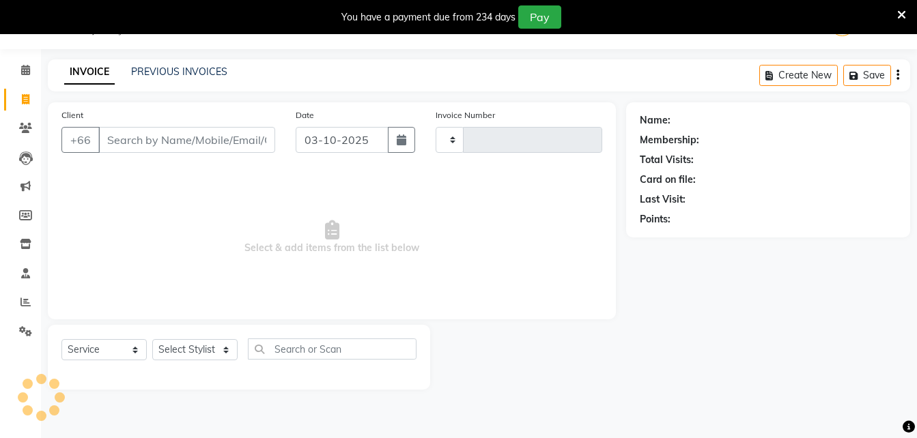
scroll to position [34, 0]
type input "1854"
select select "6977"
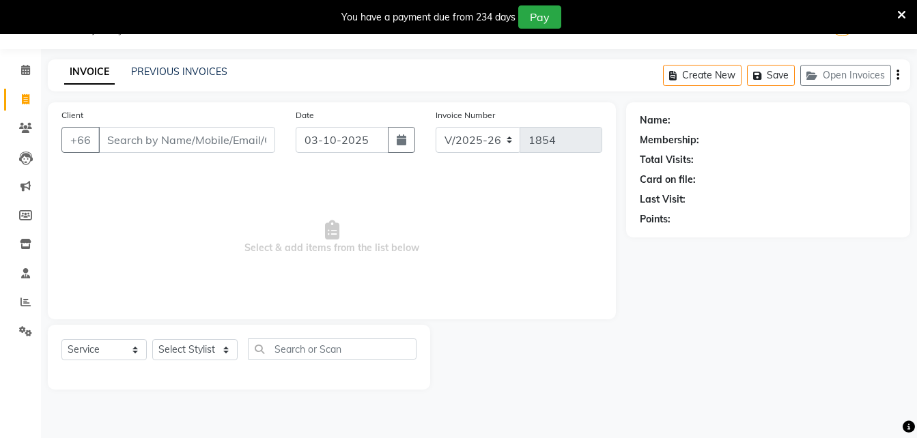
click at [20, 55] on div "Calendar Invoice Clients Leads Marketing Members Inventory Staff Reports Settin…" at bounding box center [92, 228] width 184 height 379
click at [29, 74] on icon at bounding box center [25, 70] width 9 height 10
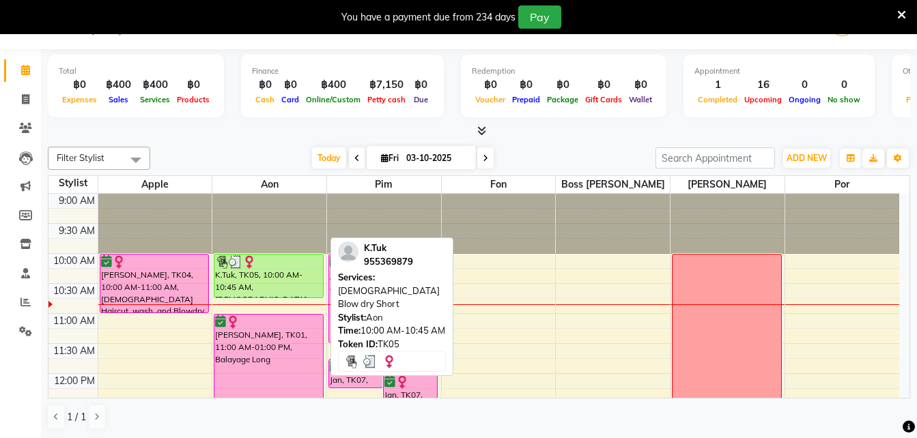
click at [253, 285] on div "K.Tuk, TK05, 10:00 AM-10:45 AM, [DEMOGRAPHIC_DATA] Blow dry Short" at bounding box center [268, 276] width 109 height 43
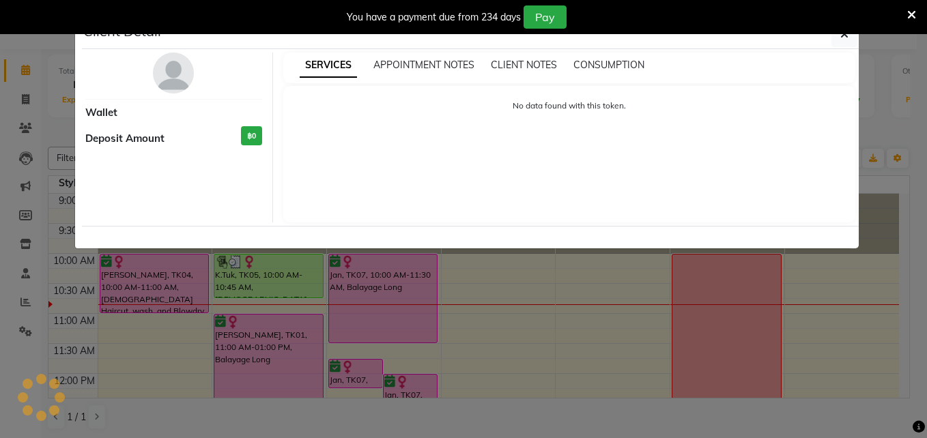
select select "3"
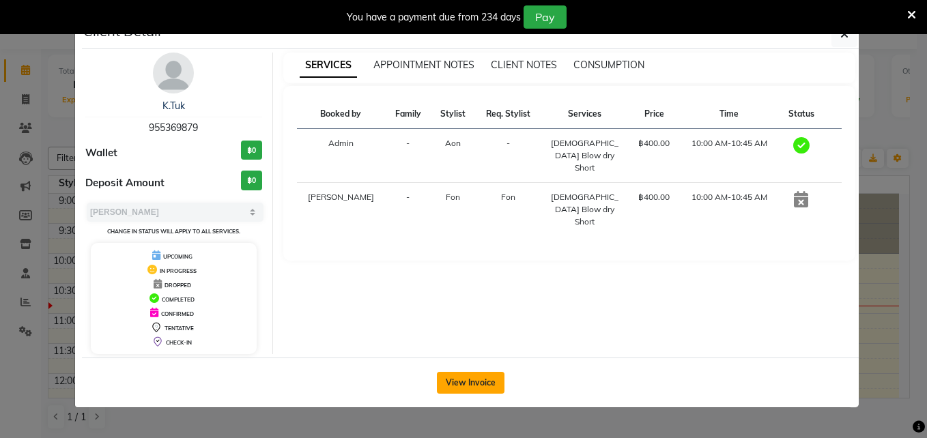
click at [444, 375] on button "View Invoice" at bounding box center [471, 383] width 68 height 22
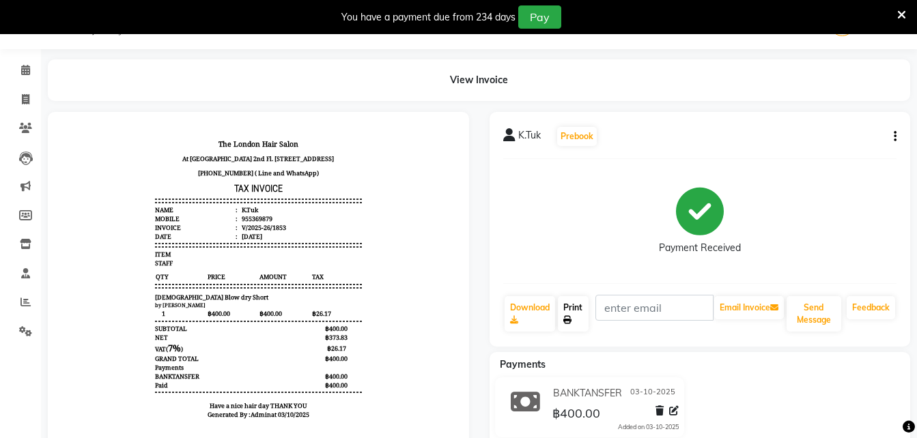
click at [573, 321] on link "Print" at bounding box center [573, 313] width 31 height 35
click at [31, 69] on span at bounding box center [26, 71] width 24 height 16
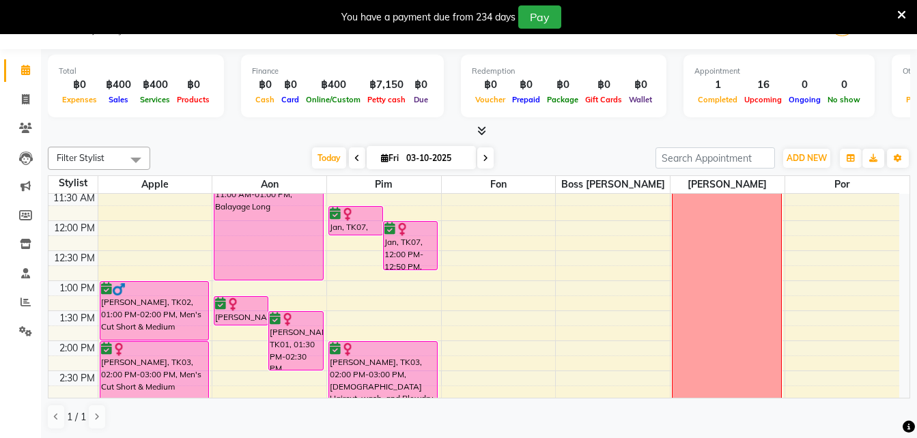
scroll to position [102, 0]
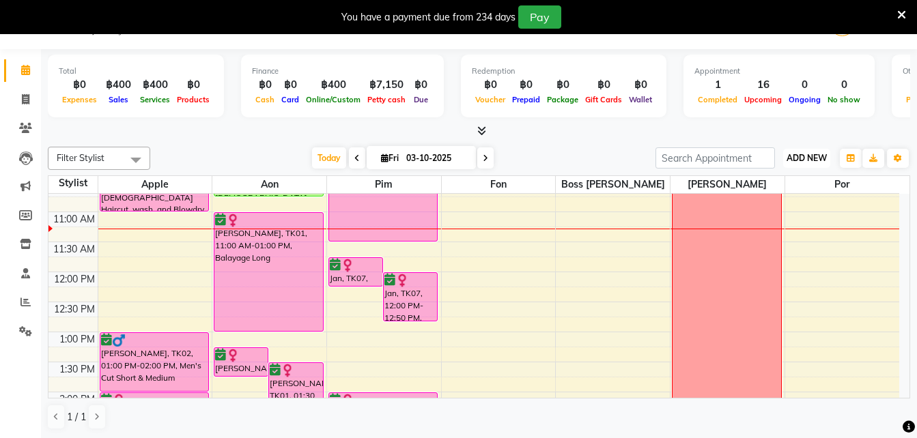
click at [808, 167] on button "ADD NEW Toggle Dropdown" at bounding box center [806, 158] width 47 height 19
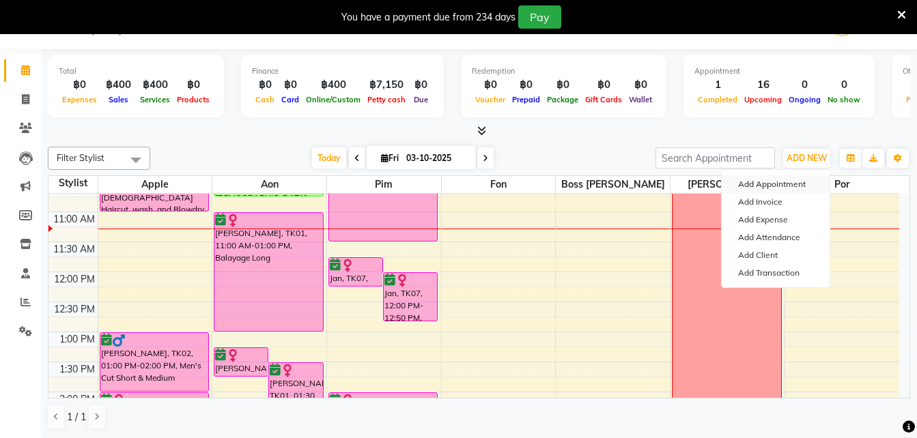
click at [798, 188] on button "Add Appointment" at bounding box center [776, 184] width 108 height 18
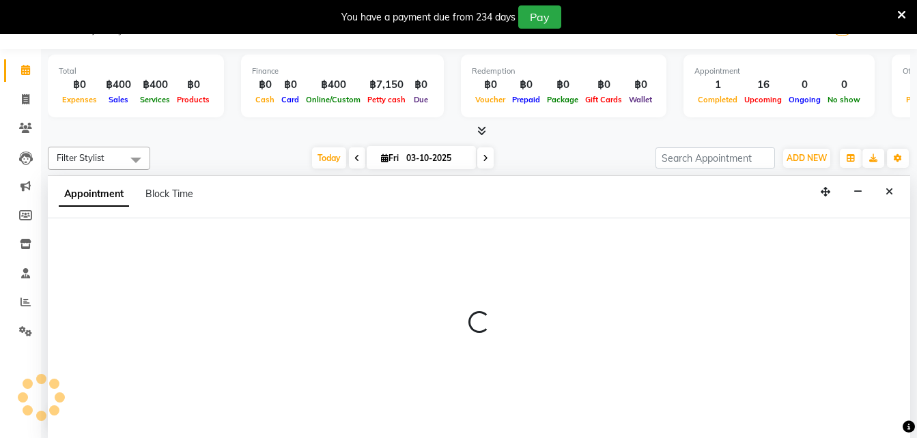
scroll to position [35, 0]
select select "tentative"
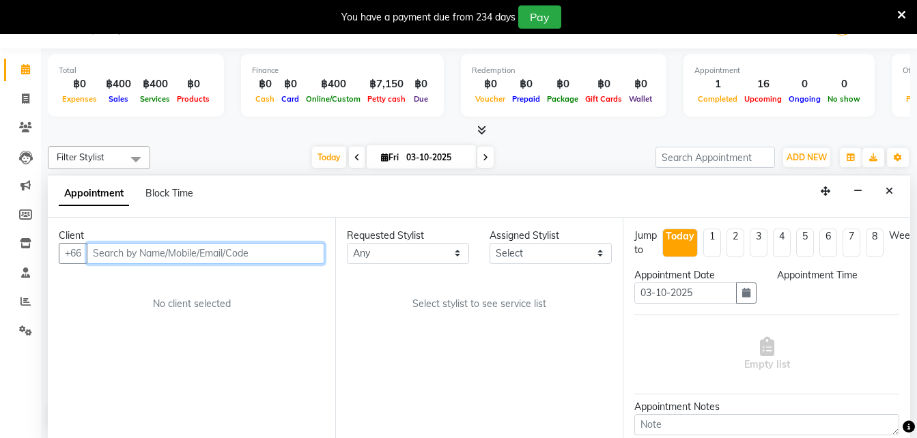
select select "600"
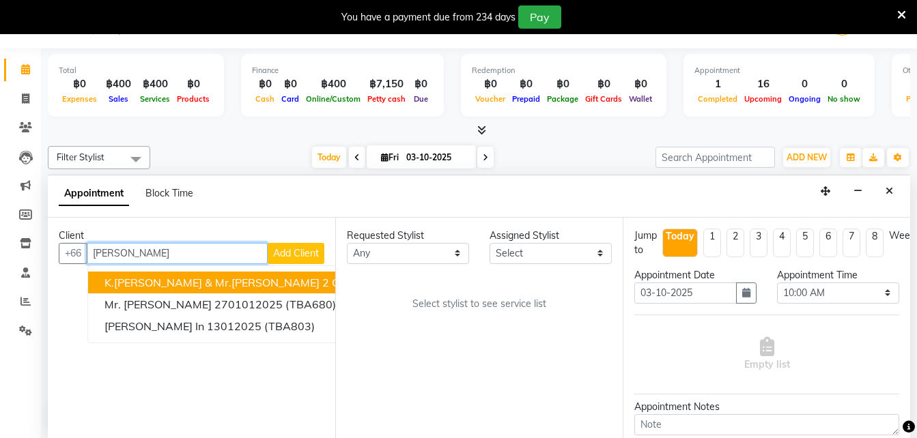
click at [257, 286] on span "K.[PERSON_NAME] & Mr.[PERSON_NAME] 2 Chinese haircut" at bounding box center [258, 283] width 308 height 14
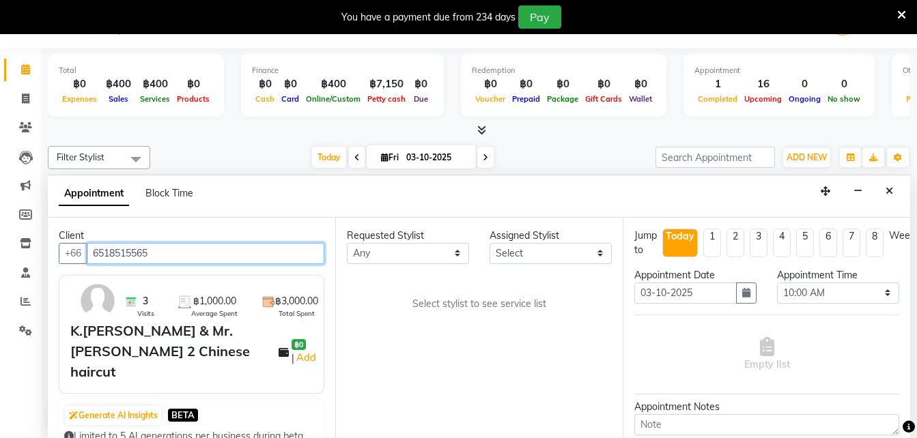
type input "6518515565"
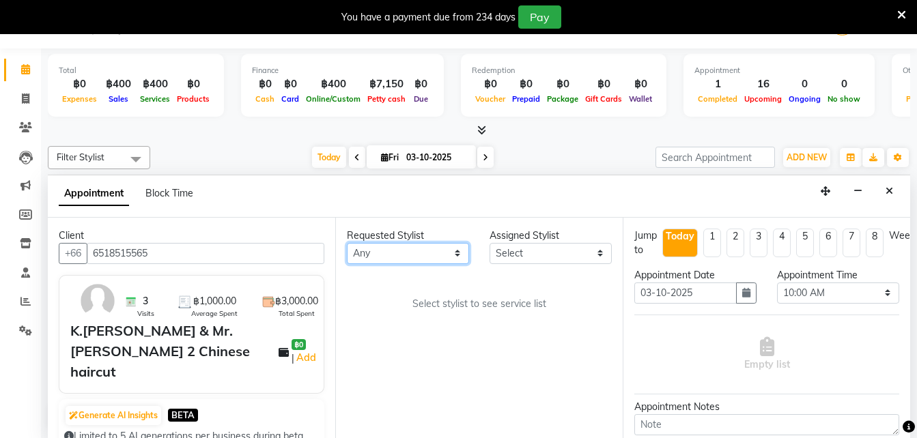
click at [458, 255] on select "Any Aon Apple Boss [PERSON_NAME] [PERSON_NAME] Pim Por" at bounding box center [408, 253] width 122 height 21
select select "56710"
click at [347, 243] on select "Any Aon Apple Boss [PERSON_NAME] [PERSON_NAME] Pim Por" at bounding box center [408, 253] width 122 height 21
select select "56710"
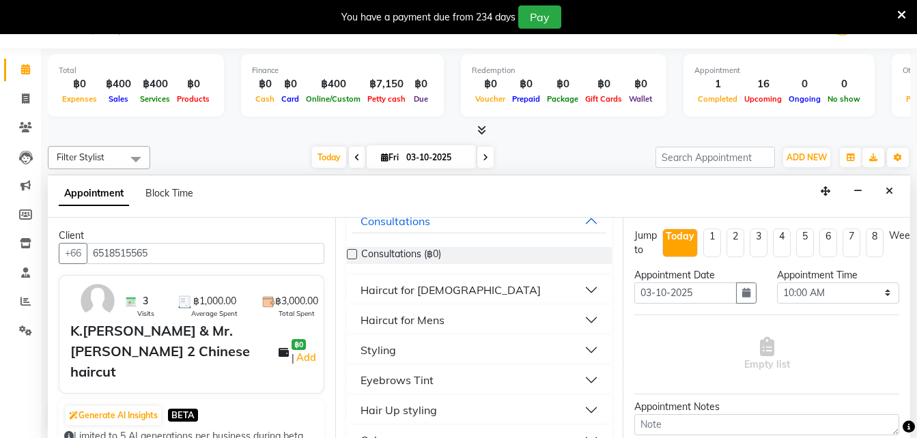
scroll to position [134, 0]
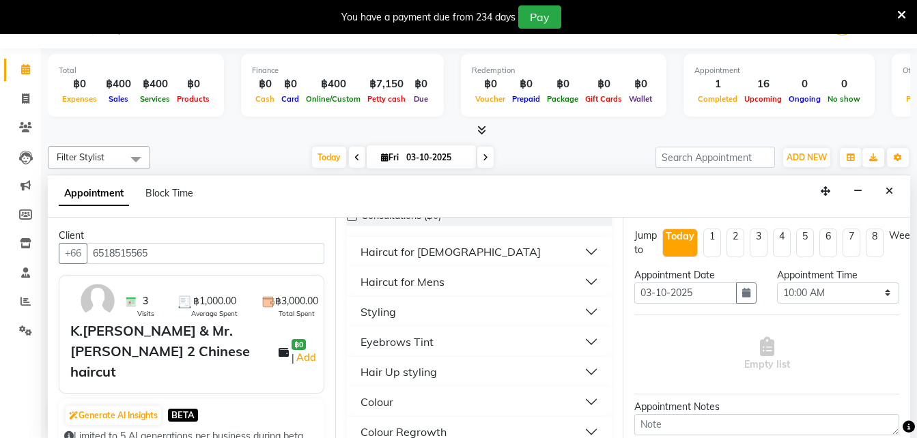
click at [583, 291] on button "Haircut for Mens" at bounding box center [479, 282] width 254 height 25
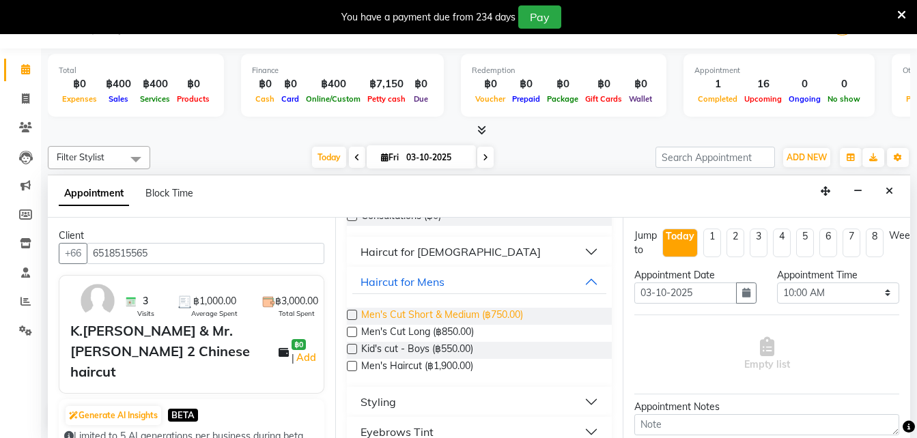
click at [489, 322] on span "Men's Cut Short & Medium (฿750.00)" at bounding box center [442, 316] width 162 height 17
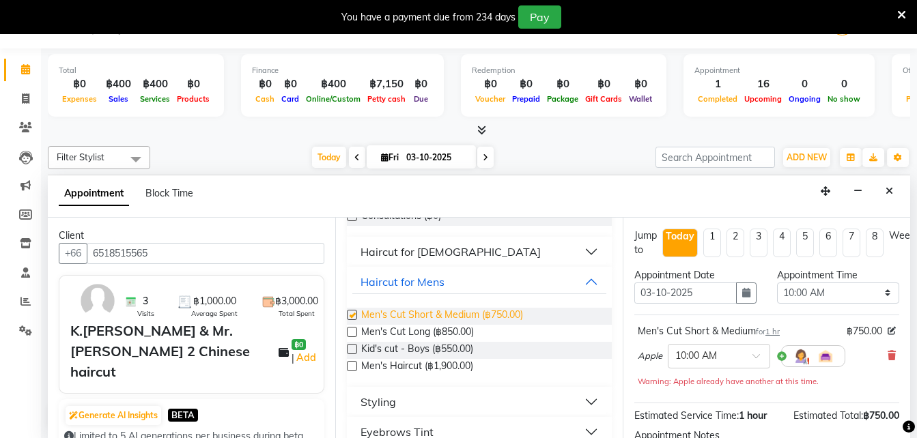
checkbox input "false"
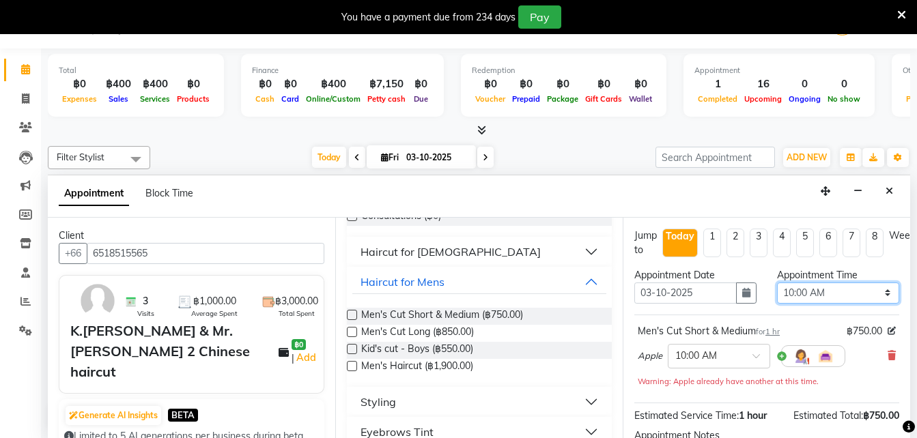
click at [881, 291] on select "Select 10:00 AM 10:05 AM 10:10 AM 10:15 AM 10:20 AM 10:25 AM 10:30 AM 10:35 AM …" at bounding box center [838, 293] width 122 height 21
select select "720"
click at [777, 283] on select "Select 10:00 AM 10:05 AM 10:10 AM 10:15 AM 10:20 AM 10:25 AM 10:30 AM 10:35 AM …" at bounding box center [838, 293] width 122 height 21
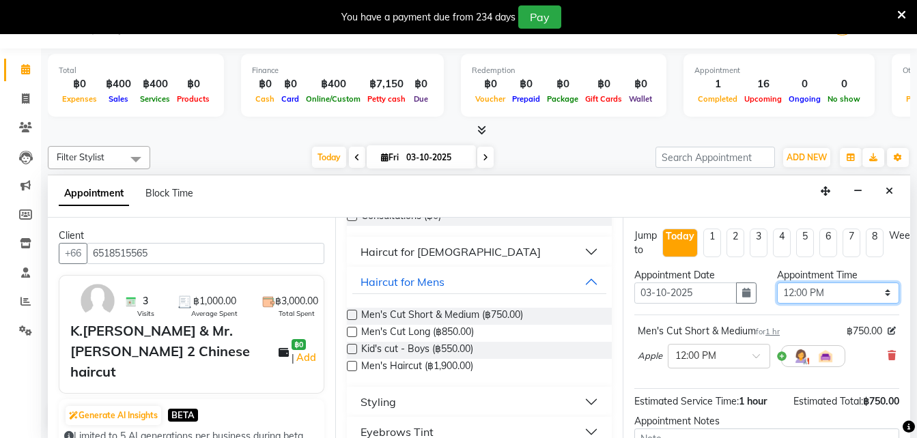
scroll to position [149, 0]
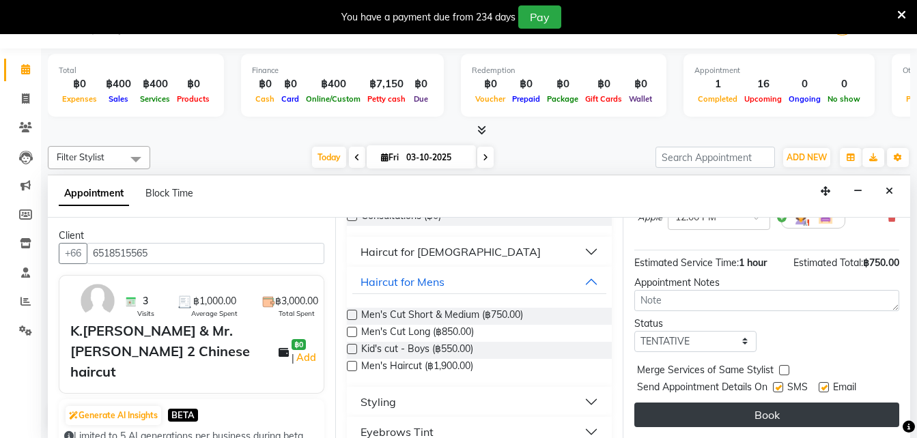
click at [754, 407] on button "Book" at bounding box center [766, 415] width 265 height 25
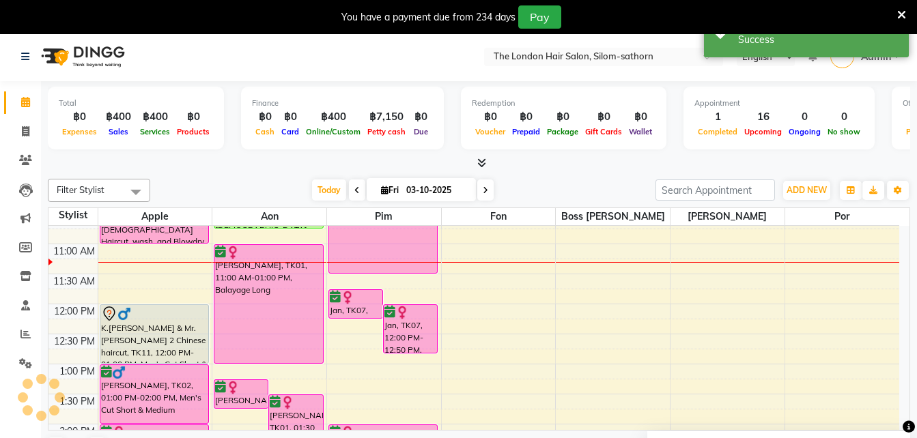
scroll to position [0, 0]
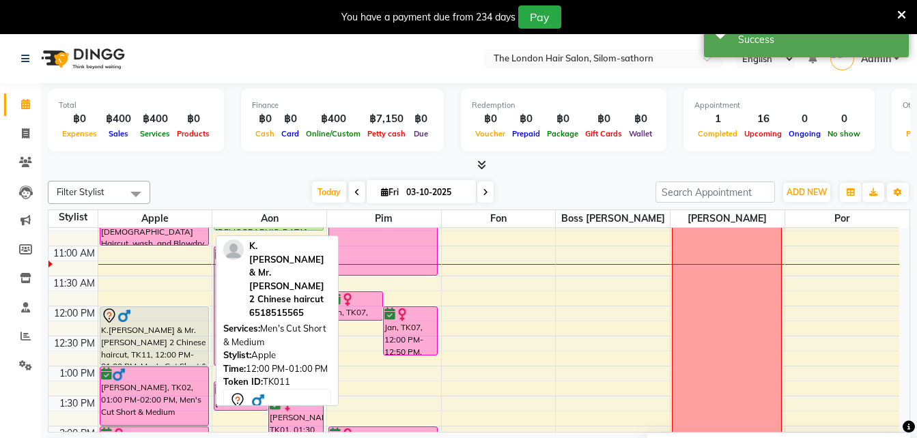
click at [165, 319] on div at bounding box center [154, 316] width 107 height 16
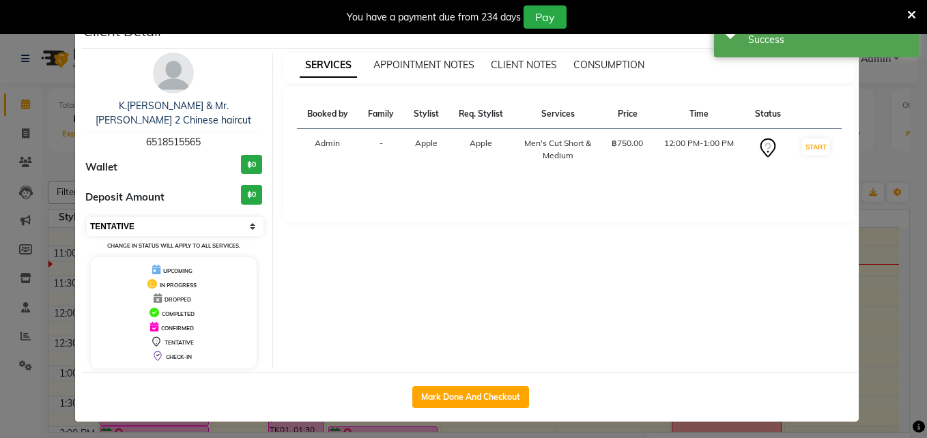
click at [252, 217] on select "Select IN SERVICE CONFIRMED TENTATIVE CHECK IN MARK DONE DROPPED UPCOMING" at bounding box center [175, 226] width 177 height 19
select select "6"
click at [87, 217] on select "Select IN SERVICE CONFIRMED TENTATIVE CHECK IN MARK DONE DROPPED UPCOMING" at bounding box center [175, 226] width 177 height 19
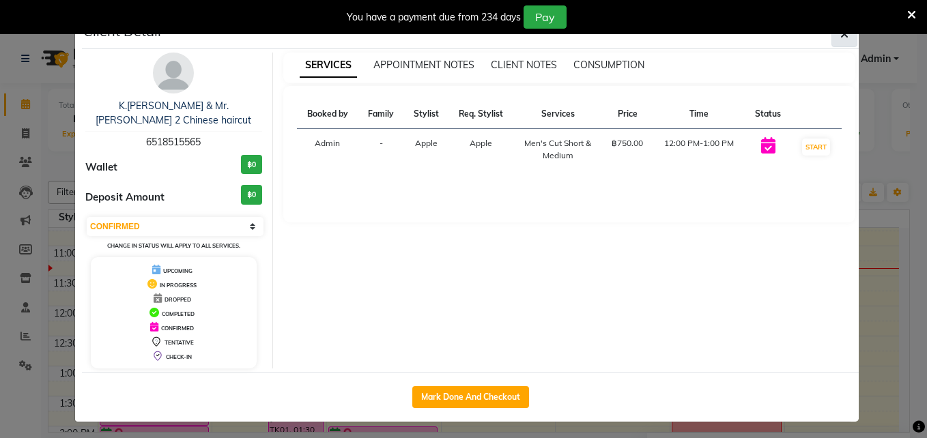
click at [851, 37] on button "button" at bounding box center [844, 34] width 26 height 26
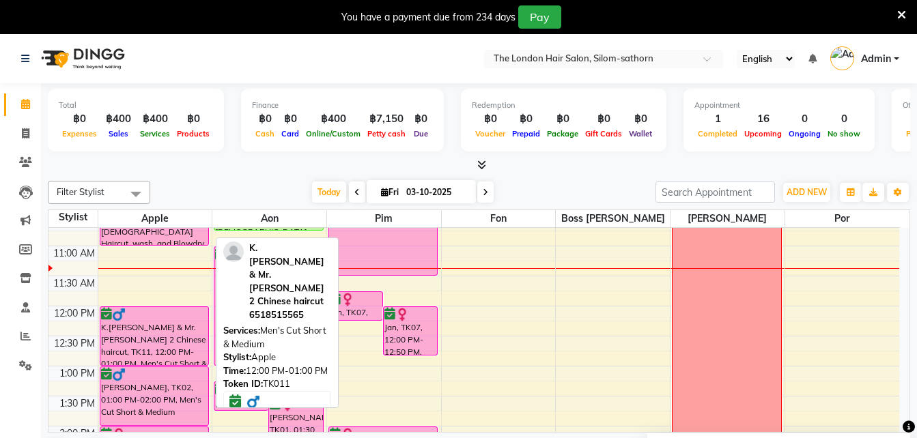
click at [158, 334] on div "K.[PERSON_NAME] & Mr.[PERSON_NAME] 2 Chinese haircut, TK11, 12:00 PM-01:00 PM, …" at bounding box center [154, 336] width 109 height 58
select select "6"
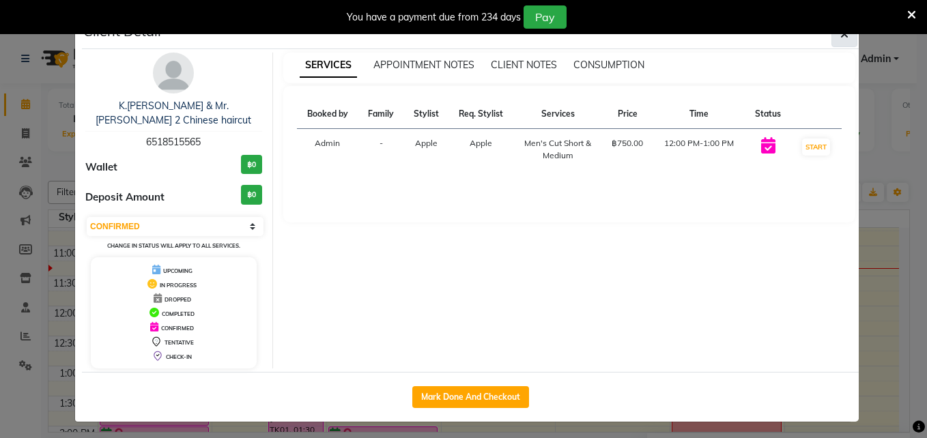
click at [844, 44] on button "button" at bounding box center [844, 34] width 26 height 26
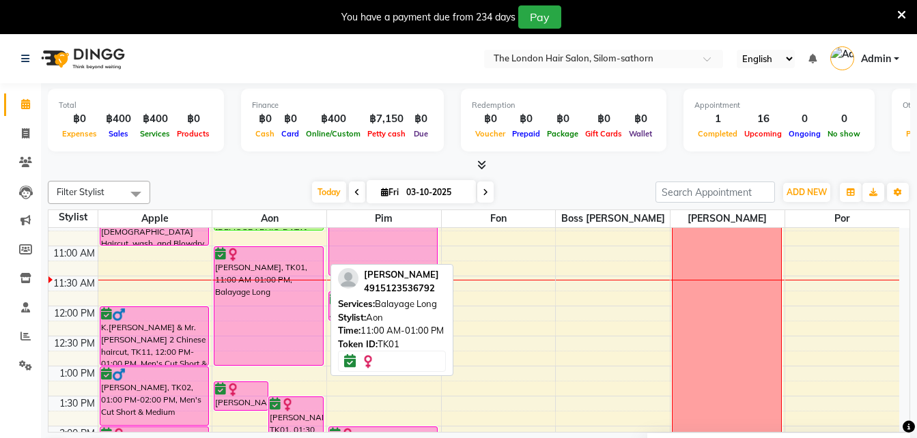
click at [239, 274] on div "[PERSON_NAME], TK01, 11:00 AM-01:00 PM, Balayage Long" at bounding box center [268, 306] width 109 height 118
select select "6"
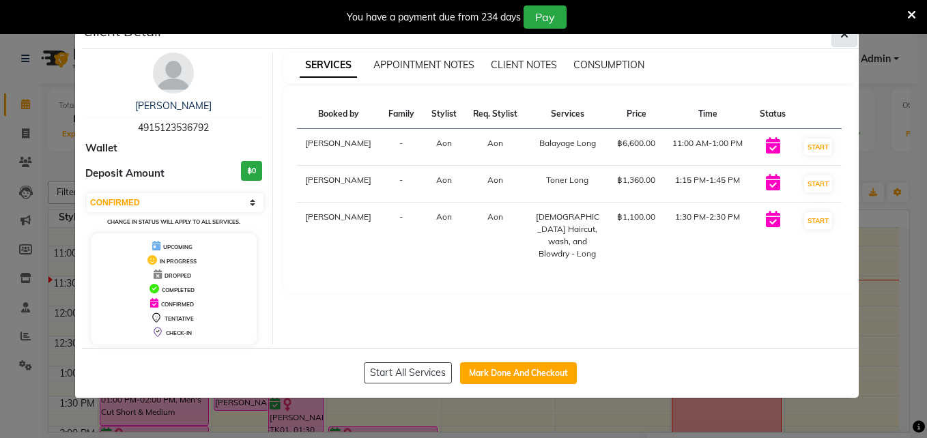
click at [844, 39] on icon "button" at bounding box center [844, 34] width 8 height 11
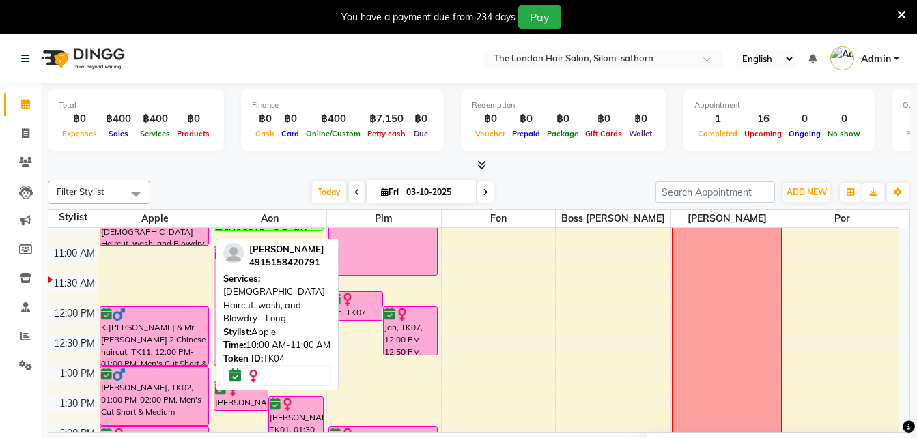
click at [143, 233] on div "[PERSON_NAME], TK04, 10:00 AM-11:00 AM, [DEMOGRAPHIC_DATA] Haircut, wash, and B…" at bounding box center [154, 216] width 109 height 58
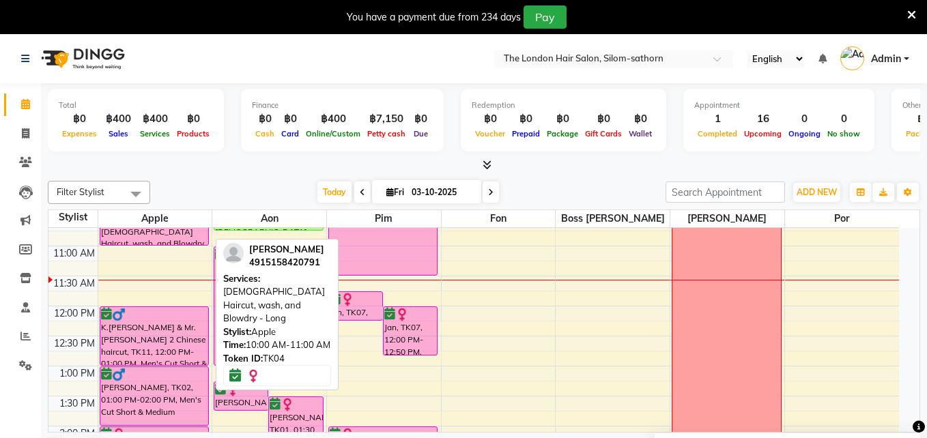
select select "6"
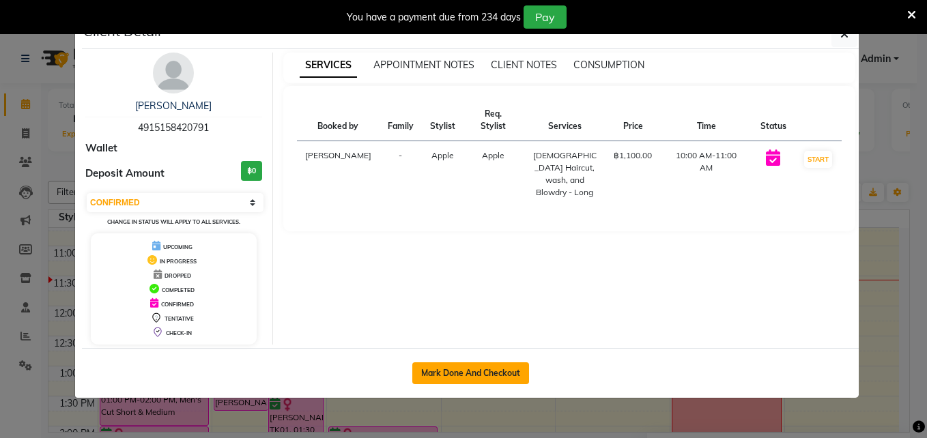
click at [491, 381] on button "Mark Done And Checkout" at bounding box center [470, 373] width 117 height 22
select select "service"
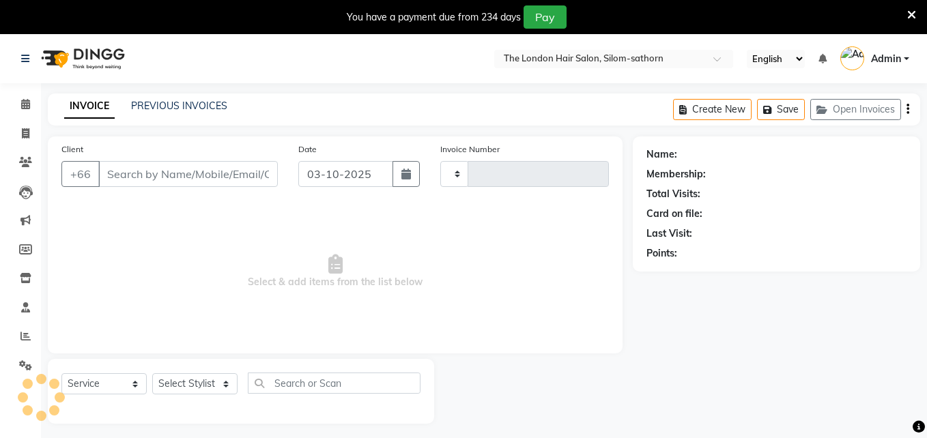
type input "1854"
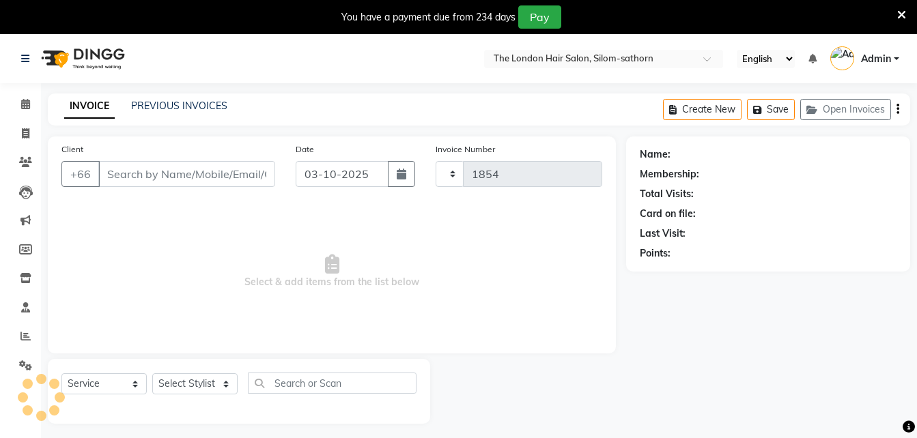
select select "6977"
type input "4915158420791"
select select "56710"
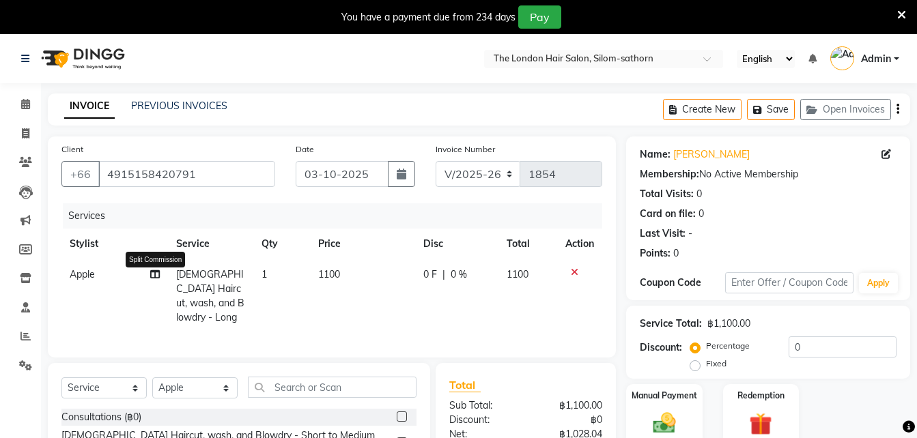
click at [150, 274] on icon at bounding box center [155, 275] width 10 height 10
select select "56710"
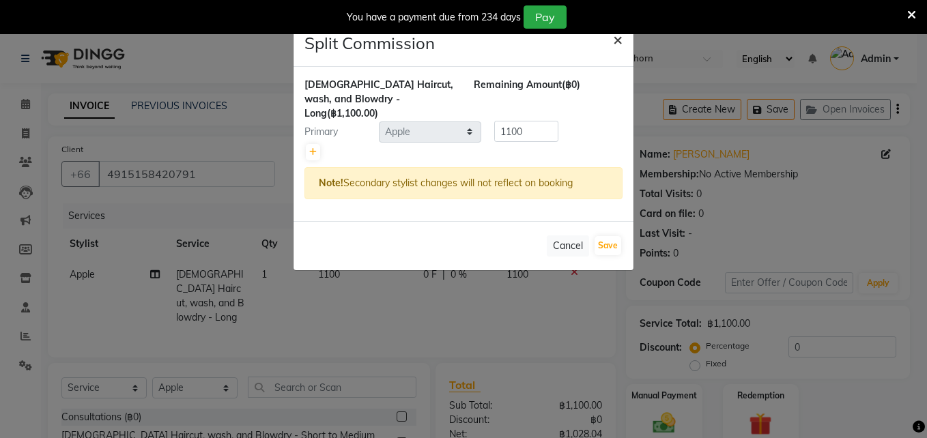
click at [615, 44] on span "×" at bounding box center [618, 39] width 10 height 20
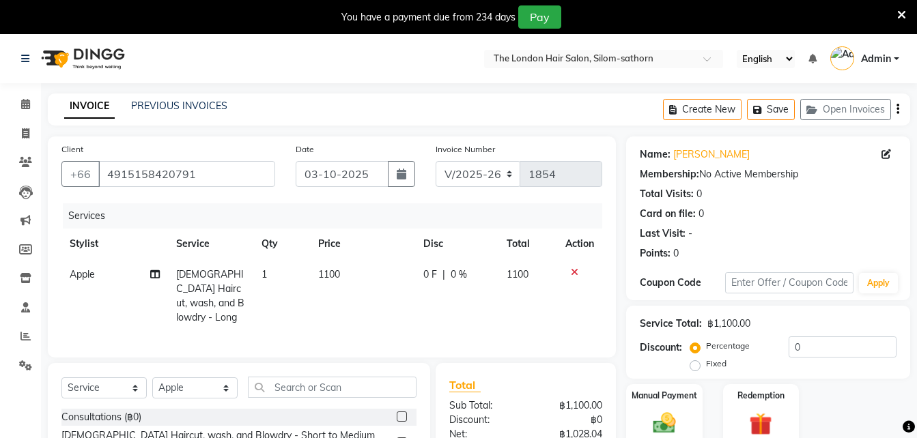
click at [327, 256] on th "Price" at bounding box center [362, 244] width 104 height 31
click at [330, 272] on span "1100" at bounding box center [329, 274] width 22 height 12
select select "56710"
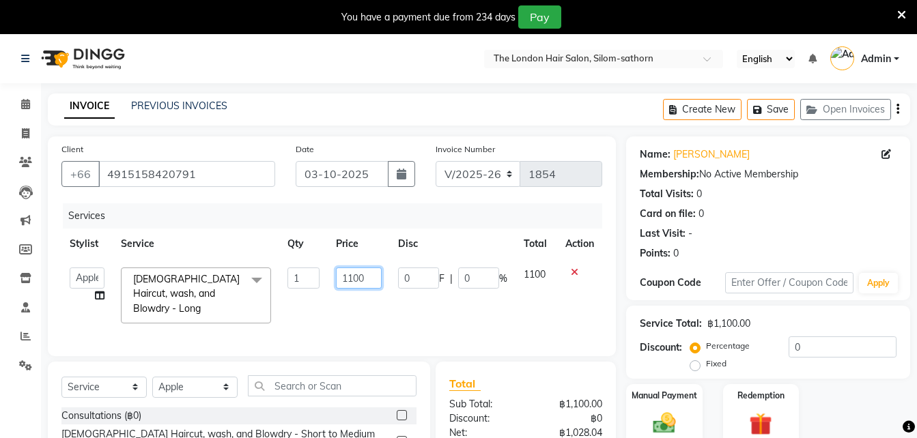
click at [375, 273] on input "1100" at bounding box center [359, 278] width 46 height 21
type input "1"
type input "900"
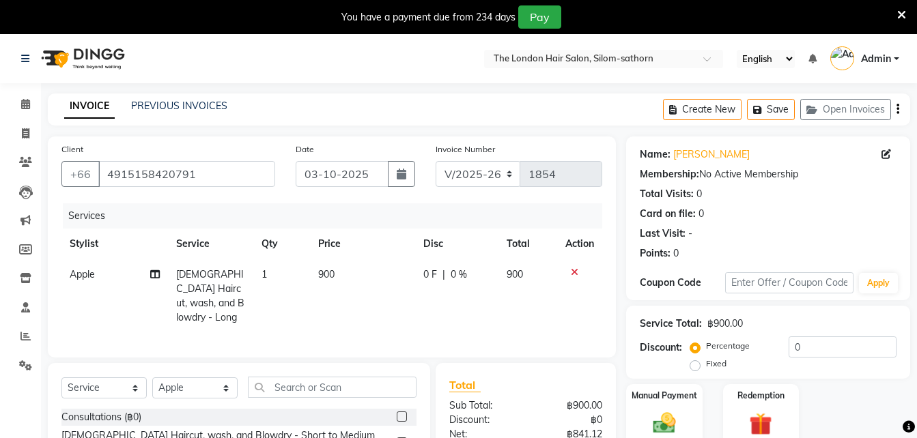
click at [393, 300] on tr "Apple [DEMOGRAPHIC_DATA] Haircut, wash, and Blowdry - Long 1 900 0 F | 0 % 900" at bounding box center [331, 296] width 541 height 74
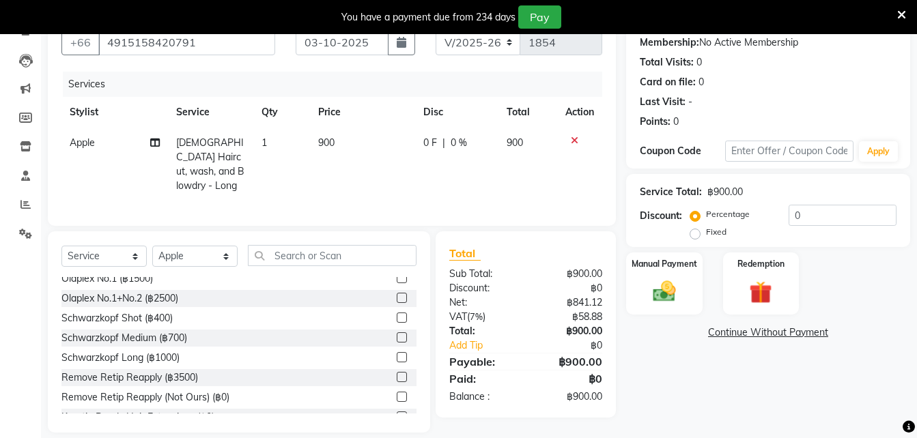
scroll to position [98, 0]
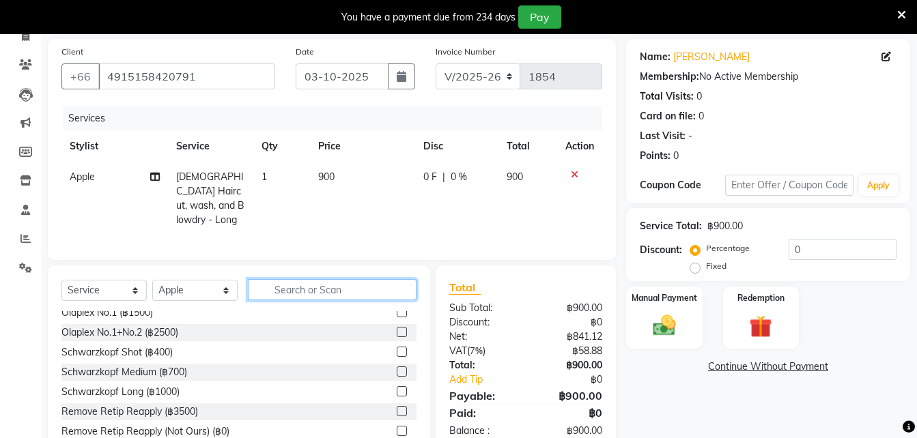
click at [322, 287] on input "text" at bounding box center [332, 289] width 169 height 21
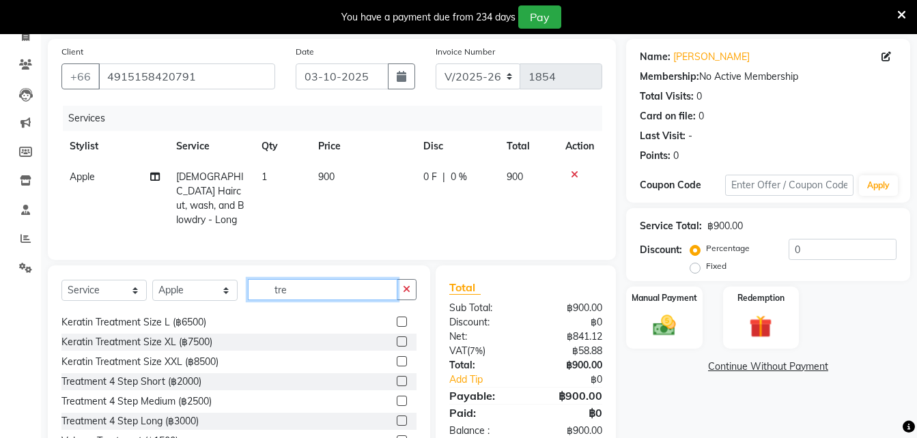
scroll to position [61, 0]
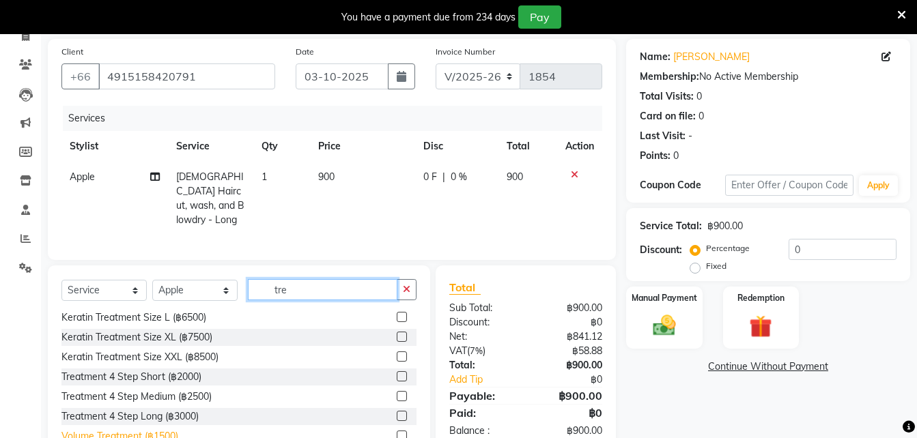
type input "tre"
click at [122, 429] on div "Volume Treatment (฿1500)" at bounding box center [119, 436] width 117 height 14
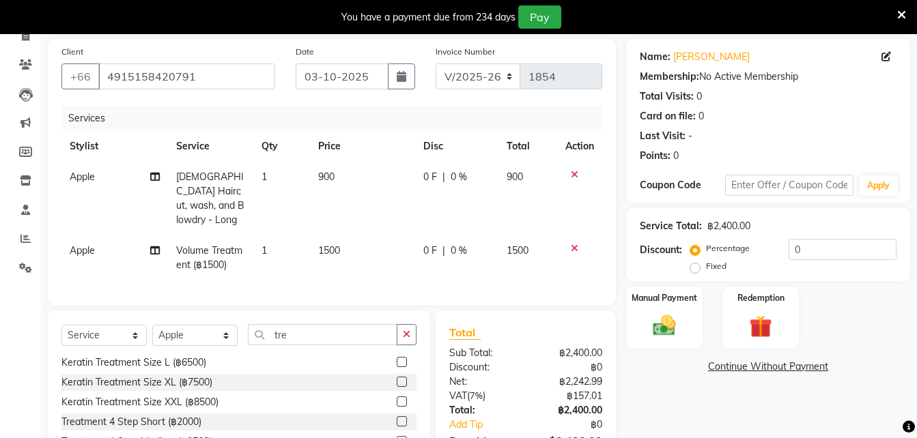
checkbox input "false"
click at [332, 244] on span "1500" at bounding box center [329, 250] width 22 height 12
select select "56710"
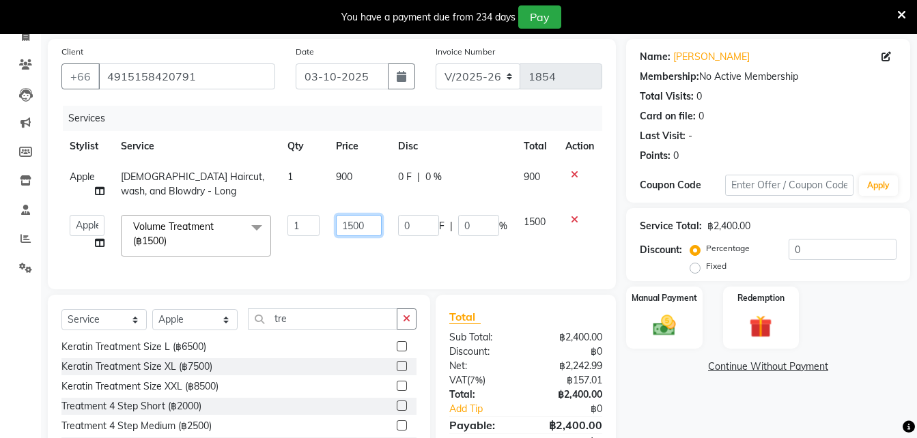
click at [373, 228] on input "1500" at bounding box center [359, 225] width 46 height 21
type input "1200"
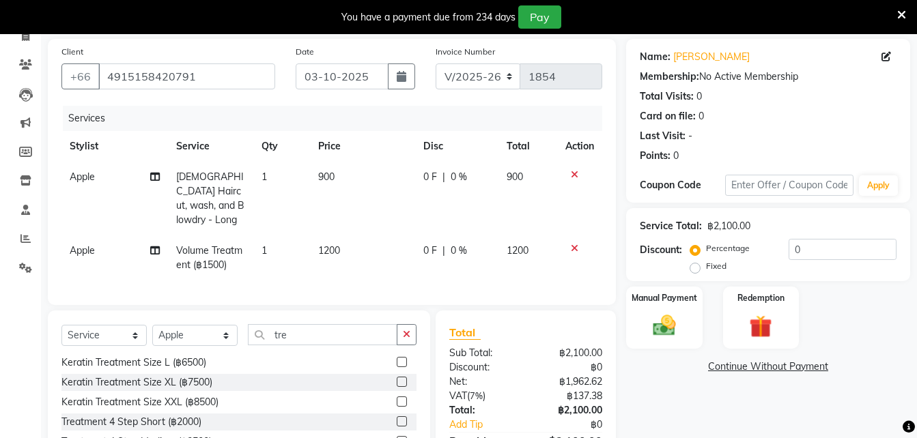
click at [566, 246] on td at bounding box center [579, 258] width 45 height 45
click at [679, 313] on img at bounding box center [664, 325] width 38 height 27
click at [866, 368] on span "CASH" at bounding box center [860, 368] width 29 height 16
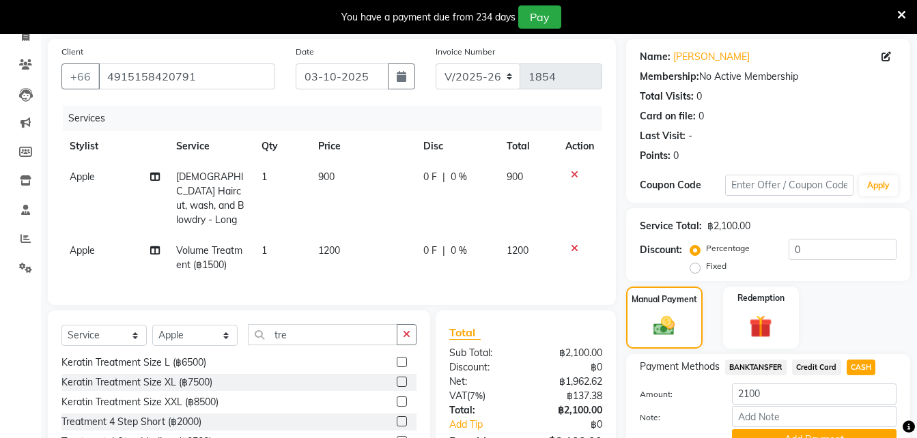
scroll to position [188, 0]
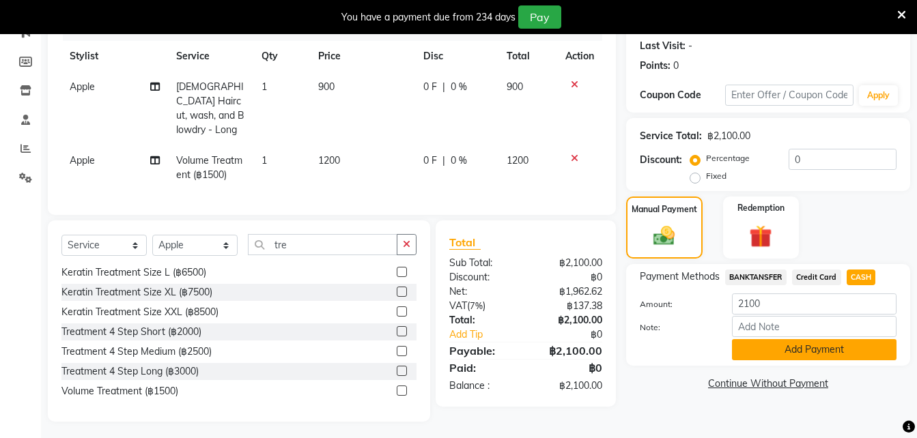
click at [863, 346] on button "Add Payment" at bounding box center [814, 349] width 165 height 21
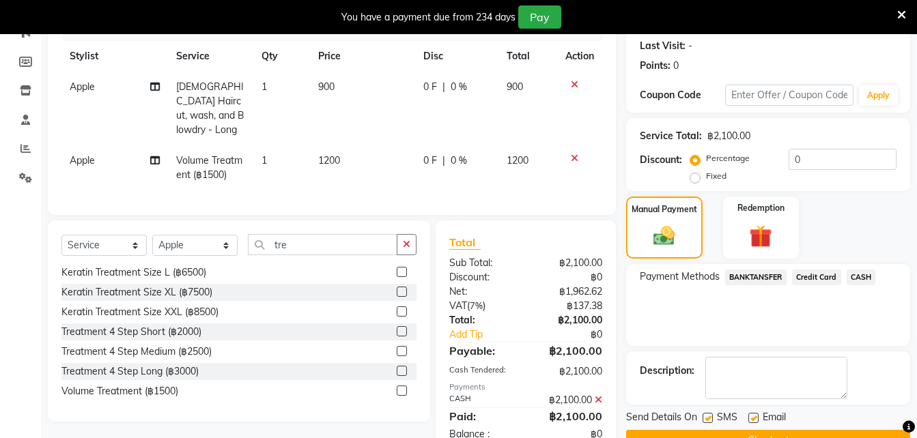
scroll to position [221, 0]
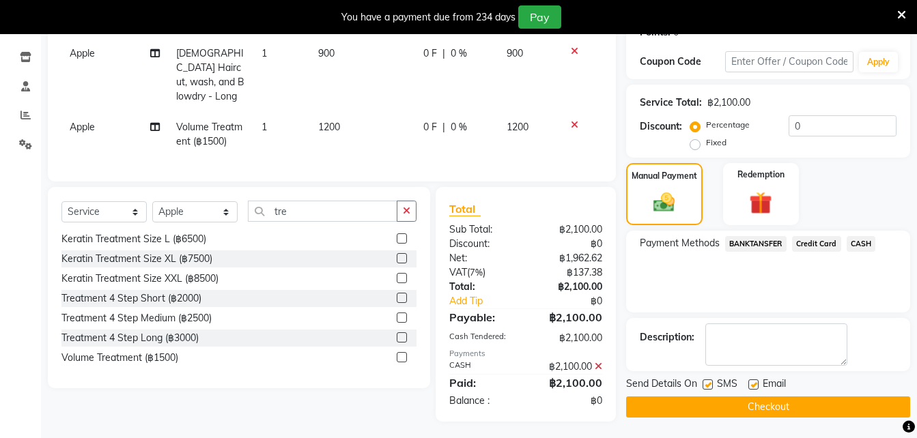
click at [781, 415] on button "Checkout" at bounding box center [768, 407] width 284 height 21
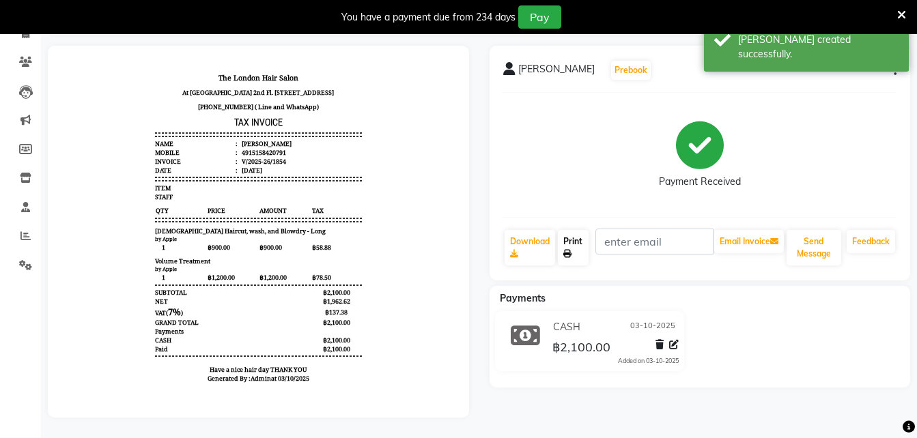
click at [576, 237] on link "Print" at bounding box center [573, 247] width 31 height 35
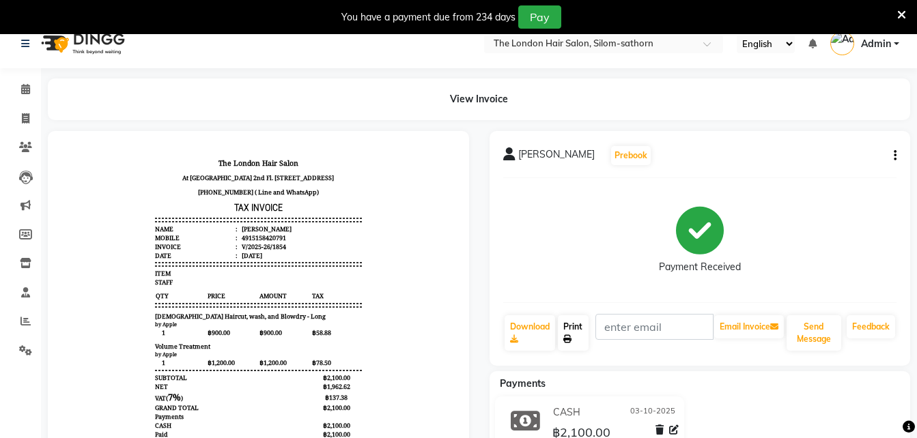
scroll to position [14, 0]
click at [24, 96] on span at bounding box center [26, 91] width 24 height 16
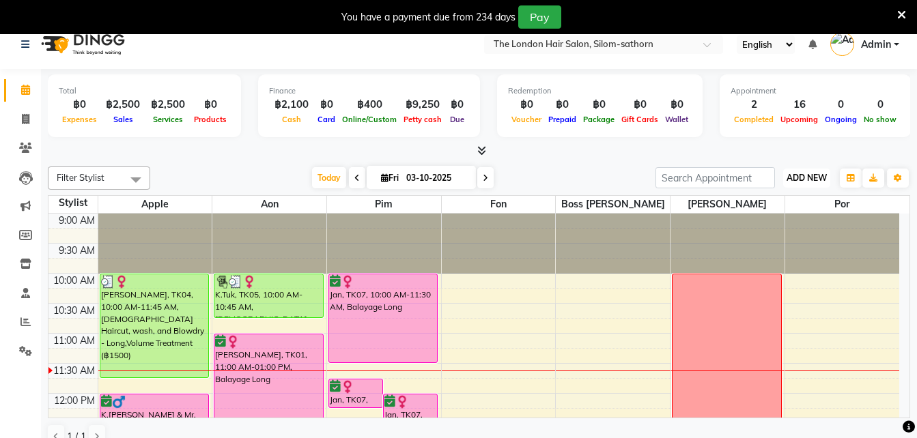
click at [814, 180] on span "ADD NEW" at bounding box center [806, 178] width 40 height 10
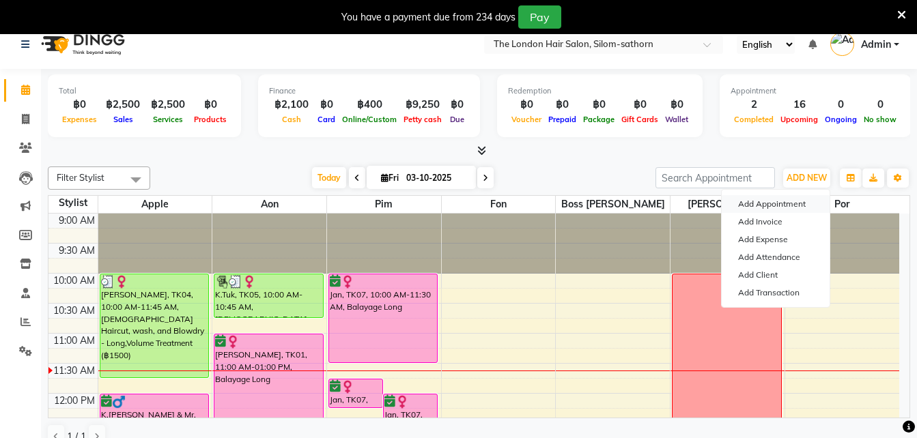
click at [808, 210] on button "Add Appointment" at bounding box center [776, 204] width 108 height 18
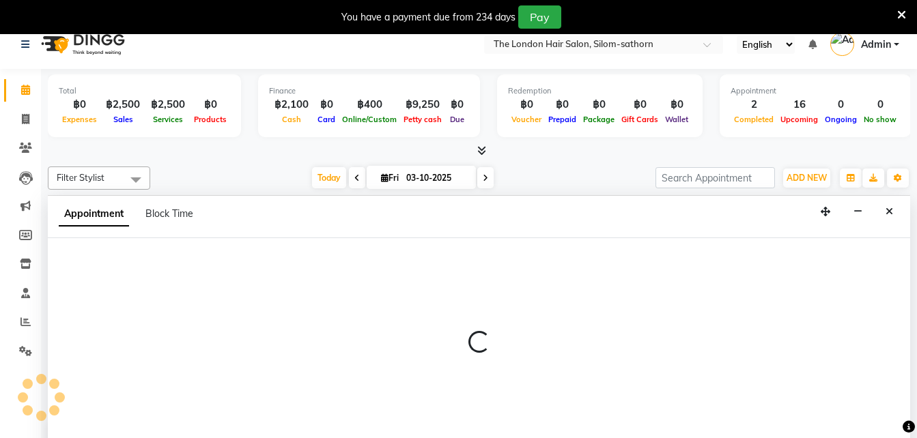
scroll to position [35, 0]
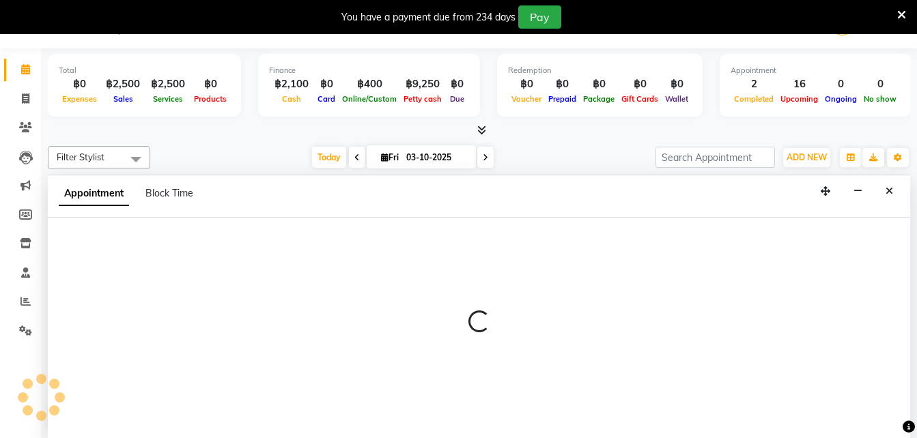
select select "600"
select select "tentative"
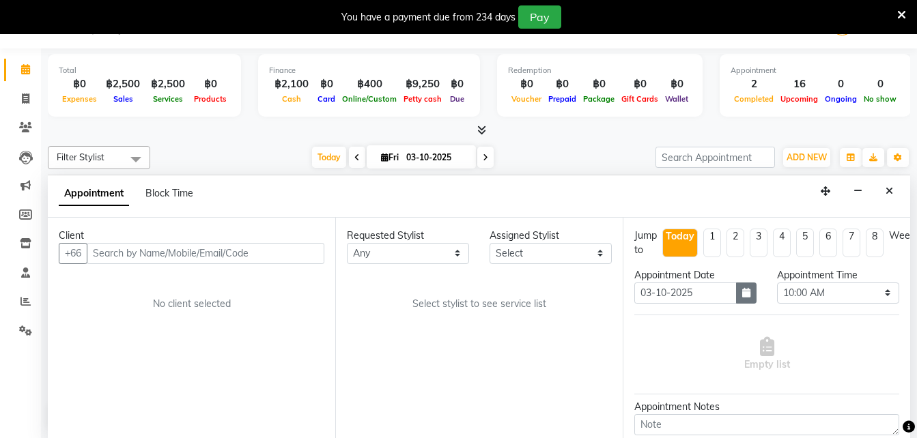
click at [747, 294] on button "button" at bounding box center [746, 293] width 20 height 21
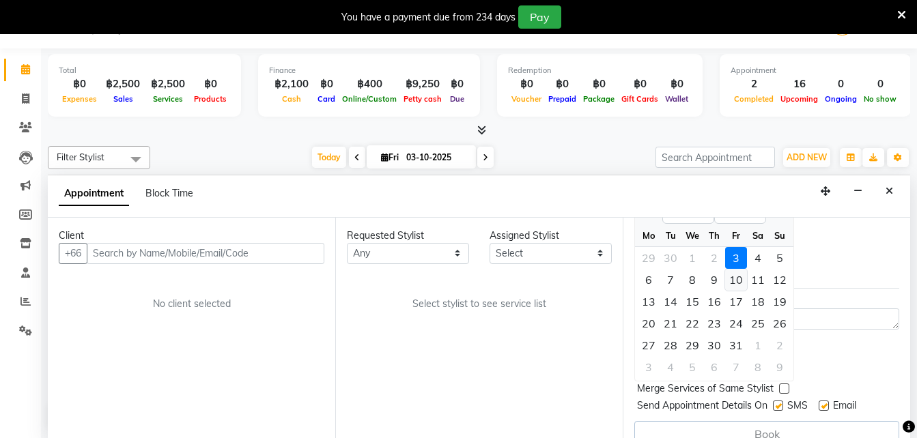
scroll to position [106, 0]
click at [650, 355] on div "27" at bounding box center [649, 345] width 22 height 22
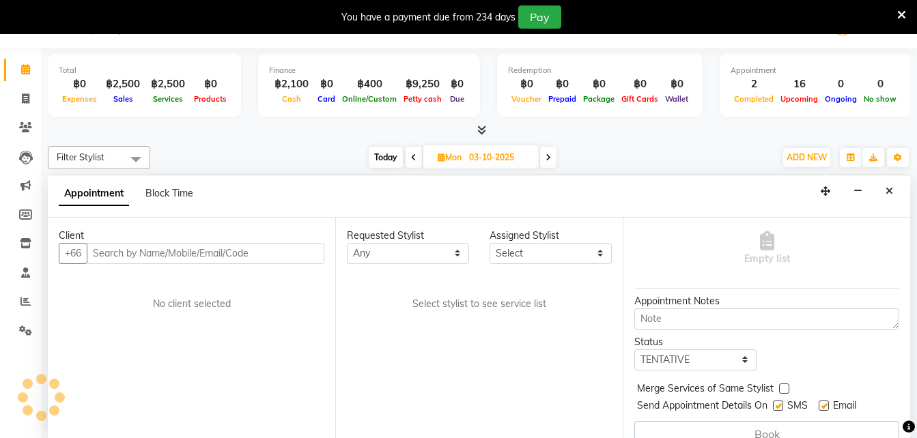
type input "[DATE]"
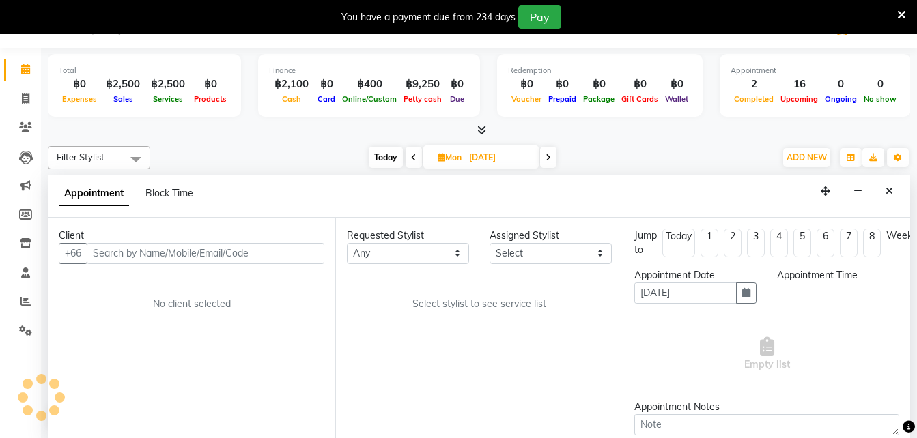
select select "600"
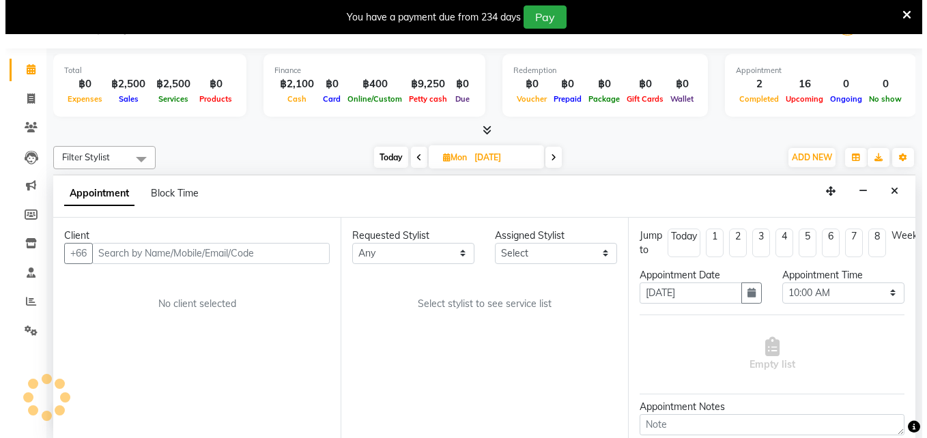
scroll to position [121, 0]
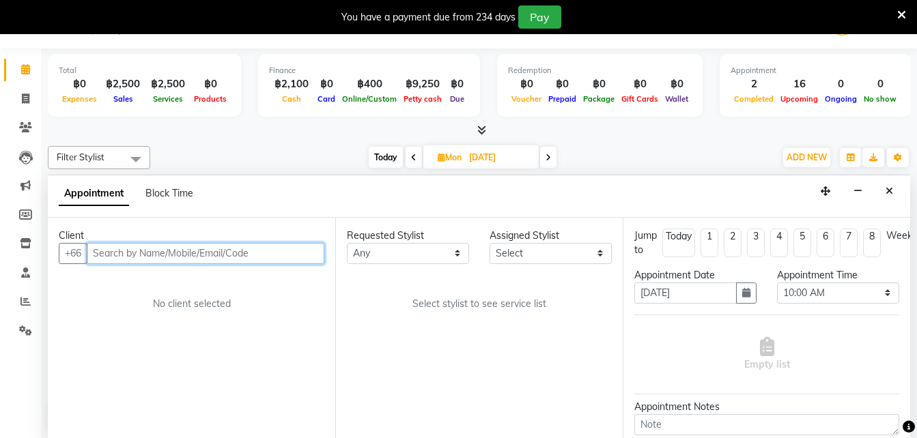
click at [248, 253] on input "text" at bounding box center [206, 253] width 238 height 21
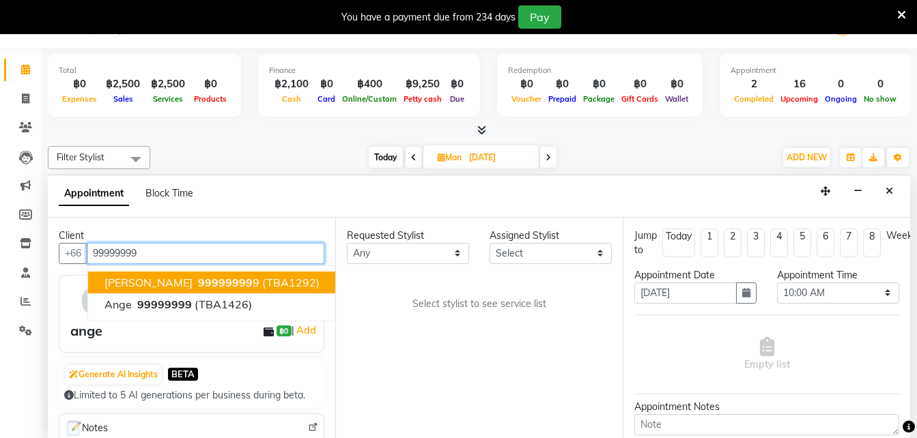
click at [245, 255] on input "99999999" at bounding box center [206, 253] width 238 height 21
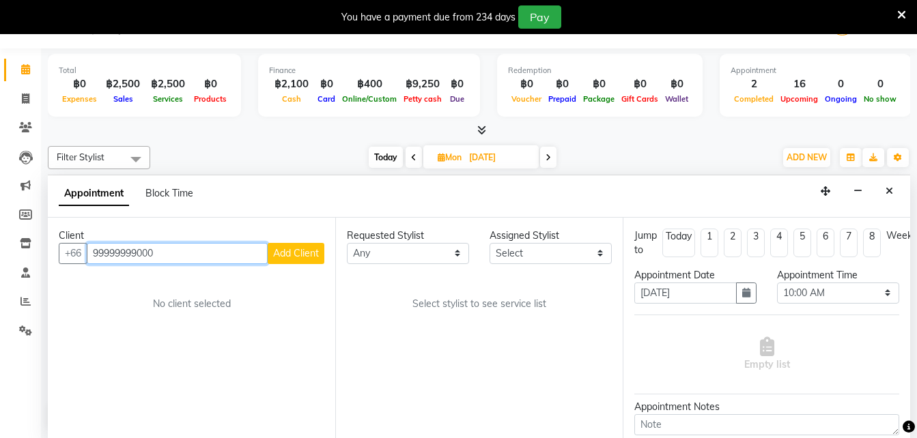
type input "99999999000"
click at [301, 254] on span "Add Client" at bounding box center [296, 253] width 46 height 12
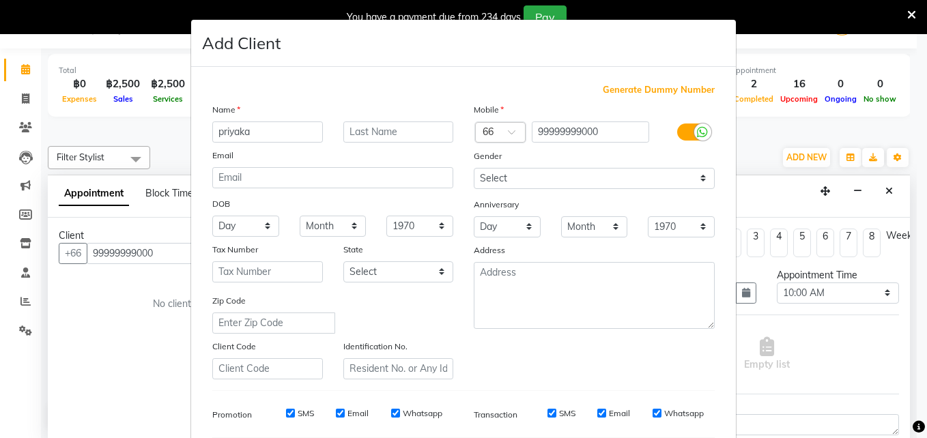
type input "priyaka"
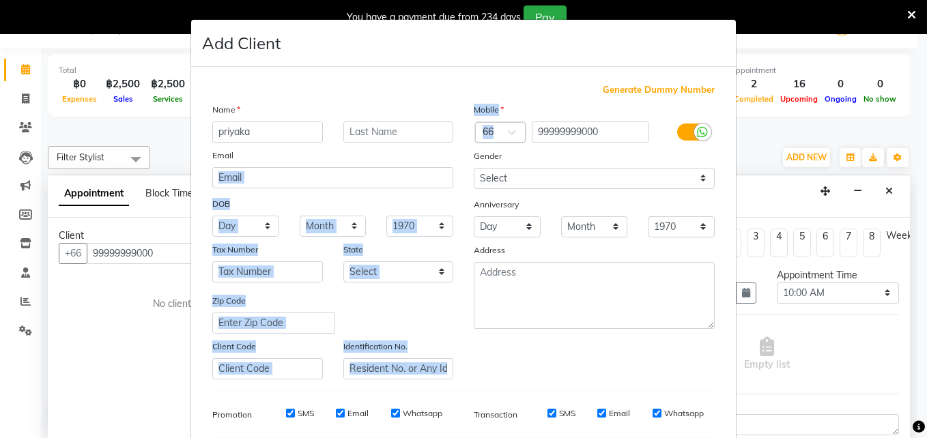
drag, startPoint x: 272, startPoint y: 156, endPoint x: 502, endPoint y: 135, distance: 231.0
click at [502, 135] on div "Name priyaka Email DOB Day 01 02 03 04 05 06 07 08 09 10 11 12 13 14 15 16 17 1…" at bounding box center [463, 240] width 523 height 277
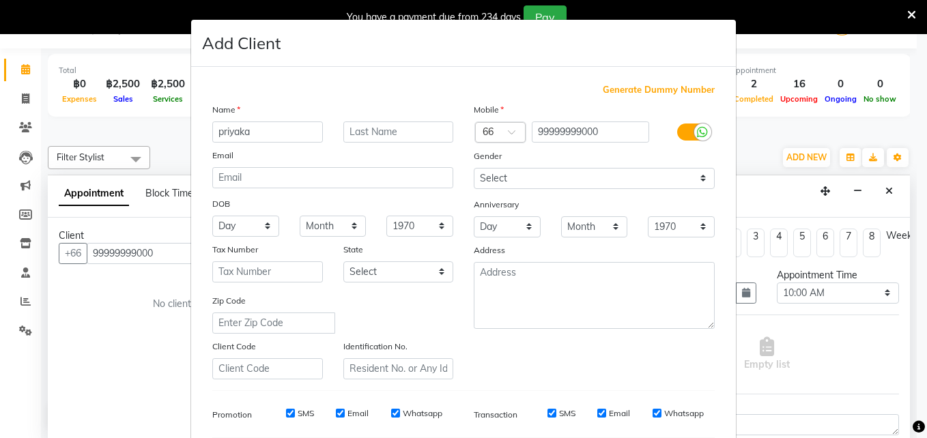
drag, startPoint x: 502, startPoint y: 135, endPoint x: 455, endPoint y: 50, distance: 97.8
click at [455, 50] on div "Add Client" at bounding box center [463, 43] width 545 height 47
click at [495, 132] on div at bounding box center [500, 133] width 49 height 14
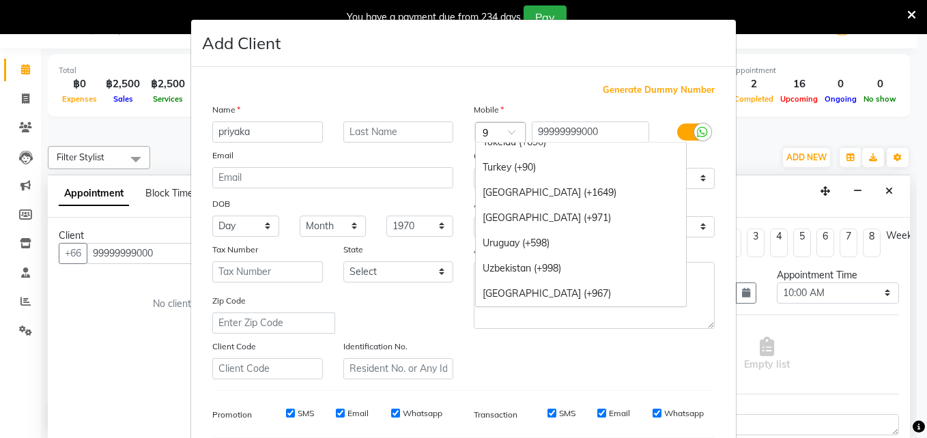
scroll to position [1427, 0]
type input "91"
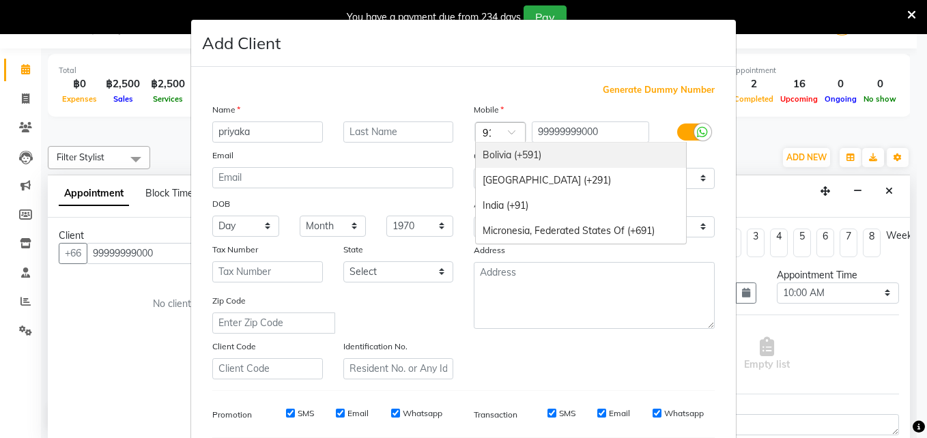
scroll to position [0, 0]
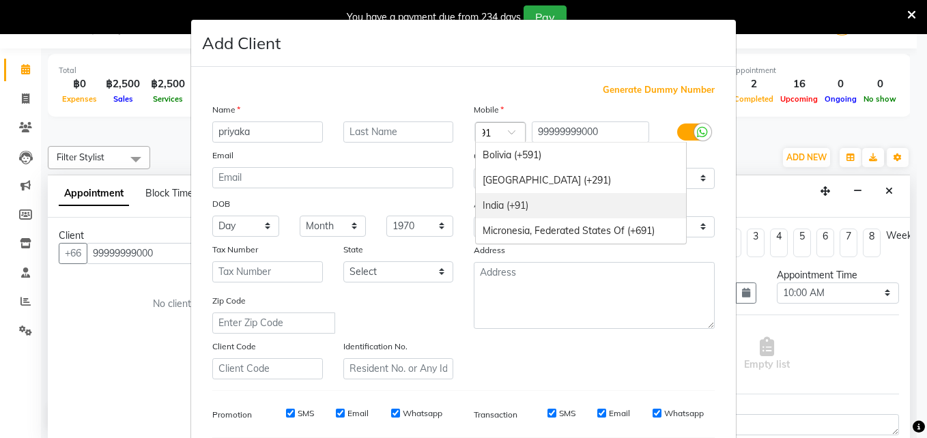
click at [507, 214] on div "India (+91)" at bounding box center [581, 205] width 210 height 25
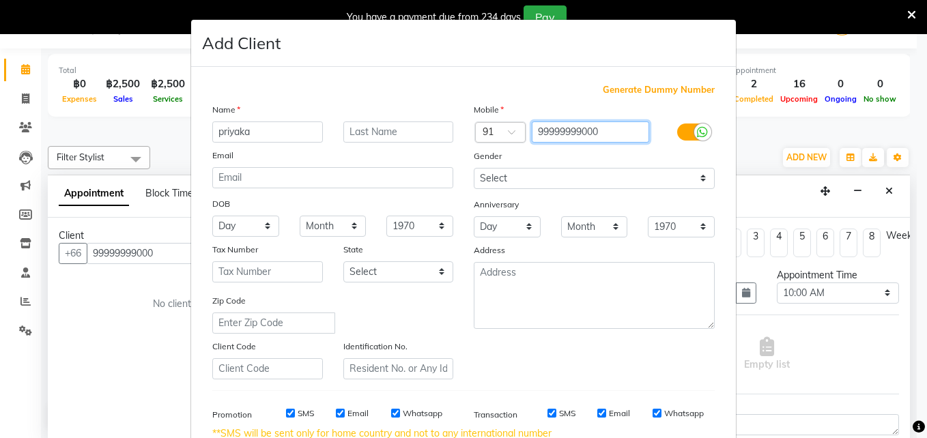
click at [623, 130] on input "99999999000" at bounding box center [591, 132] width 118 height 21
type input "9"
type input "7875325807"
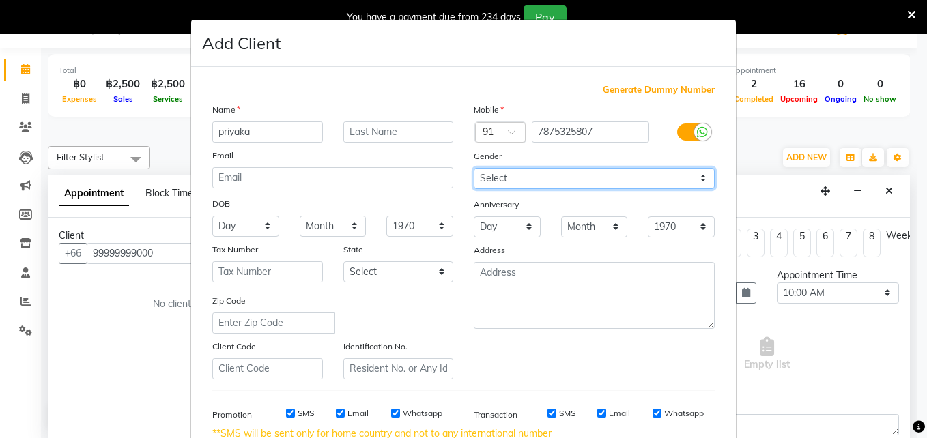
click at [698, 182] on select "Select [DEMOGRAPHIC_DATA] [DEMOGRAPHIC_DATA] Other Prefer Not To Say" at bounding box center [594, 178] width 241 height 21
select select "[DEMOGRAPHIC_DATA]"
click at [474, 168] on select "Select [DEMOGRAPHIC_DATA] [DEMOGRAPHIC_DATA] Other Prefer Not To Say" at bounding box center [594, 178] width 241 height 21
click at [674, 11] on ngb-modal-window "Add Client Generate Dummy Number Name priyaka Email DOB Day 01 02 03 04 05 06 0…" at bounding box center [463, 219] width 927 height 438
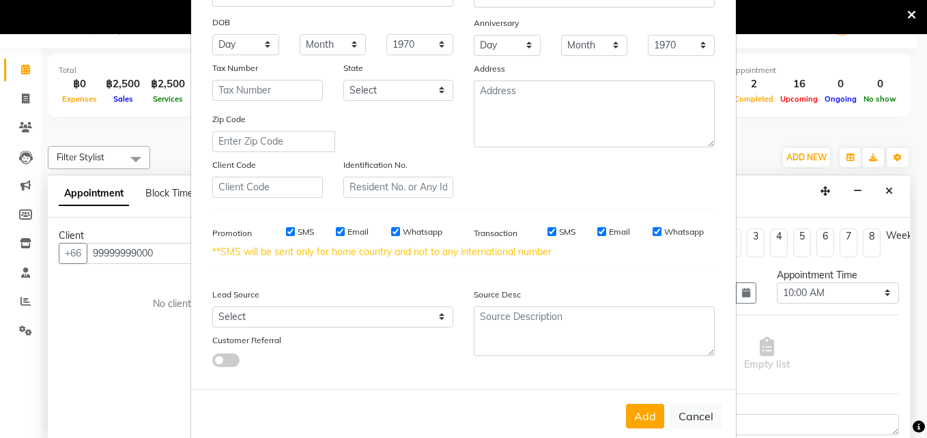
scroll to position [206, 0]
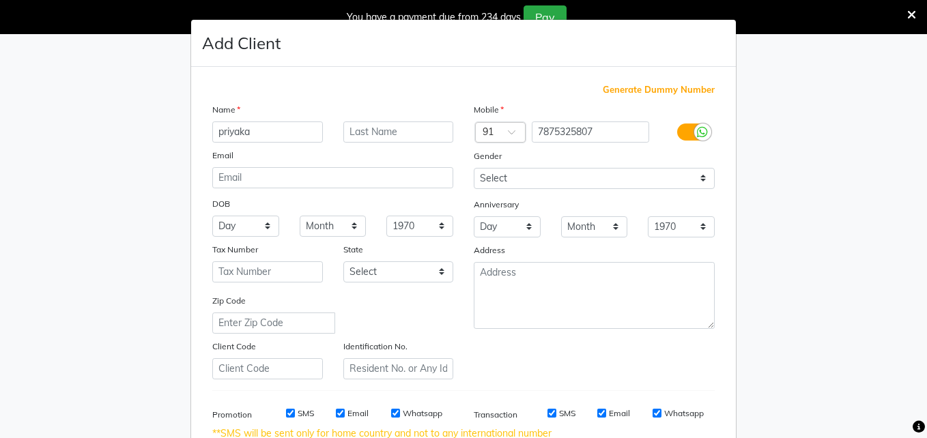
click at [831, 175] on ngb-modal-window "Add Client Generate Dummy Number Name priyaka Email DOB Day 01 02 03 04 05 06 0…" at bounding box center [463, 219] width 927 height 438
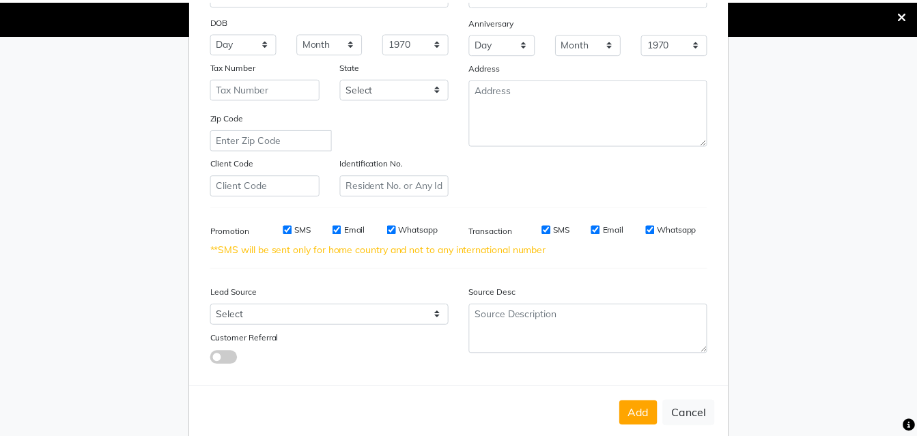
scroll to position [184, 0]
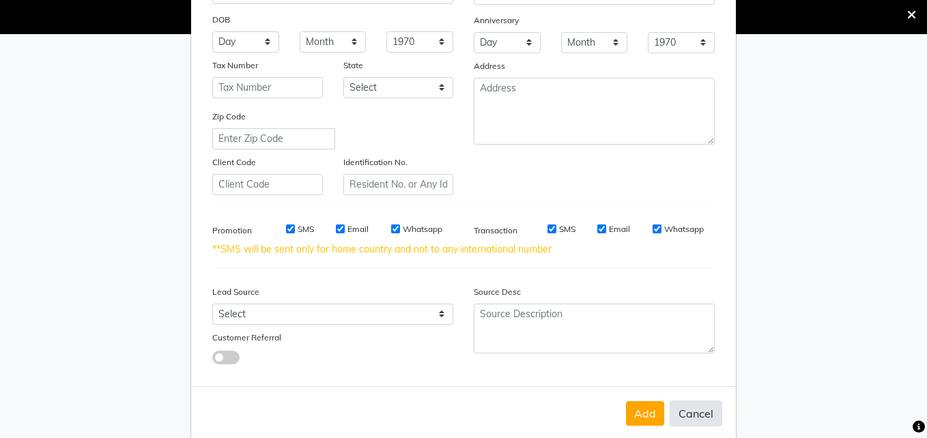
click at [693, 416] on button "Cancel" at bounding box center [696, 414] width 53 height 26
select select
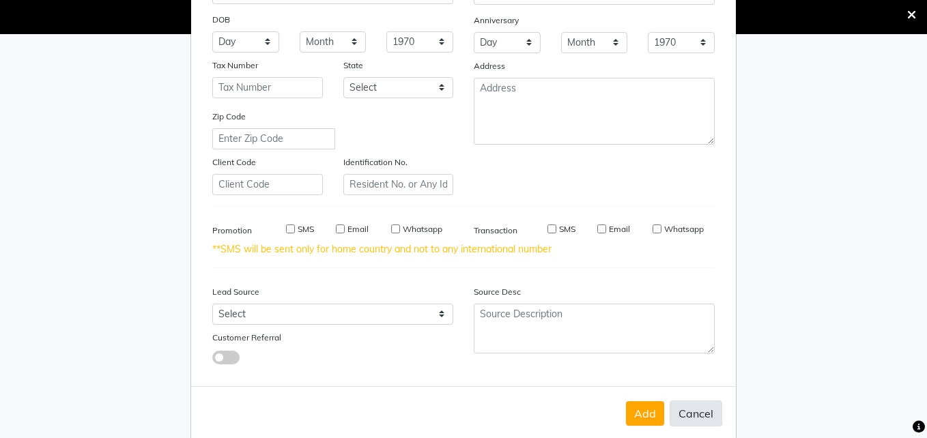
select select
checkbox input "false"
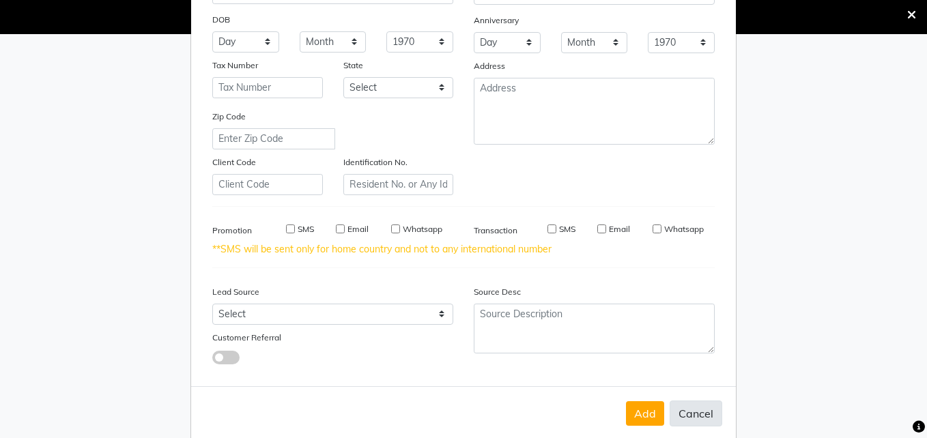
checkbox input "false"
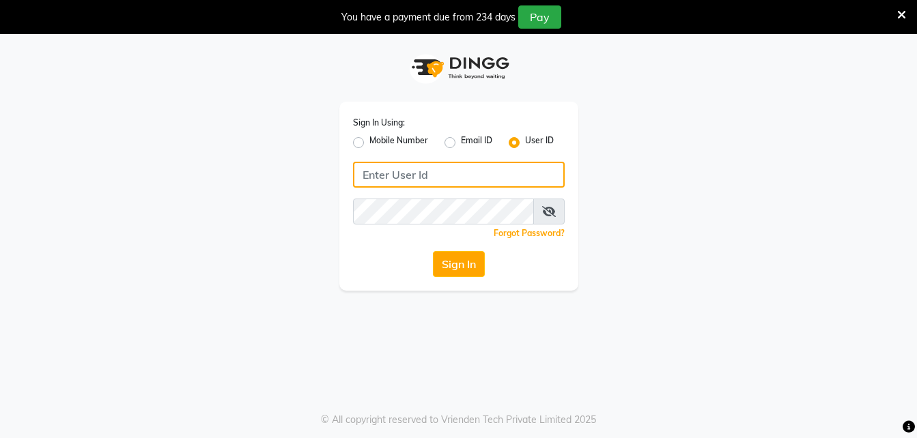
click at [512, 167] on input "Username" at bounding box center [459, 175] width 212 height 26
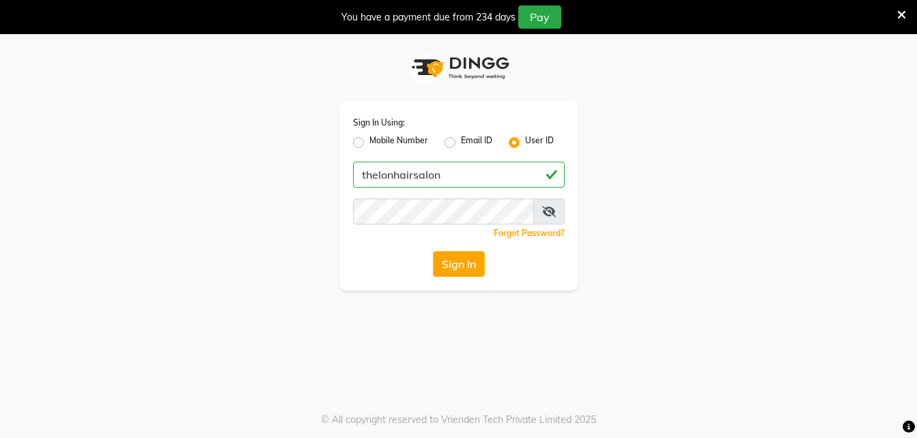
click at [455, 227] on div "Forgot Password?" at bounding box center [459, 233] width 212 height 14
click at [474, 253] on button "Sign In" at bounding box center [459, 264] width 52 height 26
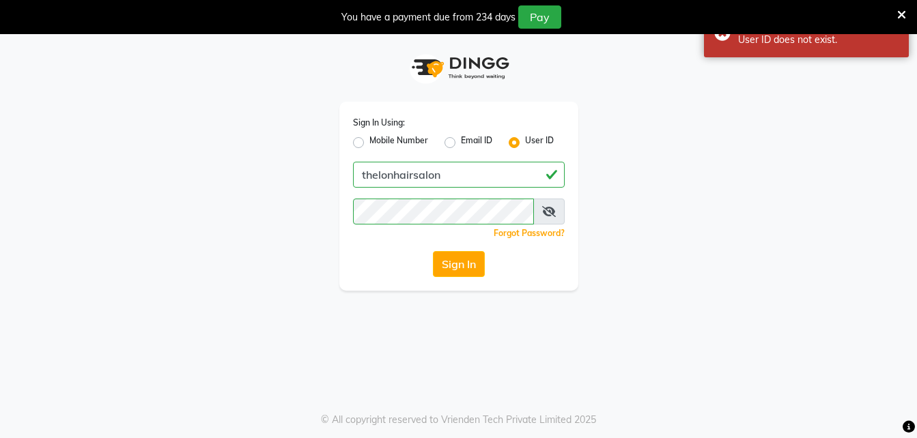
click at [483, 249] on div "Sign In Using: Mobile Number Email ID User ID thelonhairsalon Remember me Forgo…" at bounding box center [458, 196] width 239 height 189
click at [552, 209] on icon at bounding box center [549, 211] width 14 height 11
click at [477, 273] on button "Sign In" at bounding box center [459, 264] width 52 height 26
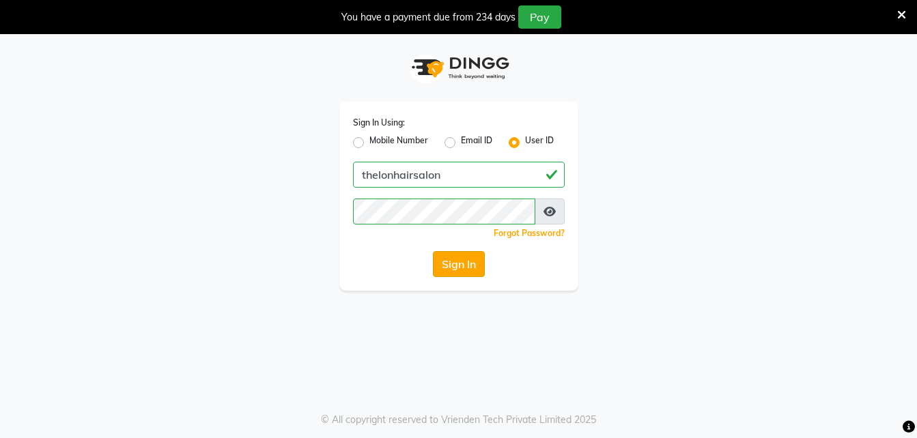
click at [450, 259] on button "Sign In" at bounding box center [459, 264] width 52 height 26
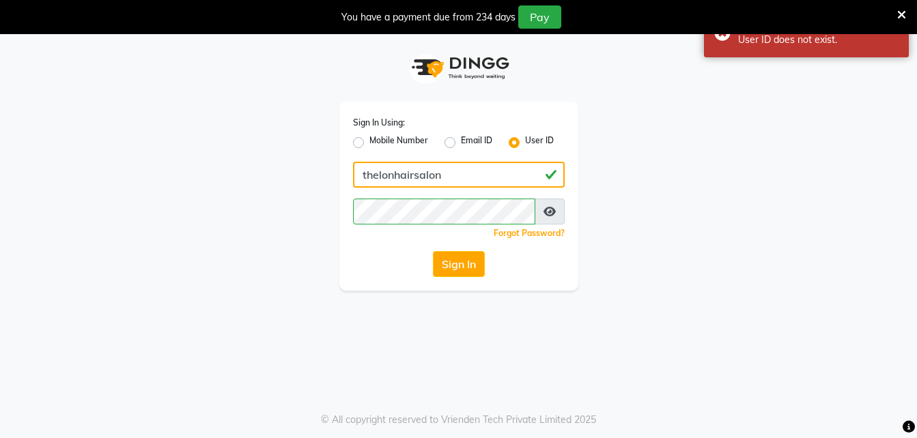
click at [394, 175] on input "thelonhairsalon" at bounding box center [459, 175] width 212 height 26
type input "thelondonhairsalon"
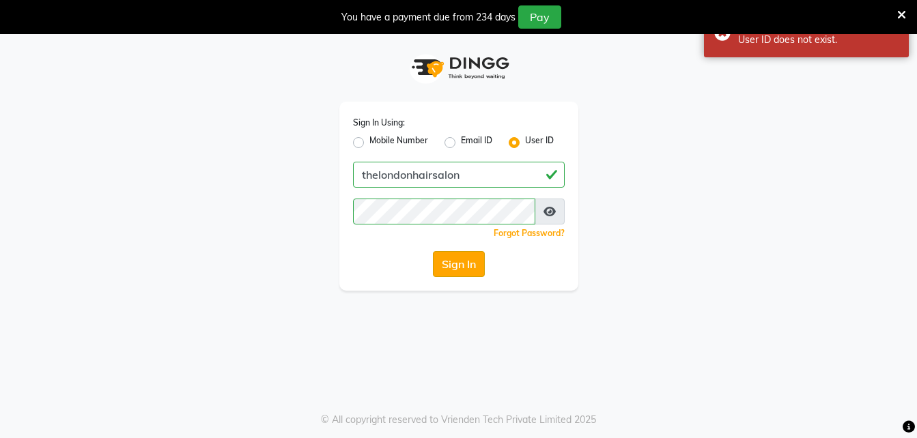
click at [447, 260] on button "Sign In" at bounding box center [459, 264] width 52 height 26
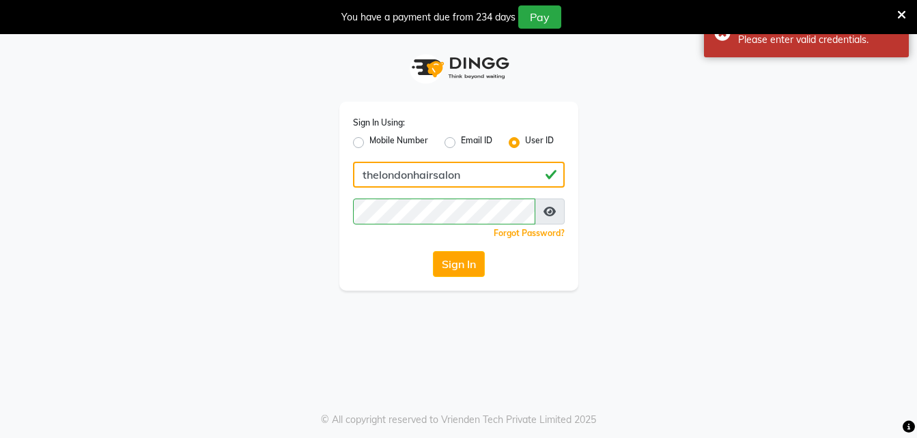
click at [480, 179] on input "thelondonhairsalon" at bounding box center [459, 175] width 212 height 26
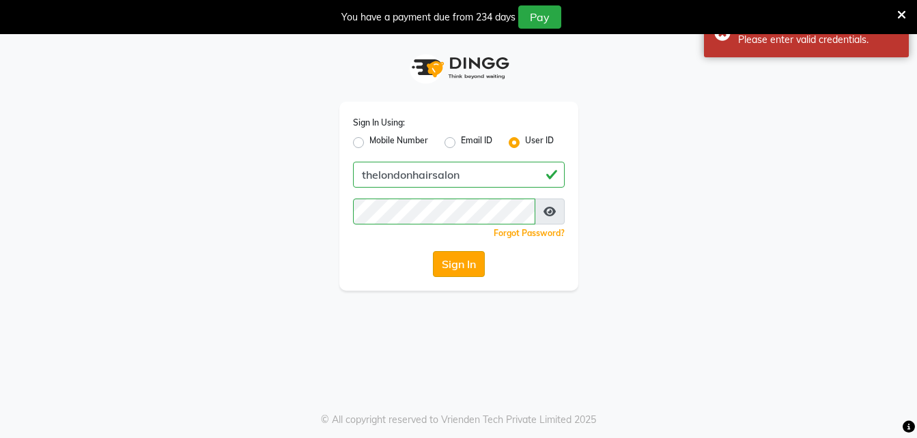
click at [463, 255] on button "Sign In" at bounding box center [459, 264] width 52 height 26
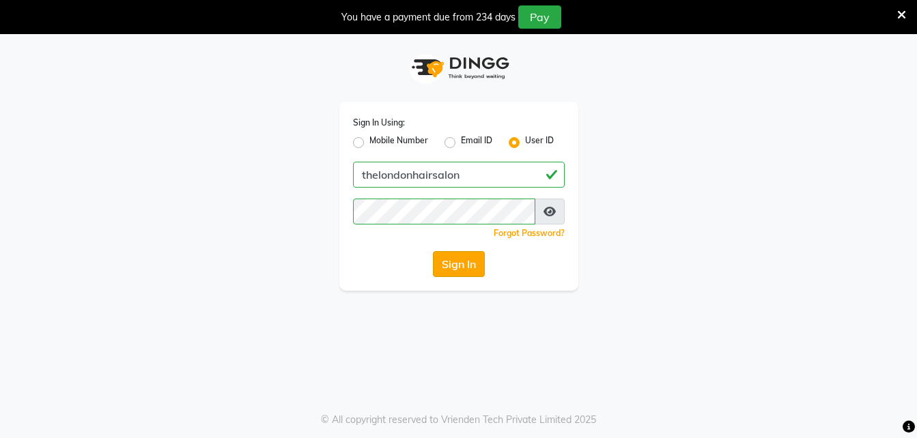
click at [465, 257] on button "Sign In" at bounding box center [459, 264] width 52 height 26
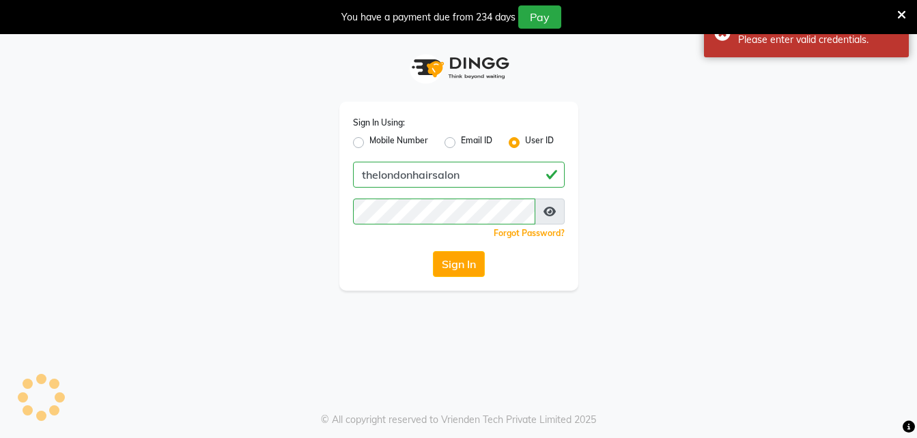
scroll to position [34, 0]
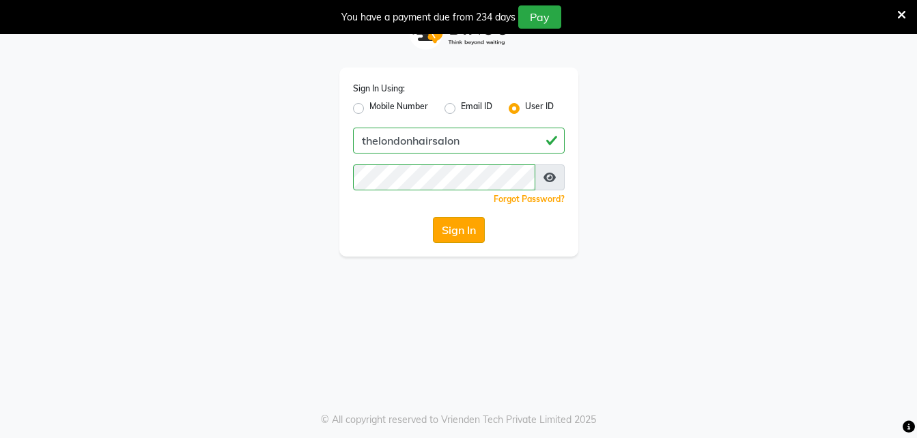
click at [483, 229] on button "Sign In" at bounding box center [459, 230] width 52 height 26
click at [451, 236] on button "Sign In" at bounding box center [459, 230] width 52 height 26
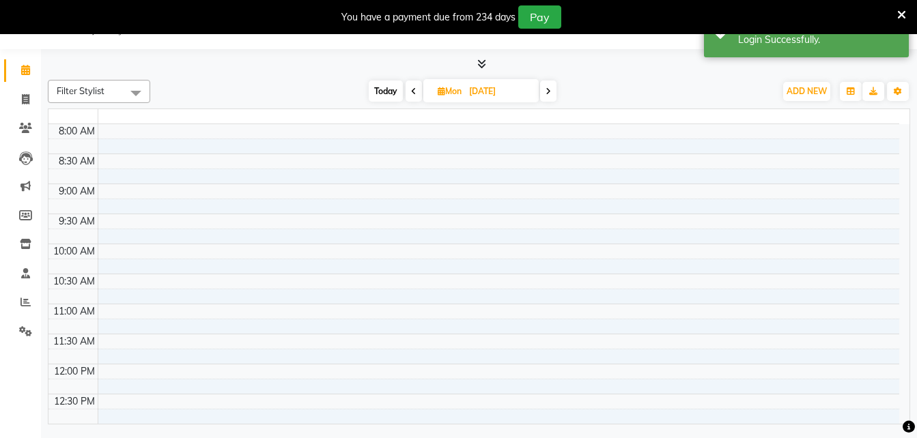
select select "en"
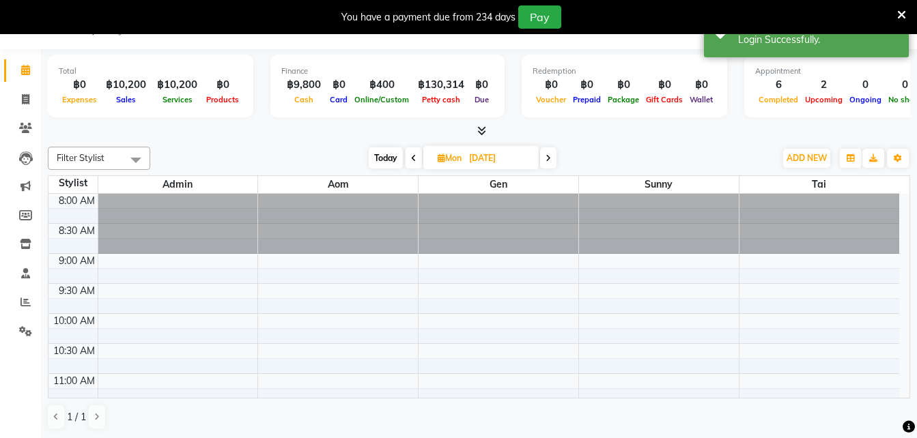
click at [386, 156] on span "Today" at bounding box center [386, 157] width 34 height 21
type input "03-10-2025"
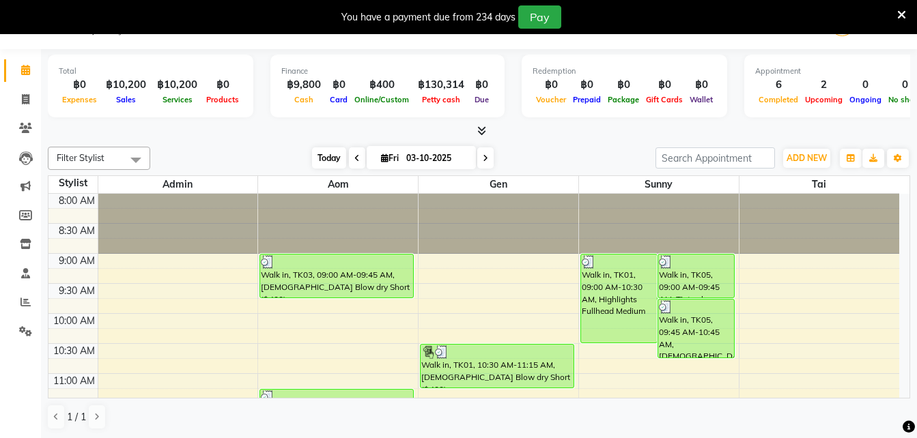
click at [338, 154] on span "Today" at bounding box center [329, 157] width 34 height 21
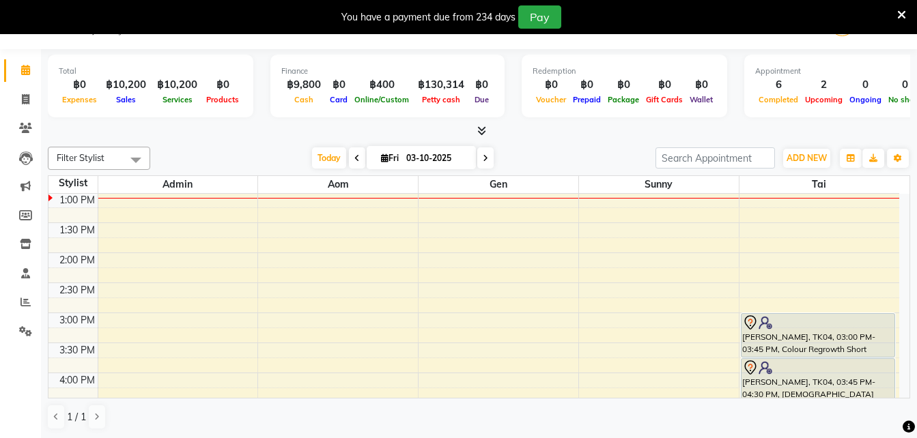
click at [903, 16] on icon at bounding box center [901, 15] width 9 height 12
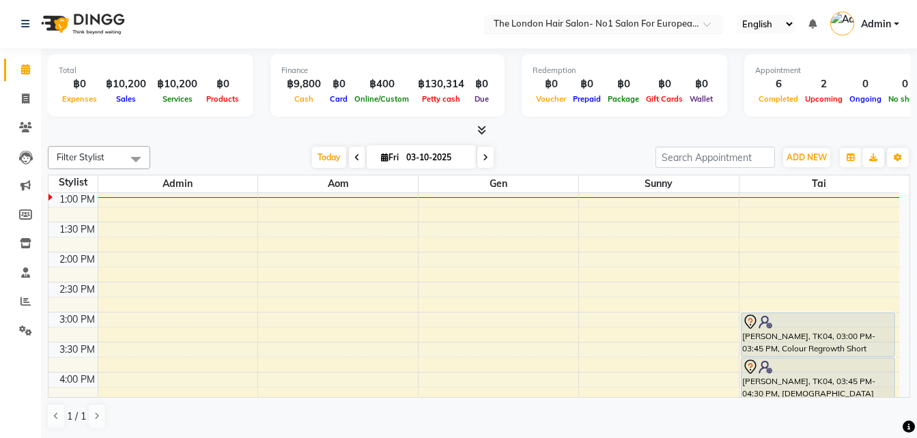
click at [713, 27] on span at bounding box center [711, 28] width 17 height 14
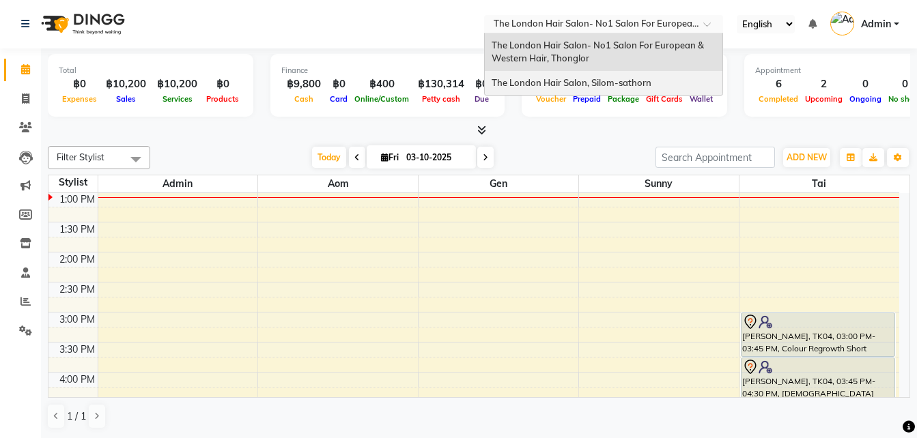
click at [661, 79] on div "The London Hair Salon, Silom-sathorn" at bounding box center [604, 83] width 238 height 25
